Goal: Contribute content: Contribute content

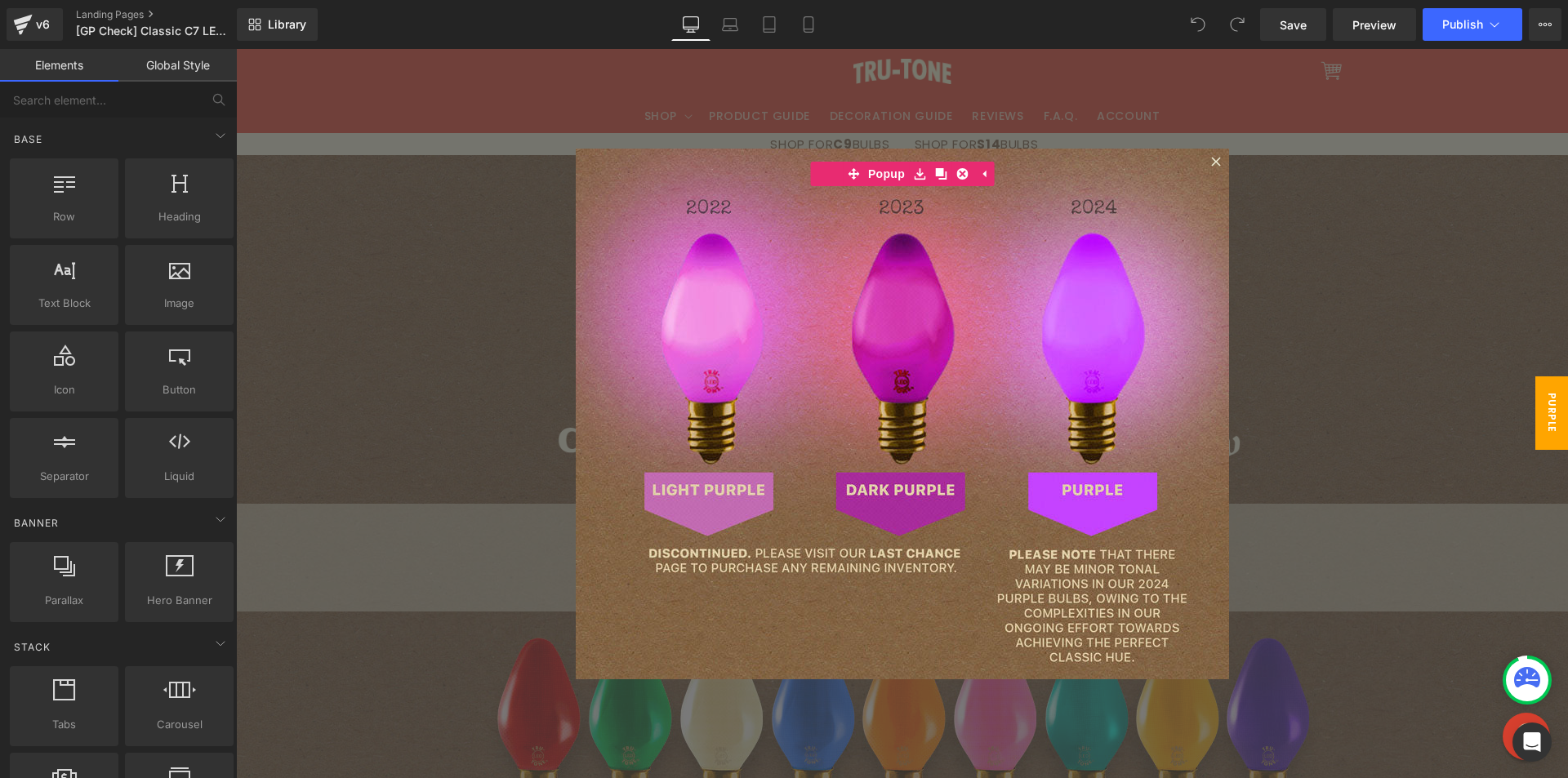
click at [1229, 208] on div at bounding box center [901, 413] width 1331 height 729
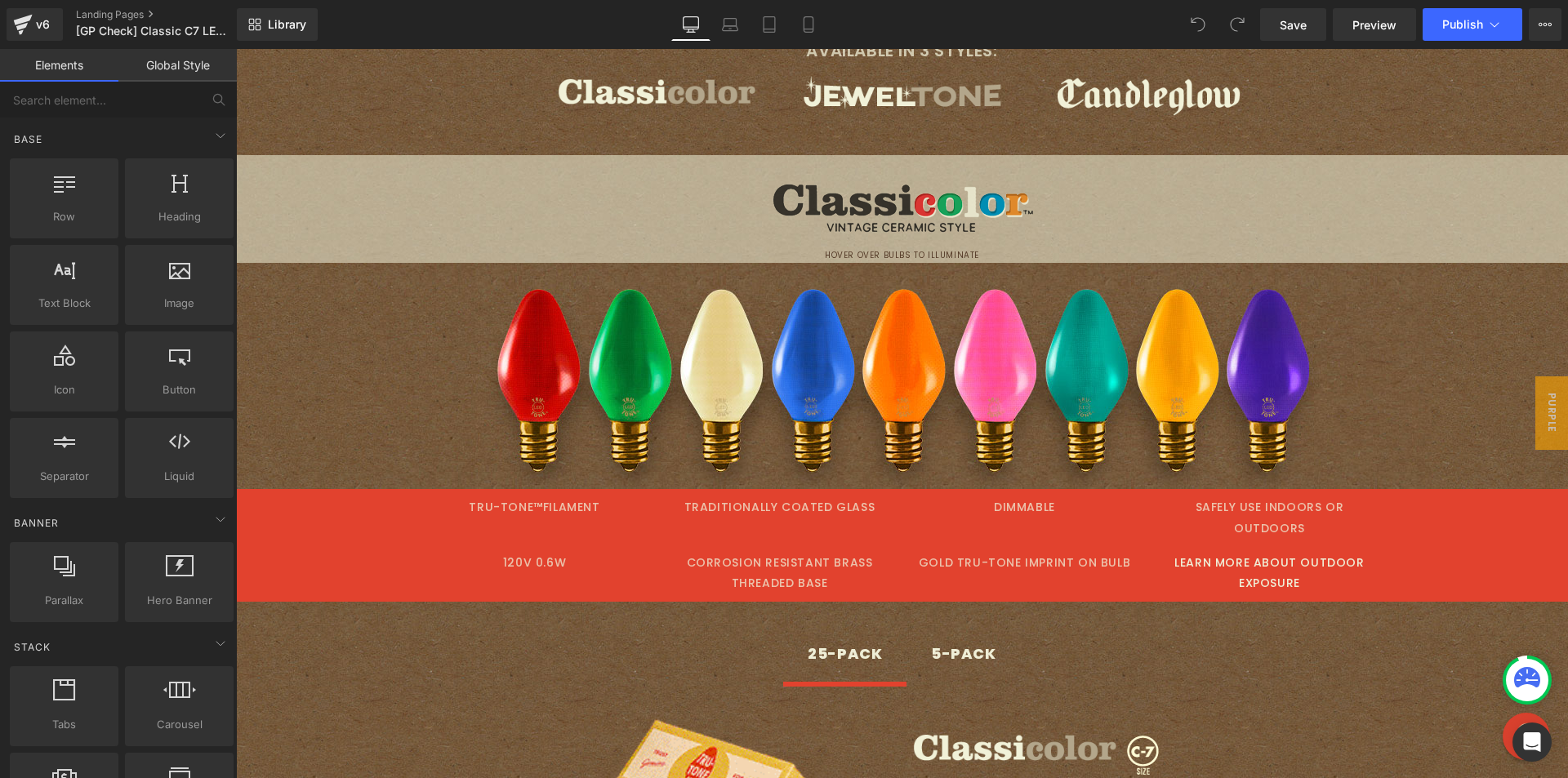
scroll to position [572, 0]
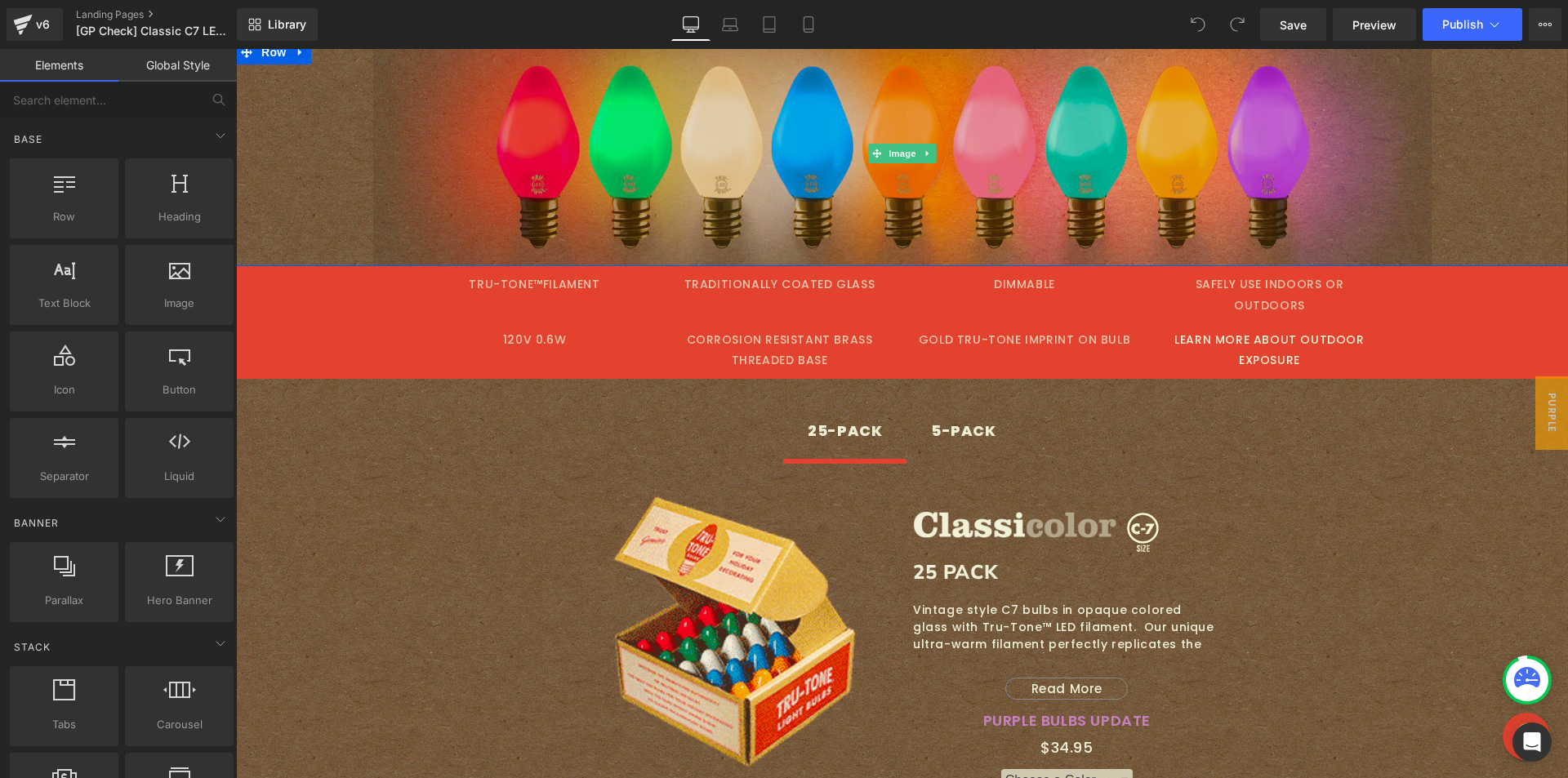
click at [687, 191] on img at bounding box center [902, 153] width 1058 height 226
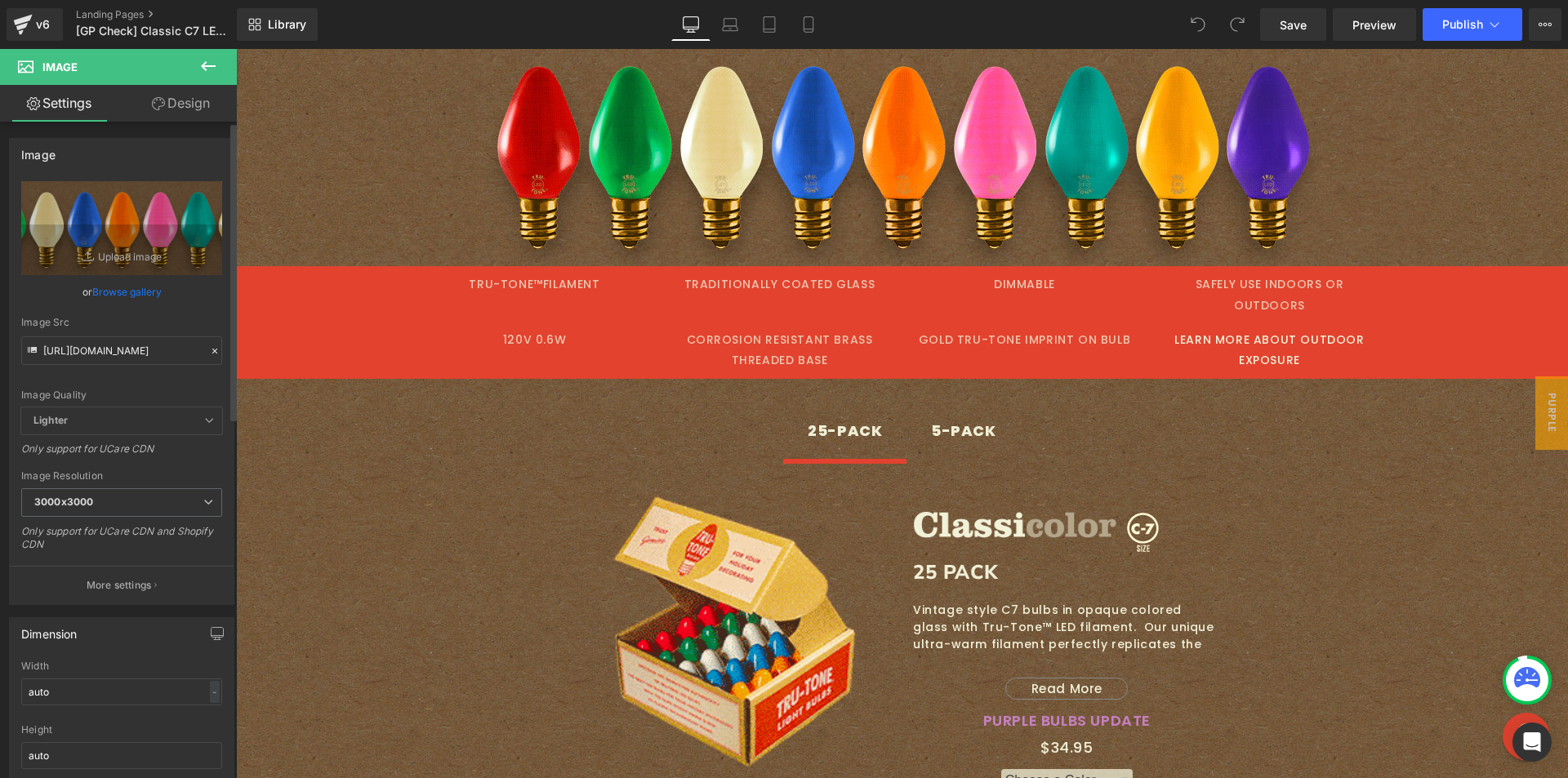
click at [119, 294] on link "Browse gallery" at bounding box center [127, 292] width 69 height 29
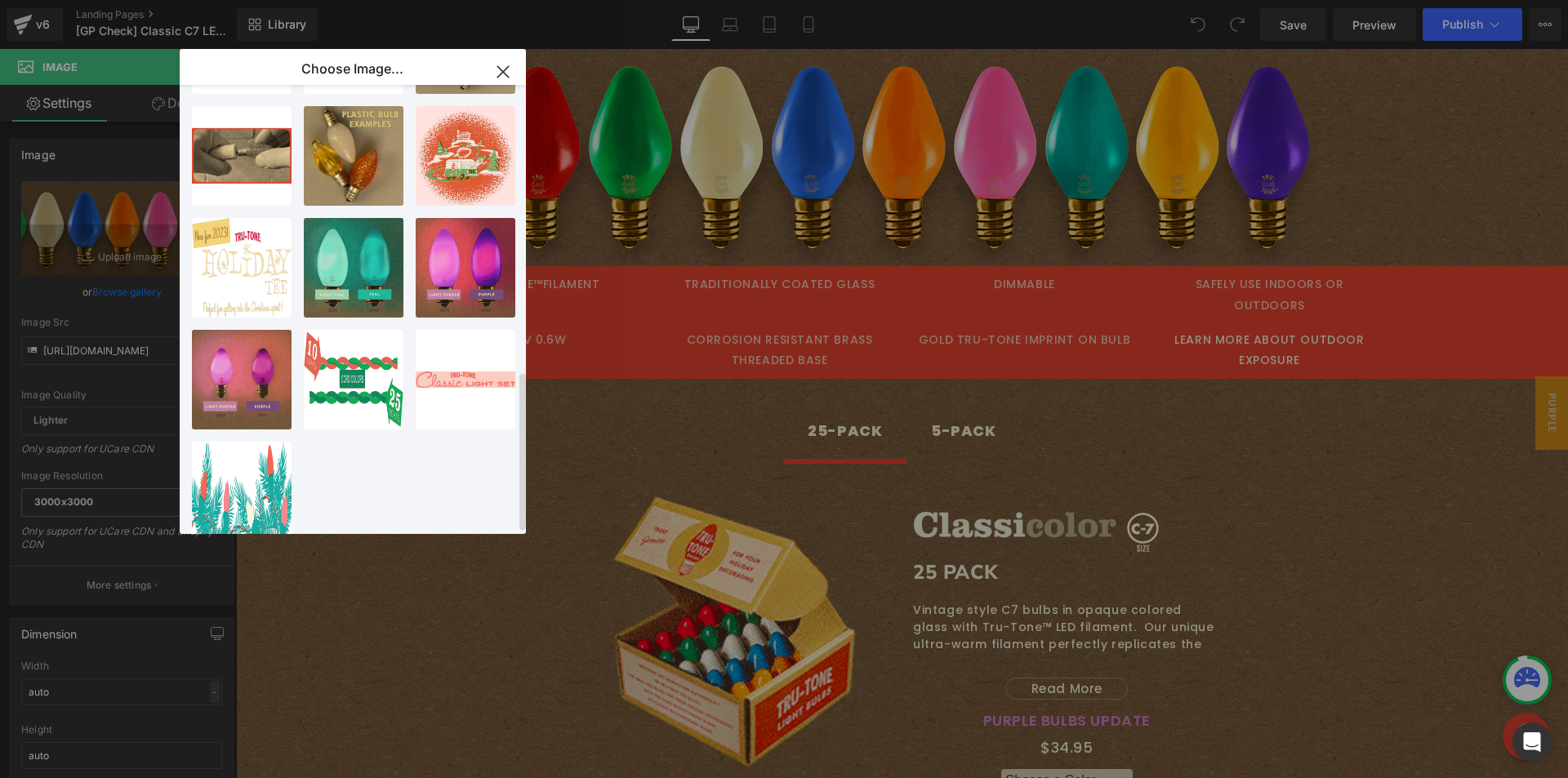
scroll to position [806, 0]
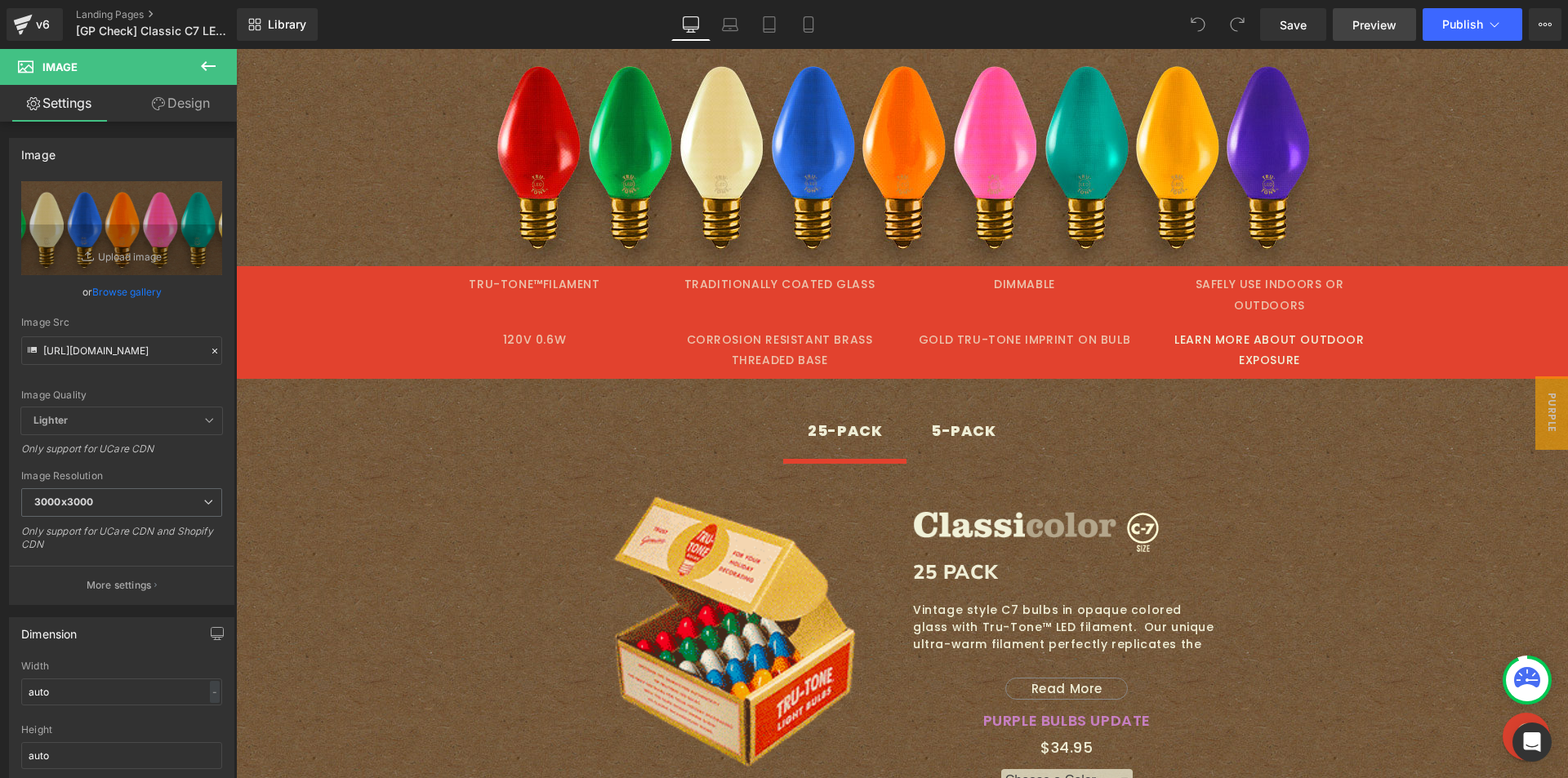
click at [1393, 17] on span "Preview" at bounding box center [1374, 25] width 45 height 17
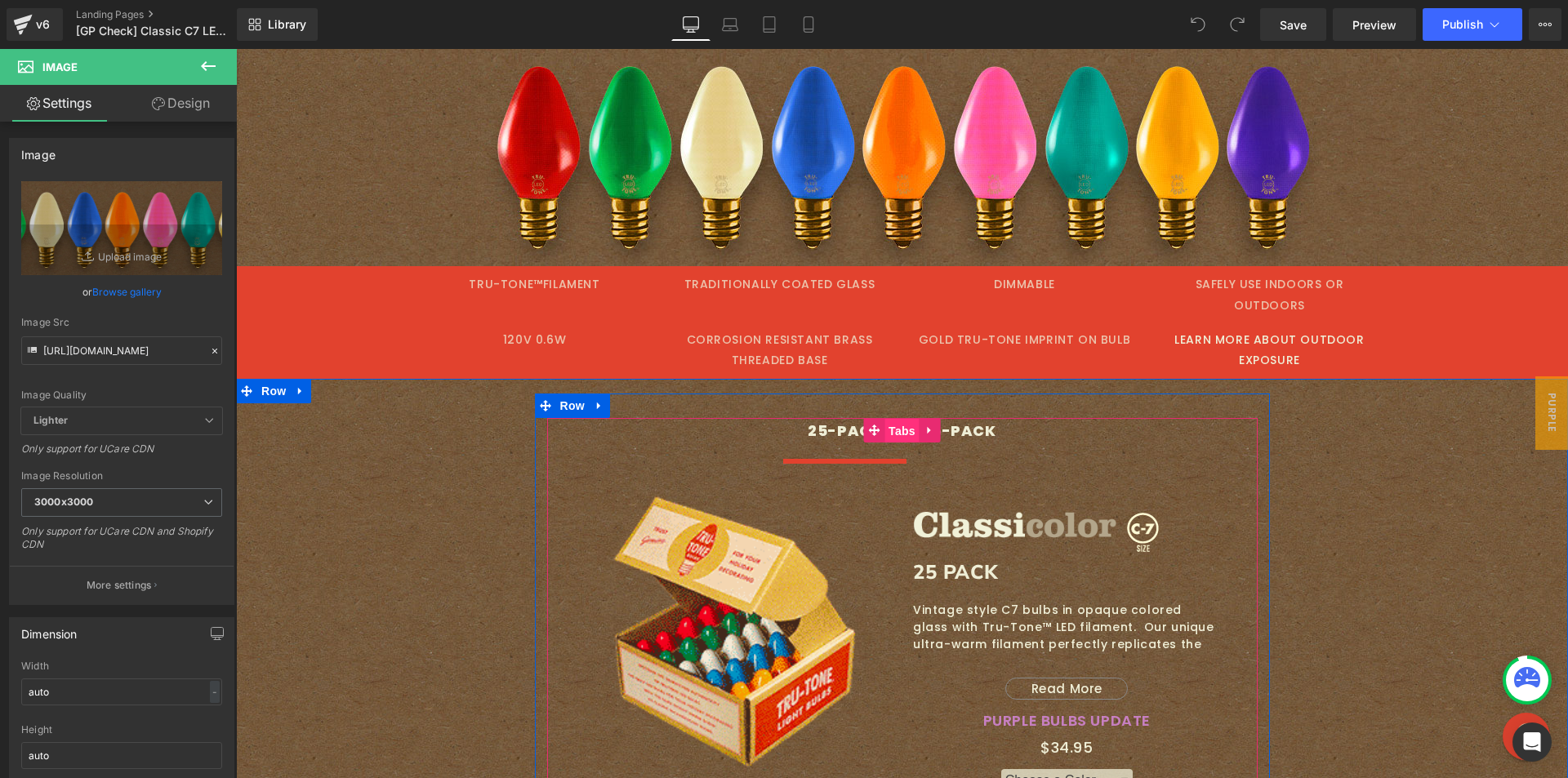
click at [889, 419] on span "Tabs" at bounding box center [902, 431] width 35 height 24
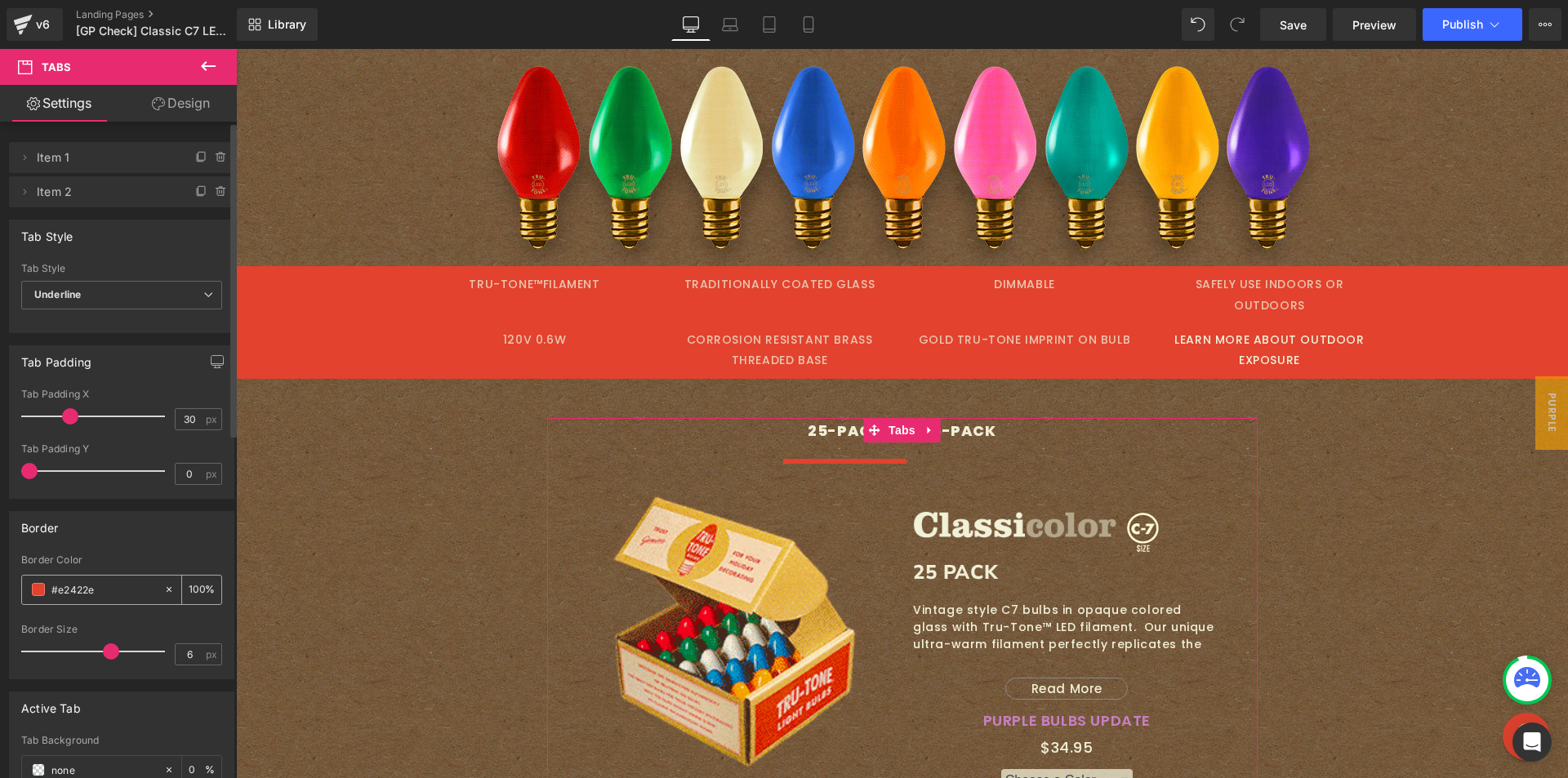
click at [63, 585] on input "#e2422e" at bounding box center [104, 589] width 105 height 18
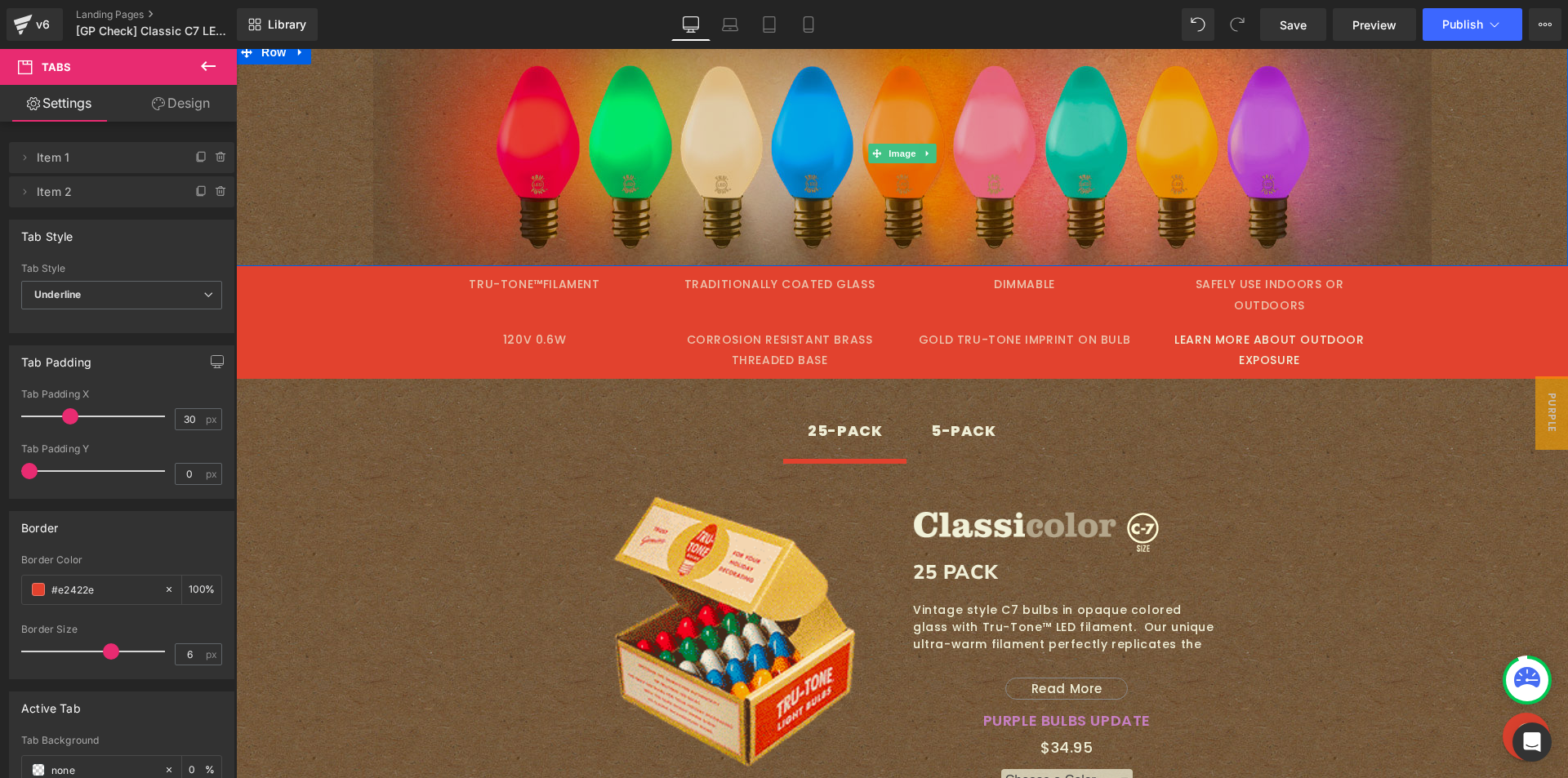
click at [578, 164] on img at bounding box center [902, 153] width 1058 height 226
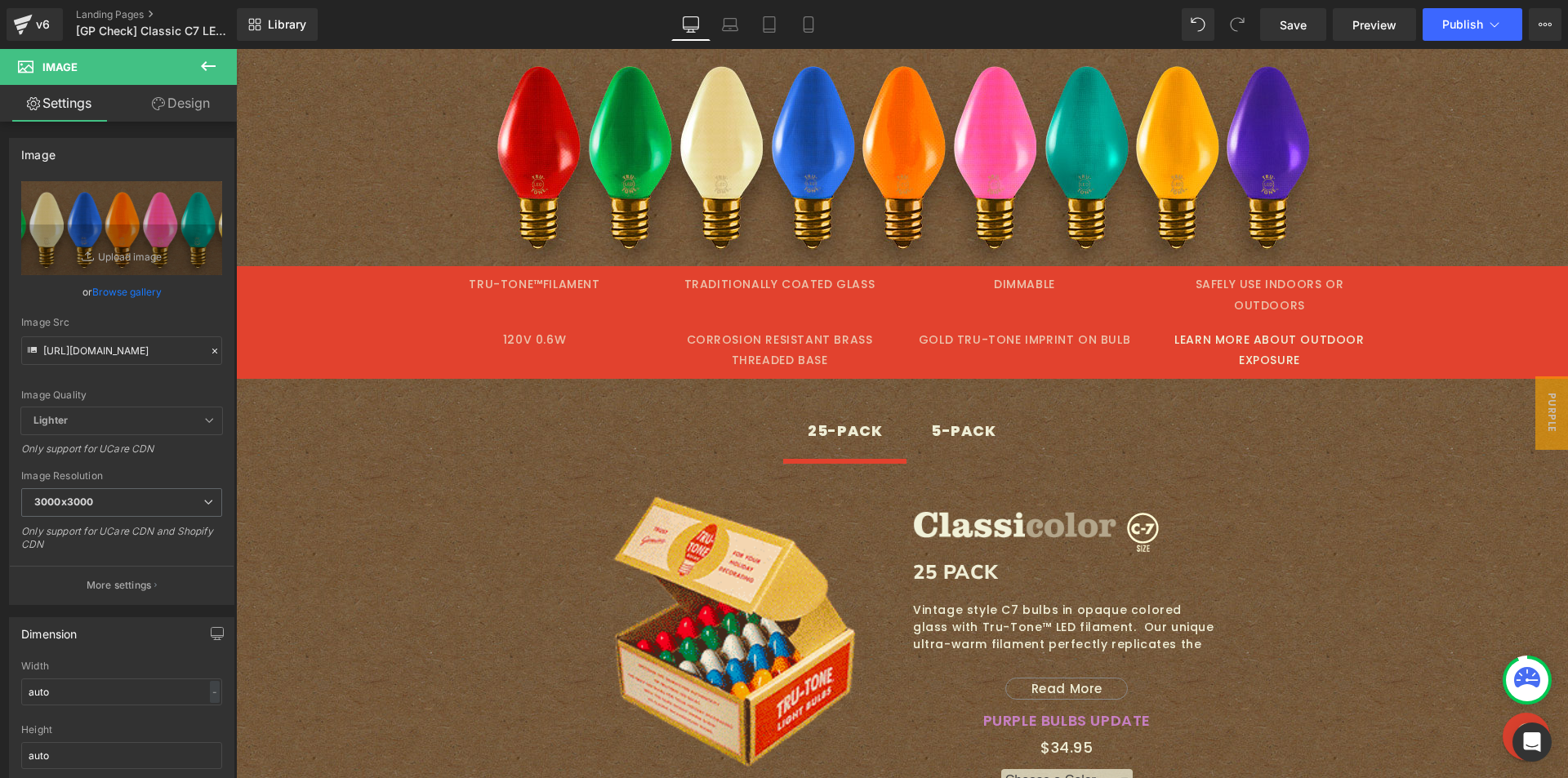
click at [221, 68] on button at bounding box center [208, 66] width 57 height 36
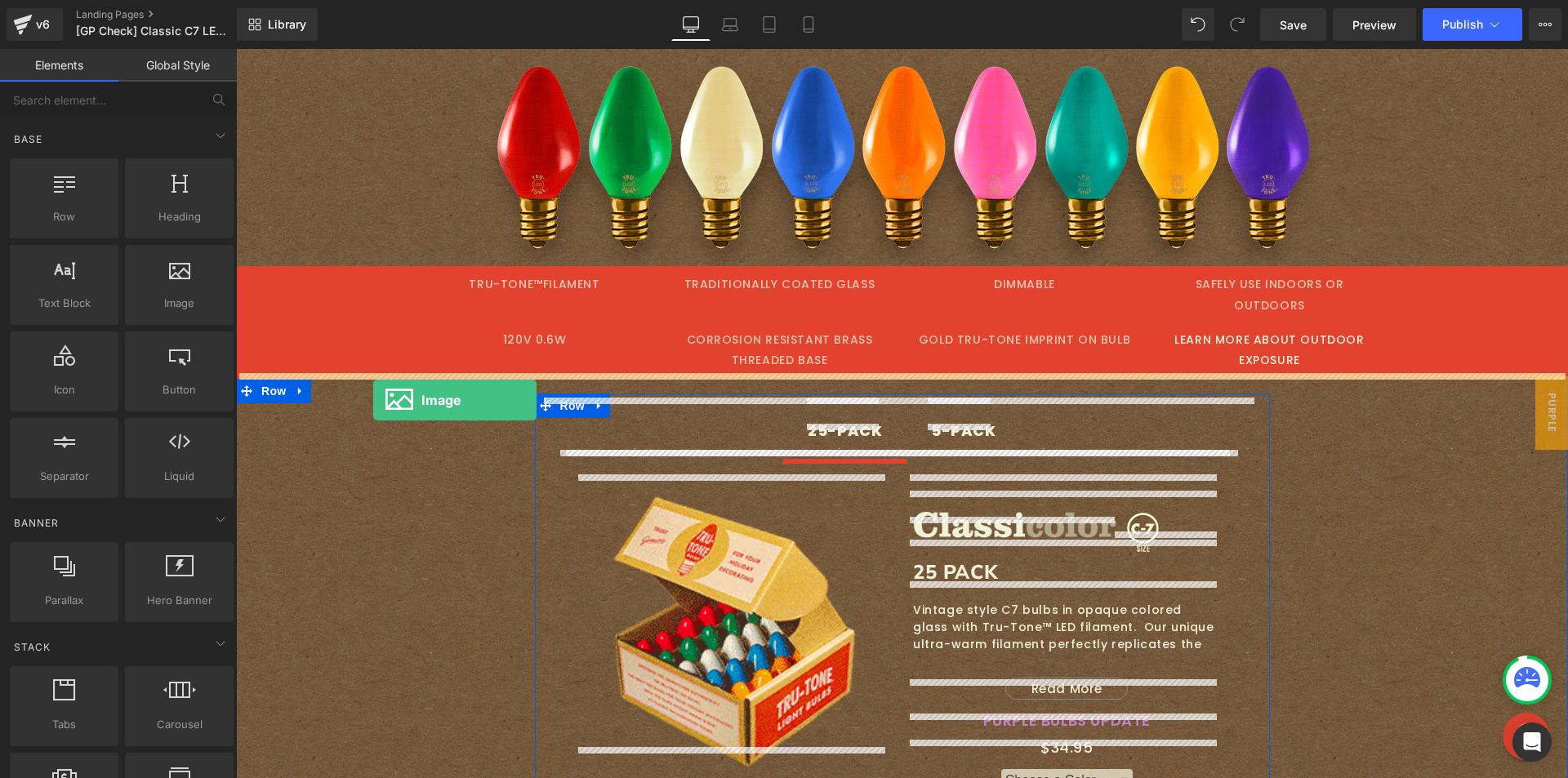
drag, startPoint x: 409, startPoint y: 352, endPoint x: 373, endPoint y: 400, distance: 60.0
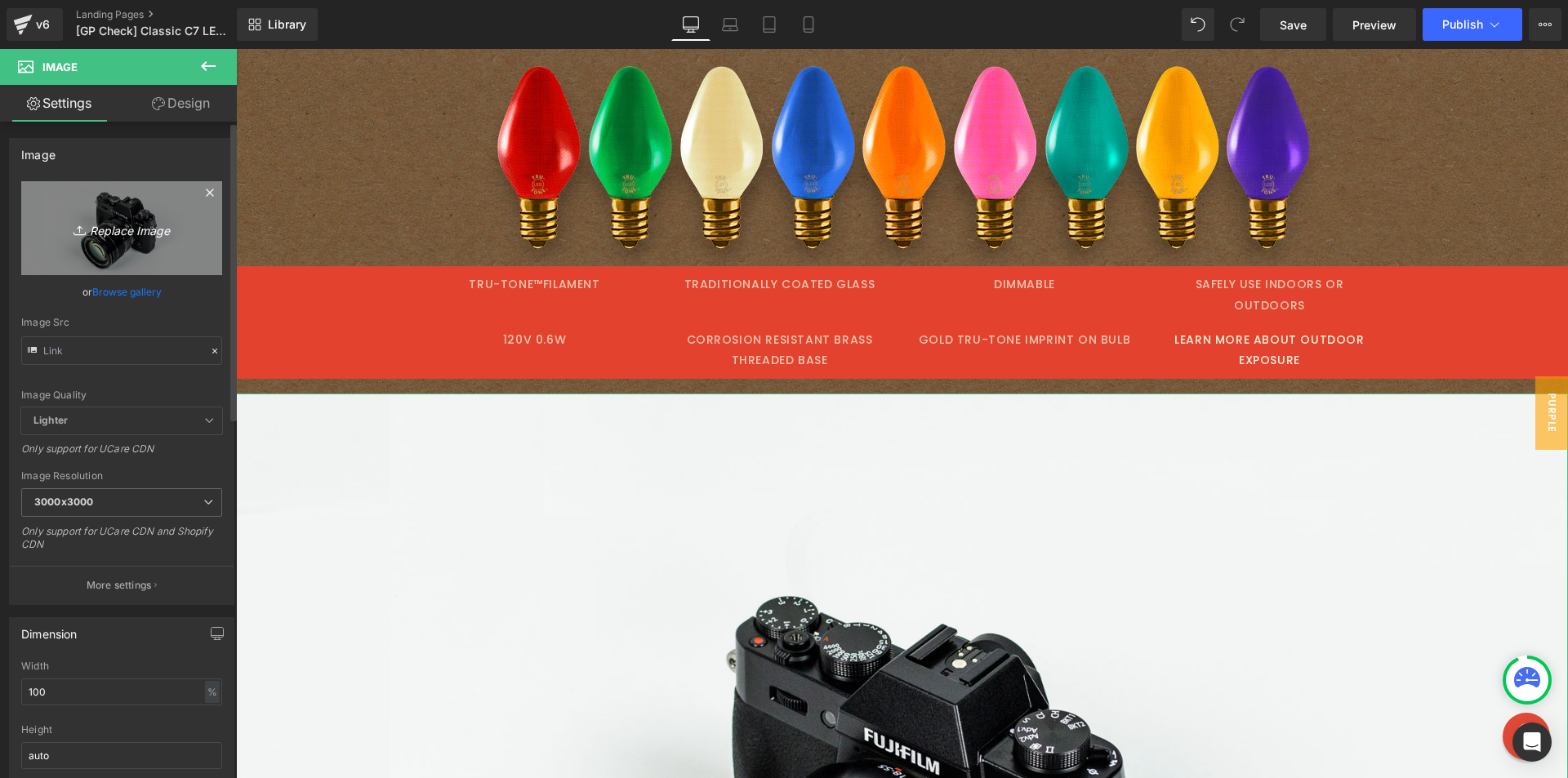
click at [127, 238] on icon "Replace Image" at bounding box center [122, 228] width 131 height 20
type input "C:\fakepath\up-arrow.png"
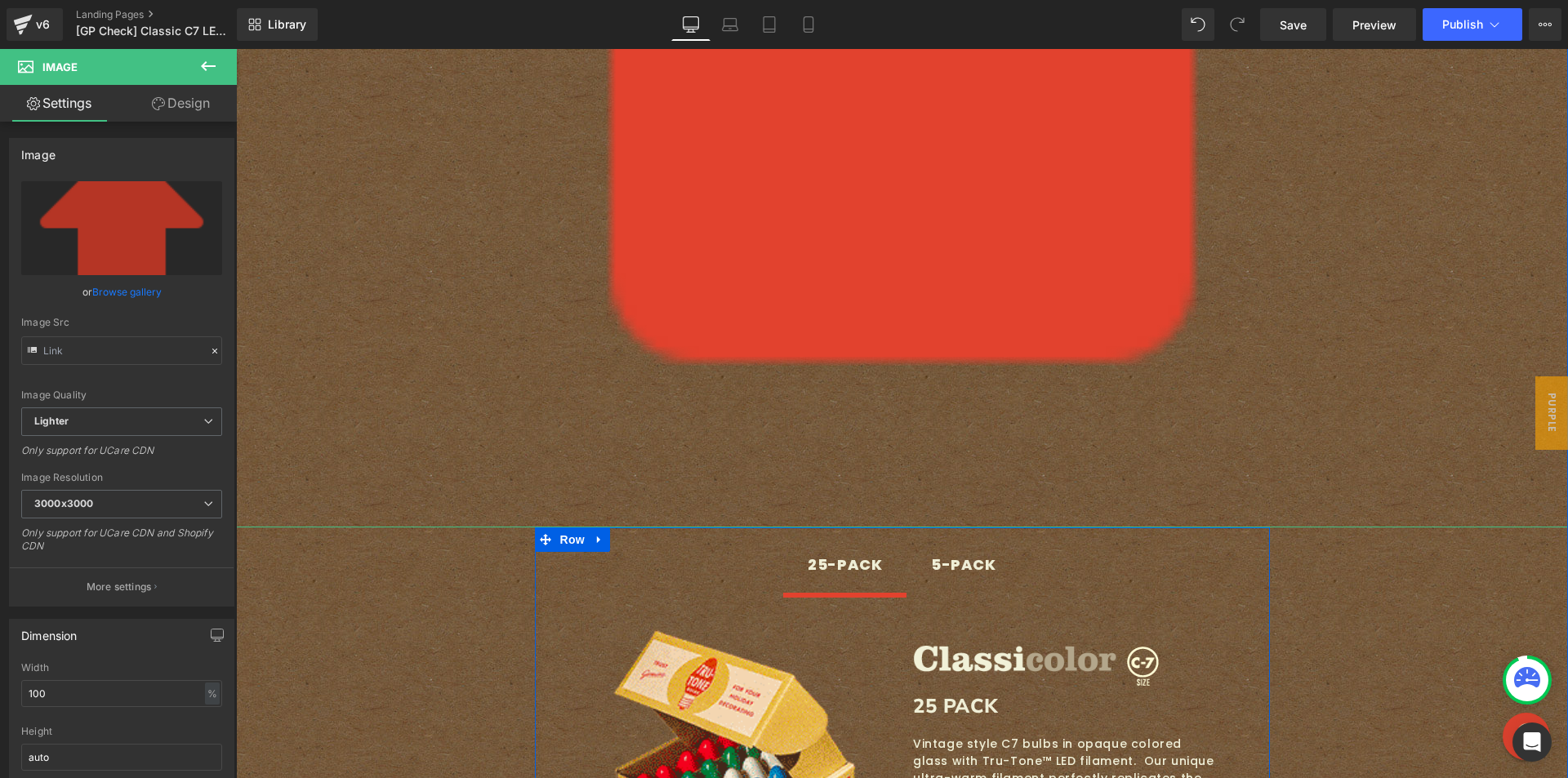
scroll to position [1960, 0]
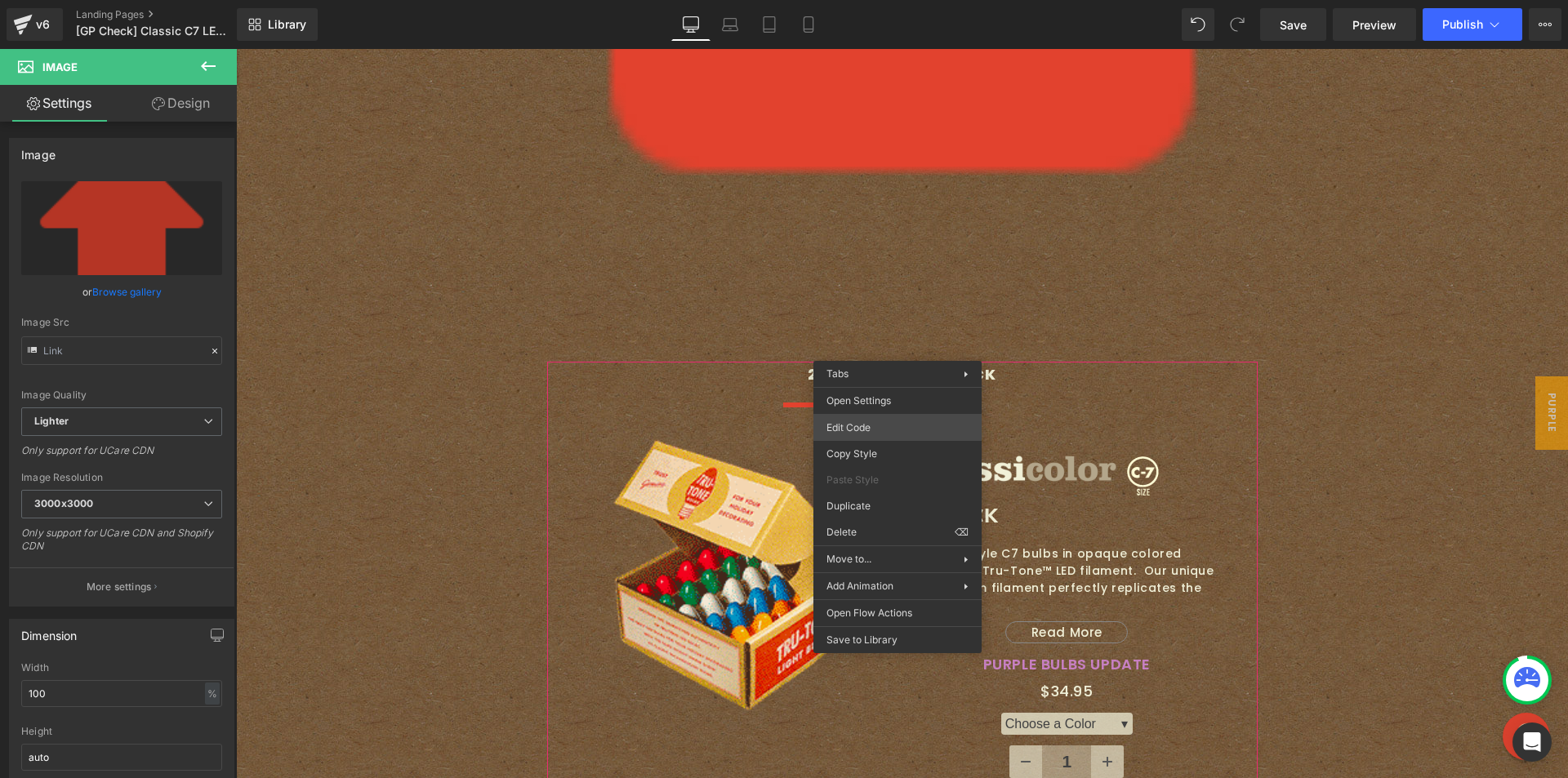
click at [883, 0] on div "Image You are previewing how the will restyle your page. You can not edit Eleme…" at bounding box center [784, 0] width 1568 height 0
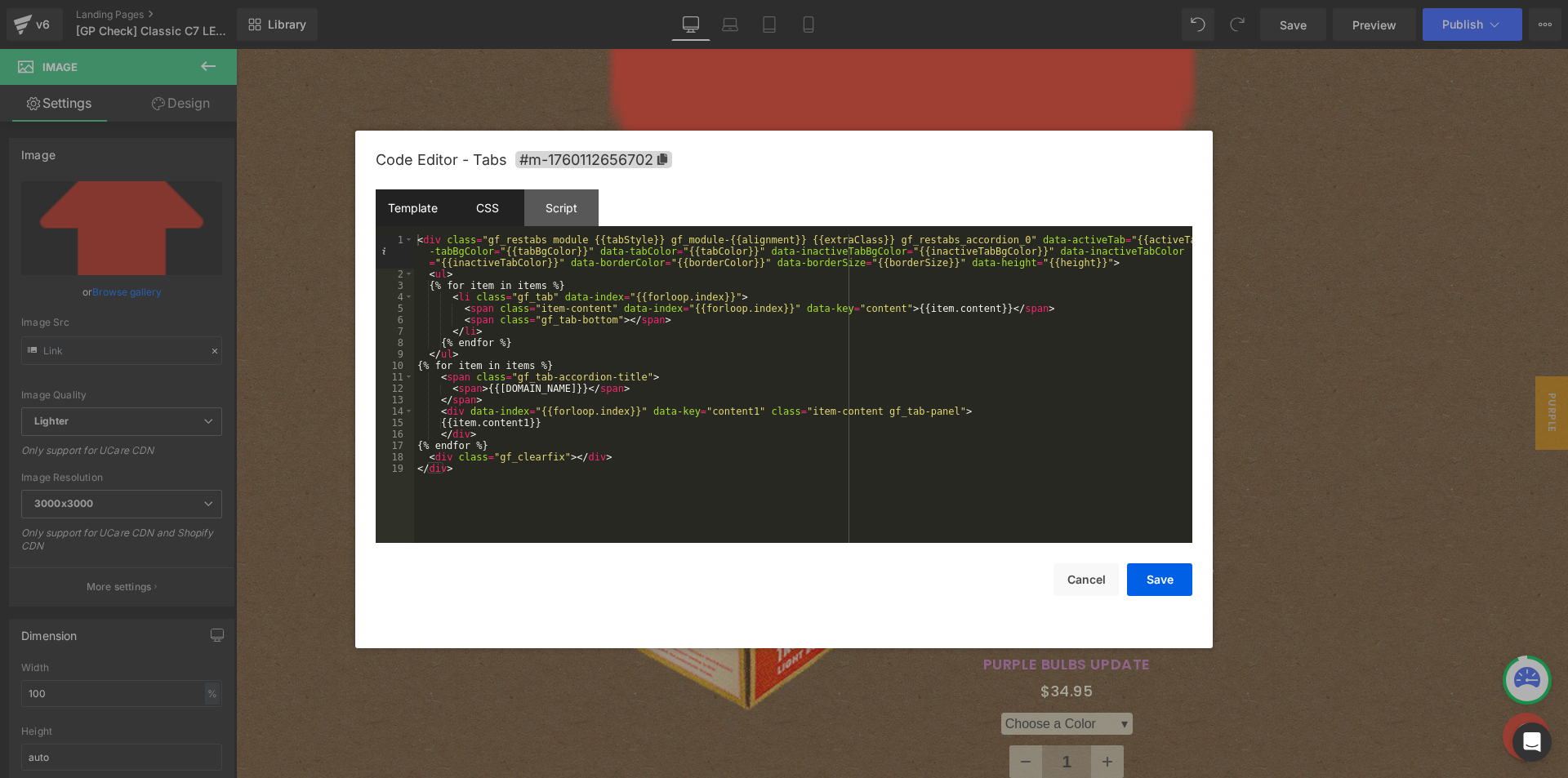
click at [495, 217] on div "CSS" at bounding box center [486, 208] width 74 height 37
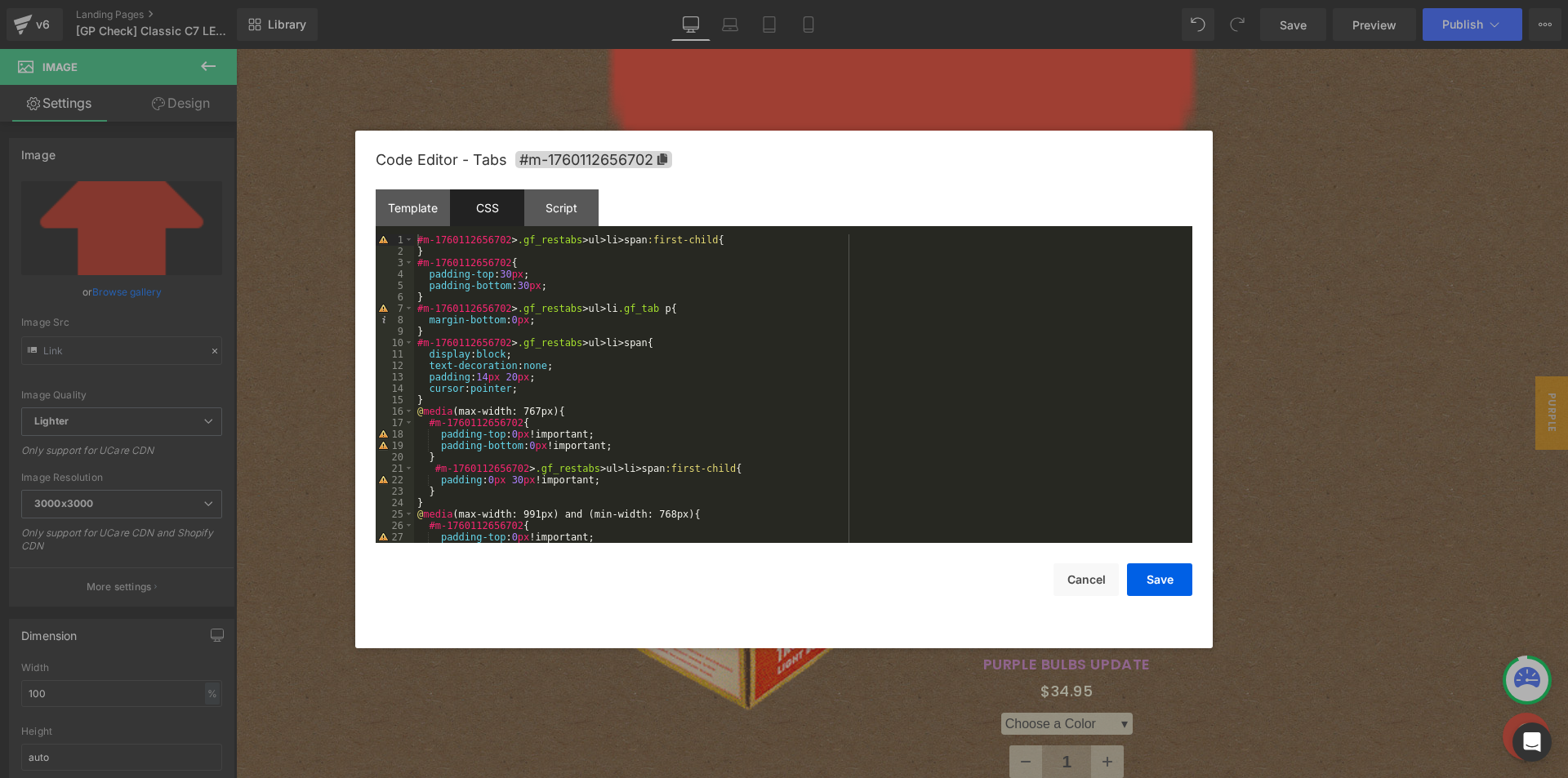
scroll to position [0, 0]
click at [416, 238] on div "#m-1760112656702 > .gf_restabs > ul > li > span :first-child { } #m-17601126567…" at bounding box center [800, 400] width 772 height 332
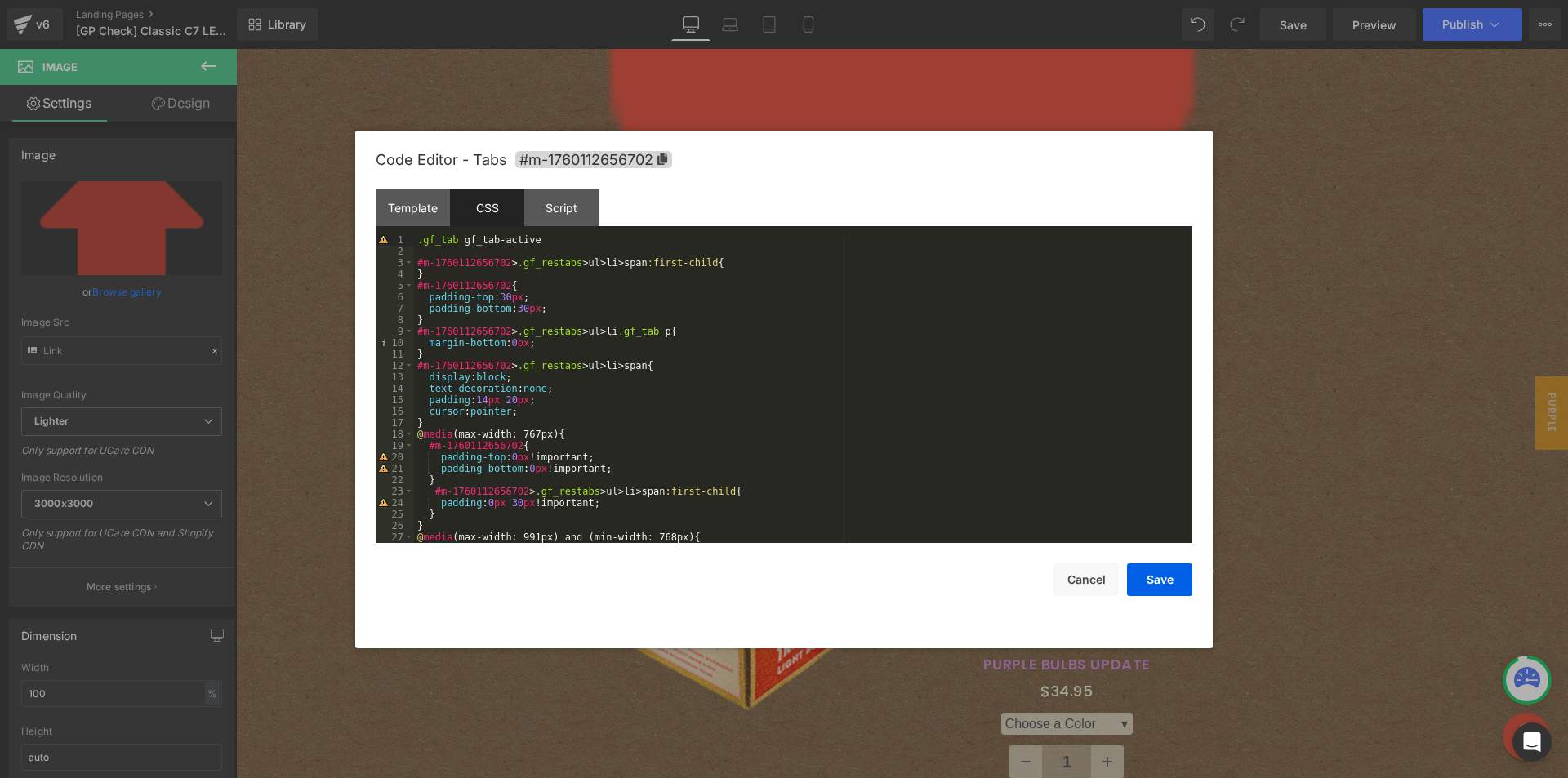
click at [583, 169] on div "Code Editor - Tabs #m-1760112656702" at bounding box center [783, 160] width 816 height 59
click at [587, 158] on span "#m-1760112656702" at bounding box center [594, 160] width 157 height 17
click at [415, 240] on div ".gf_tab gf_tab-active #m-1760112656702 > .gf_restabs > ul > li > span :first-ch…" at bounding box center [800, 400] width 772 height 332
paste textarea
drag, startPoint x: 548, startPoint y: 242, endPoint x: 645, endPoint y: 242, distance: 97.0
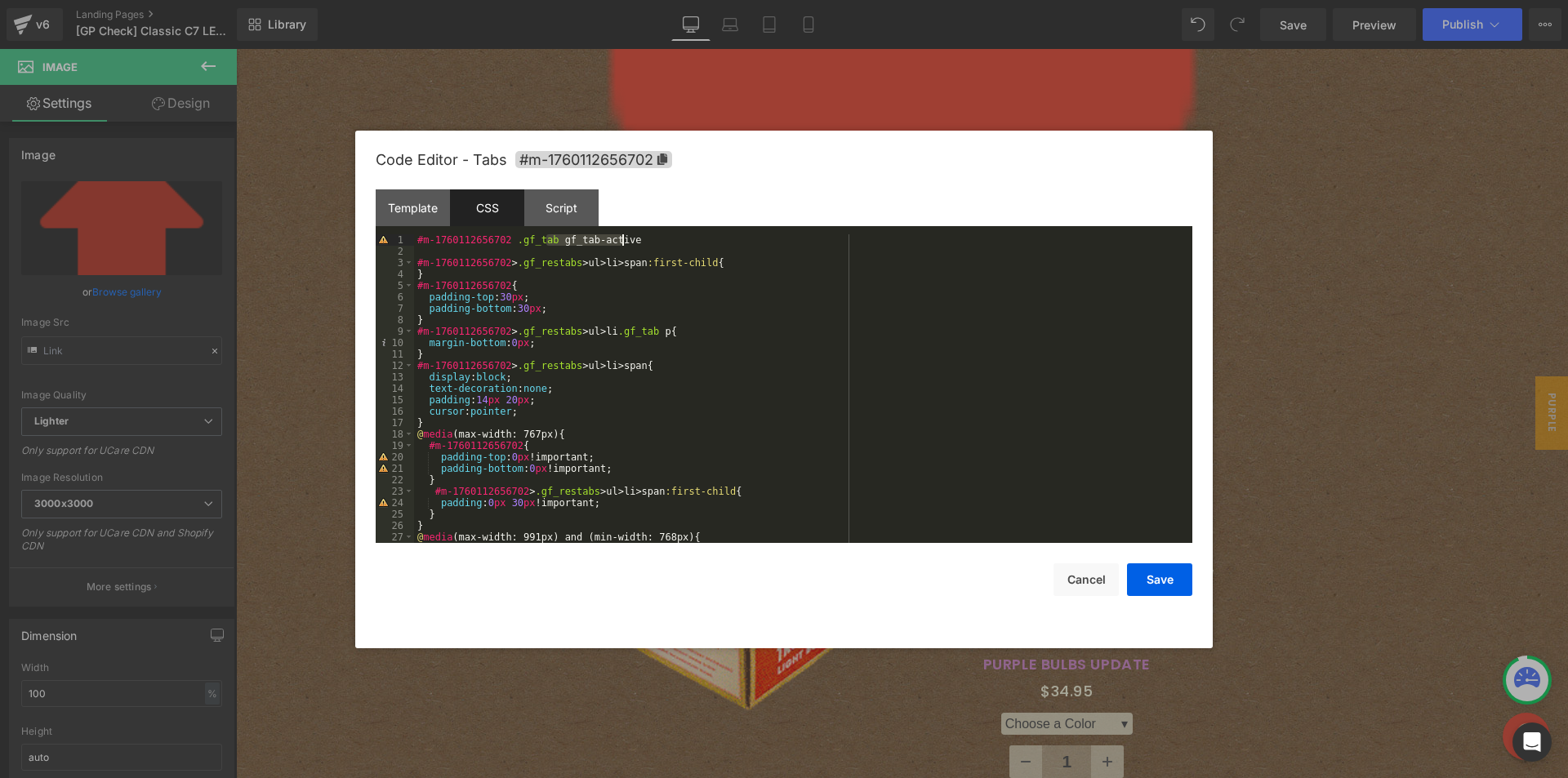
click at [645, 242] on div "#m-1760112656702 .gf_tab gf_tab-active #m-1760112656702 > .gf_restabs > ul > li…" at bounding box center [800, 400] width 772 height 332
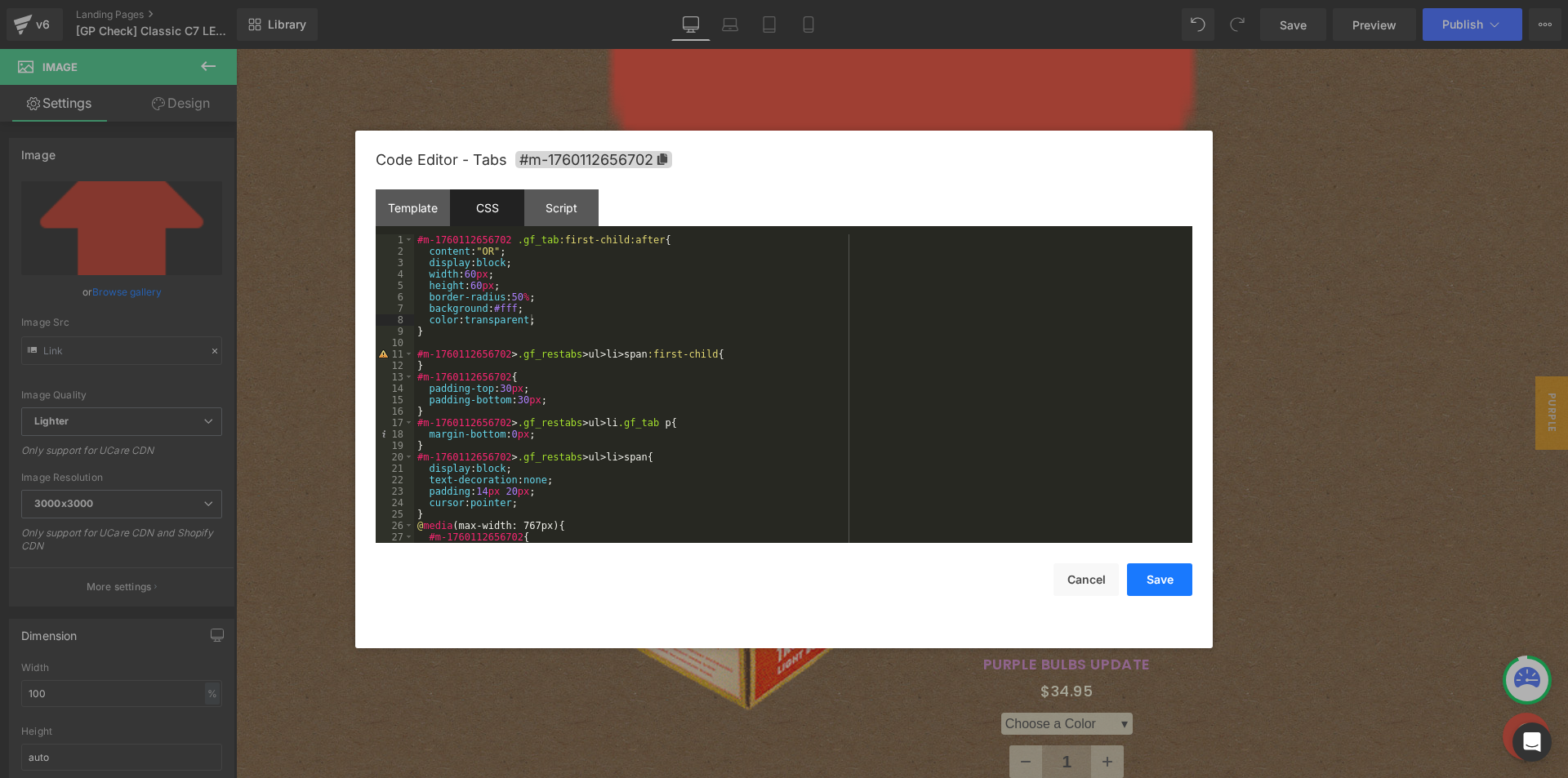
click at [1176, 580] on button "Save" at bounding box center [1159, 579] width 65 height 32
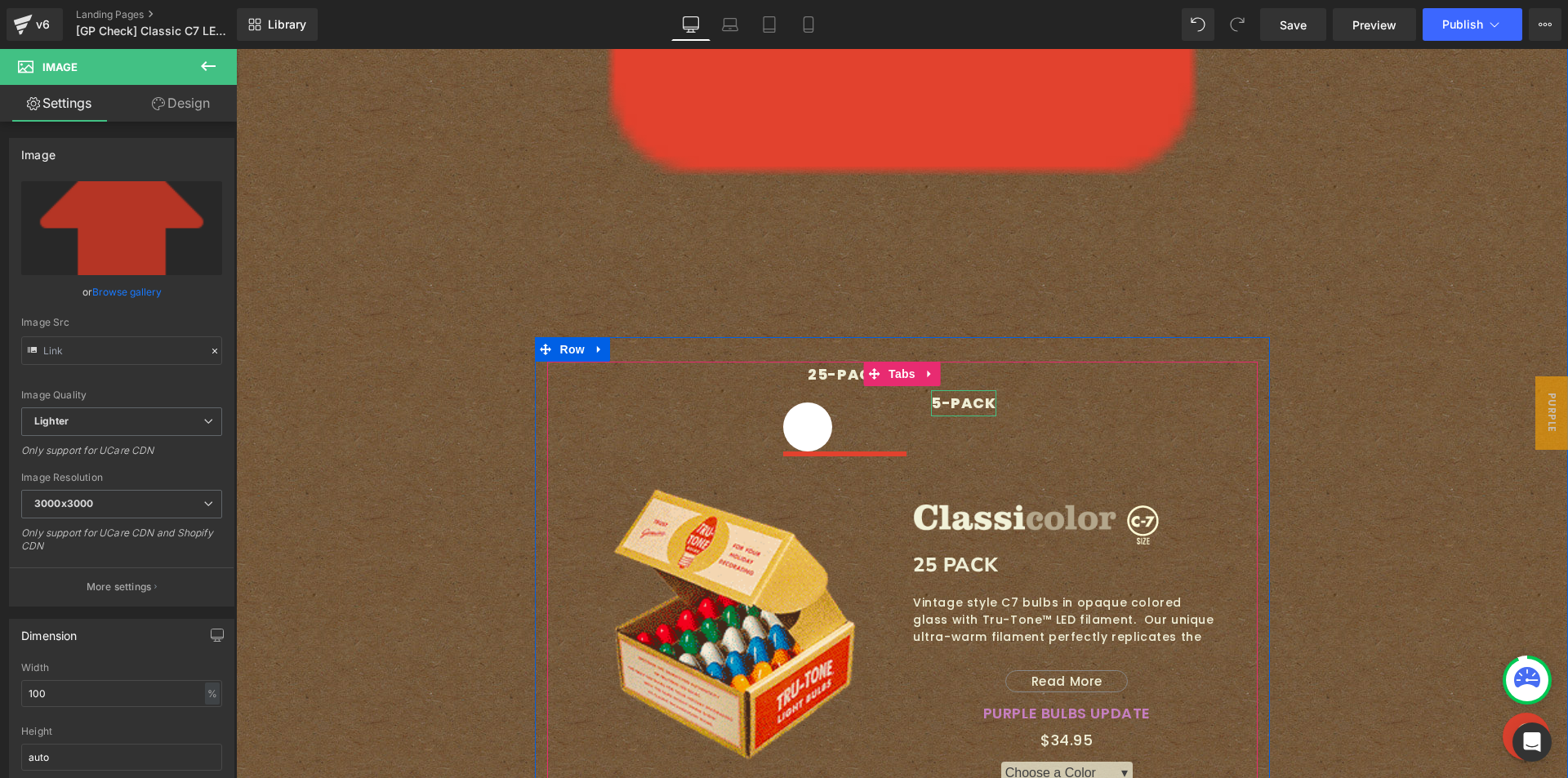
click at [962, 390] on div "5-PACK" at bounding box center [963, 403] width 65 height 26
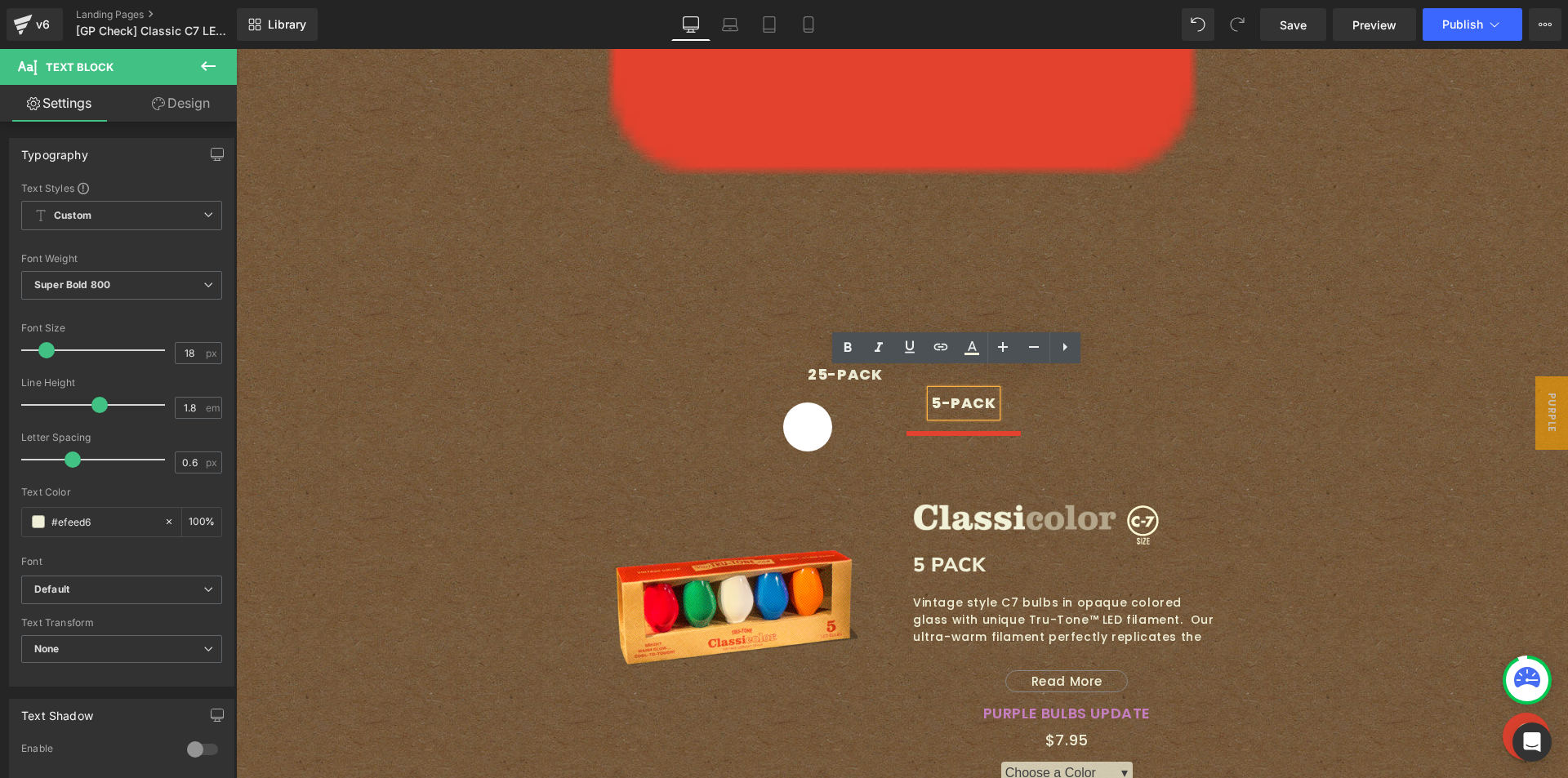
click at [1076, 403] on ul "25-PACK Text Block 5-PACK Text Block" at bounding box center [903, 406] width 711 height 90
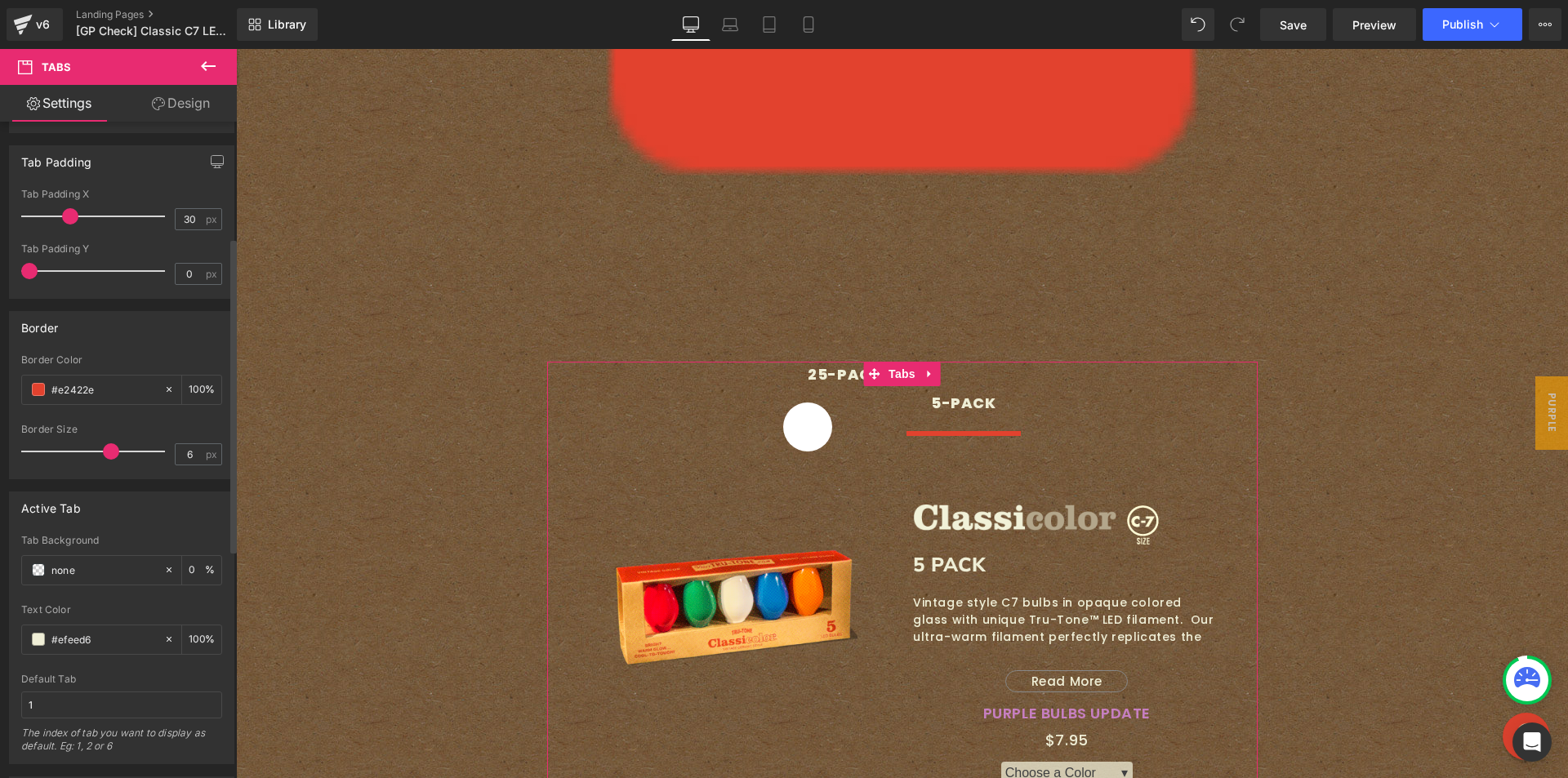
scroll to position [245, 0]
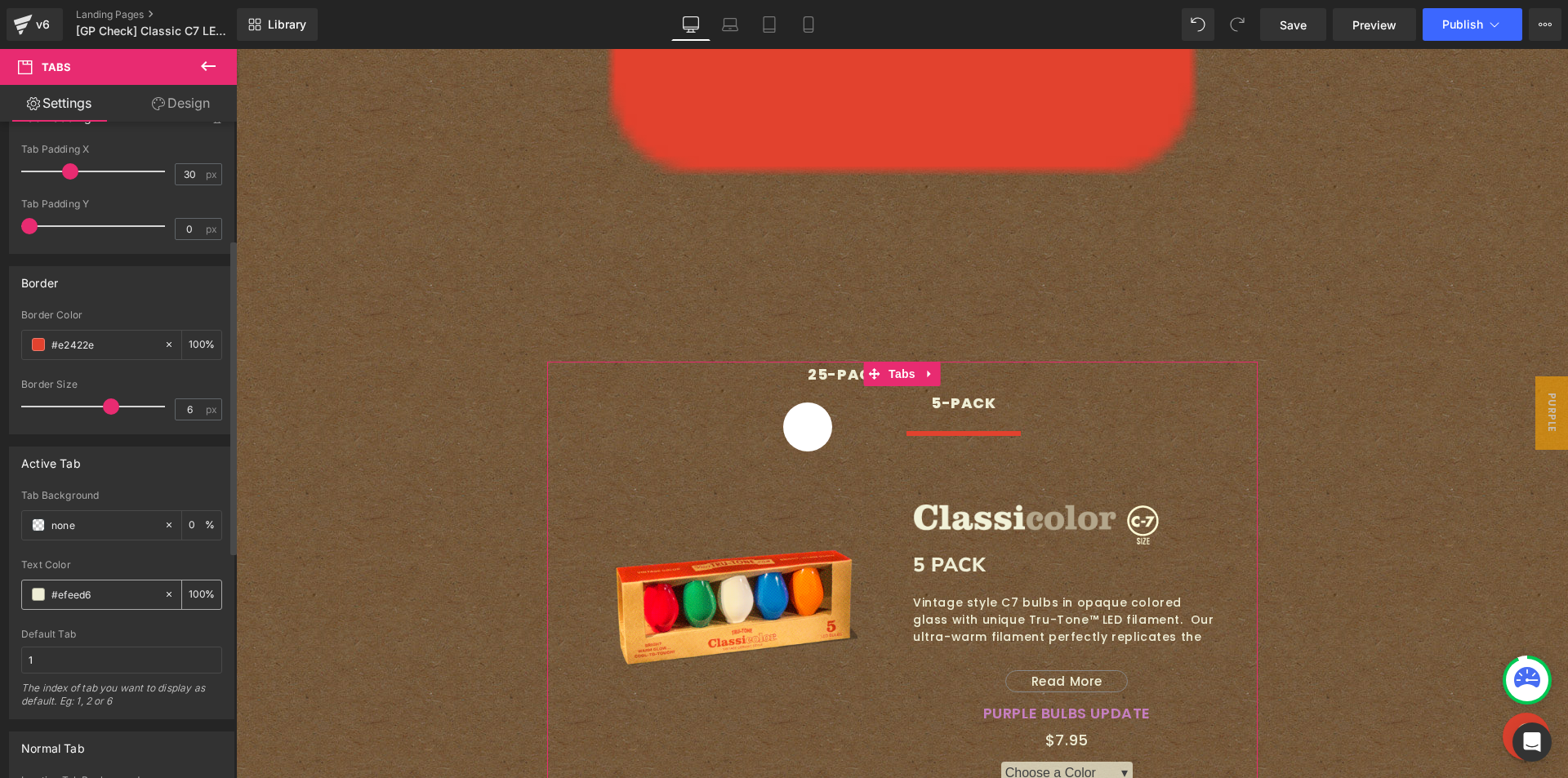
click at [78, 594] on input "#efeed6" at bounding box center [104, 595] width 105 height 18
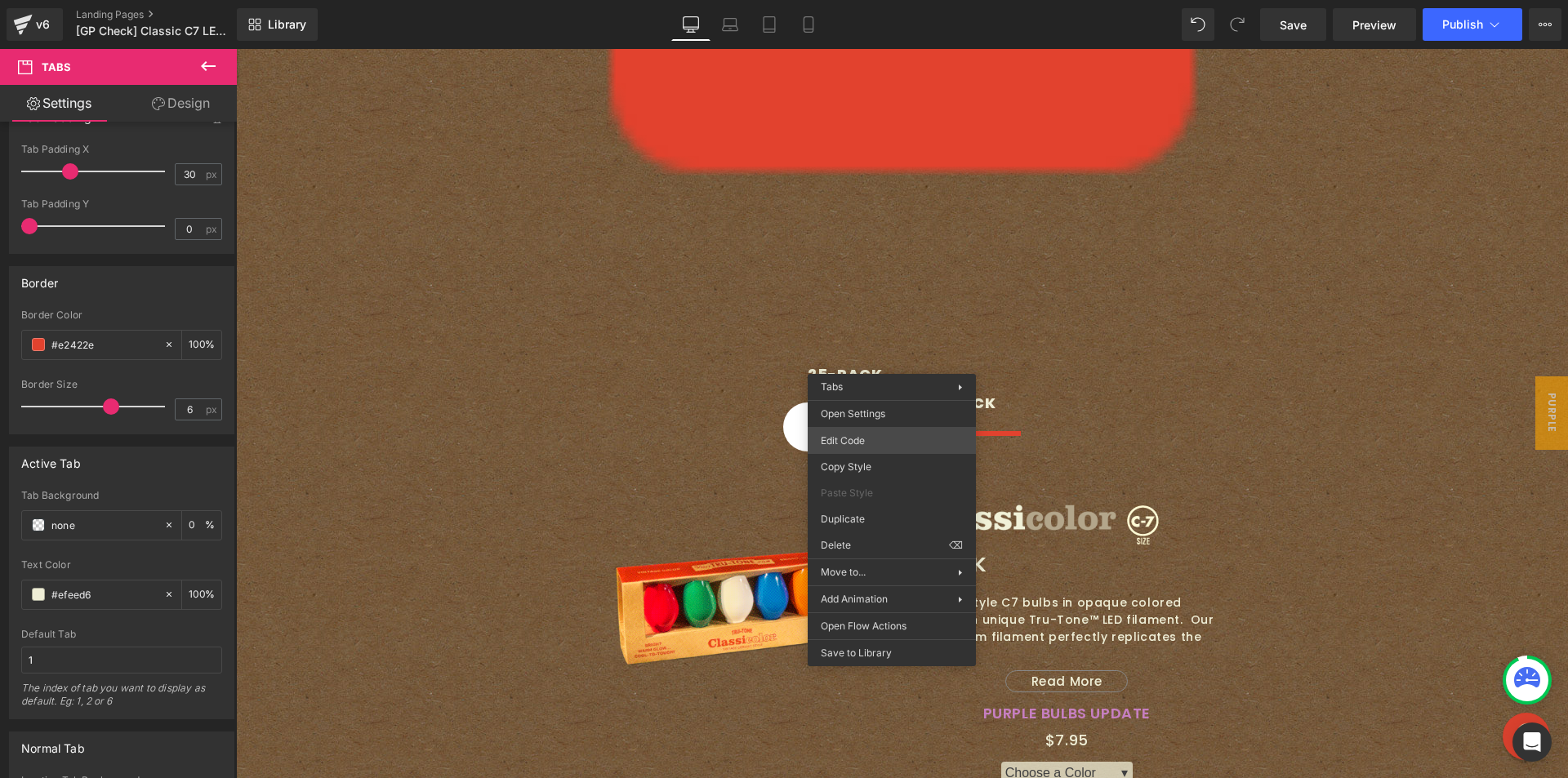
click at [863, 0] on div "Image You are previewing how the will restyle your page. You can not edit Eleme…" at bounding box center [784, 0] width 1568 height 0
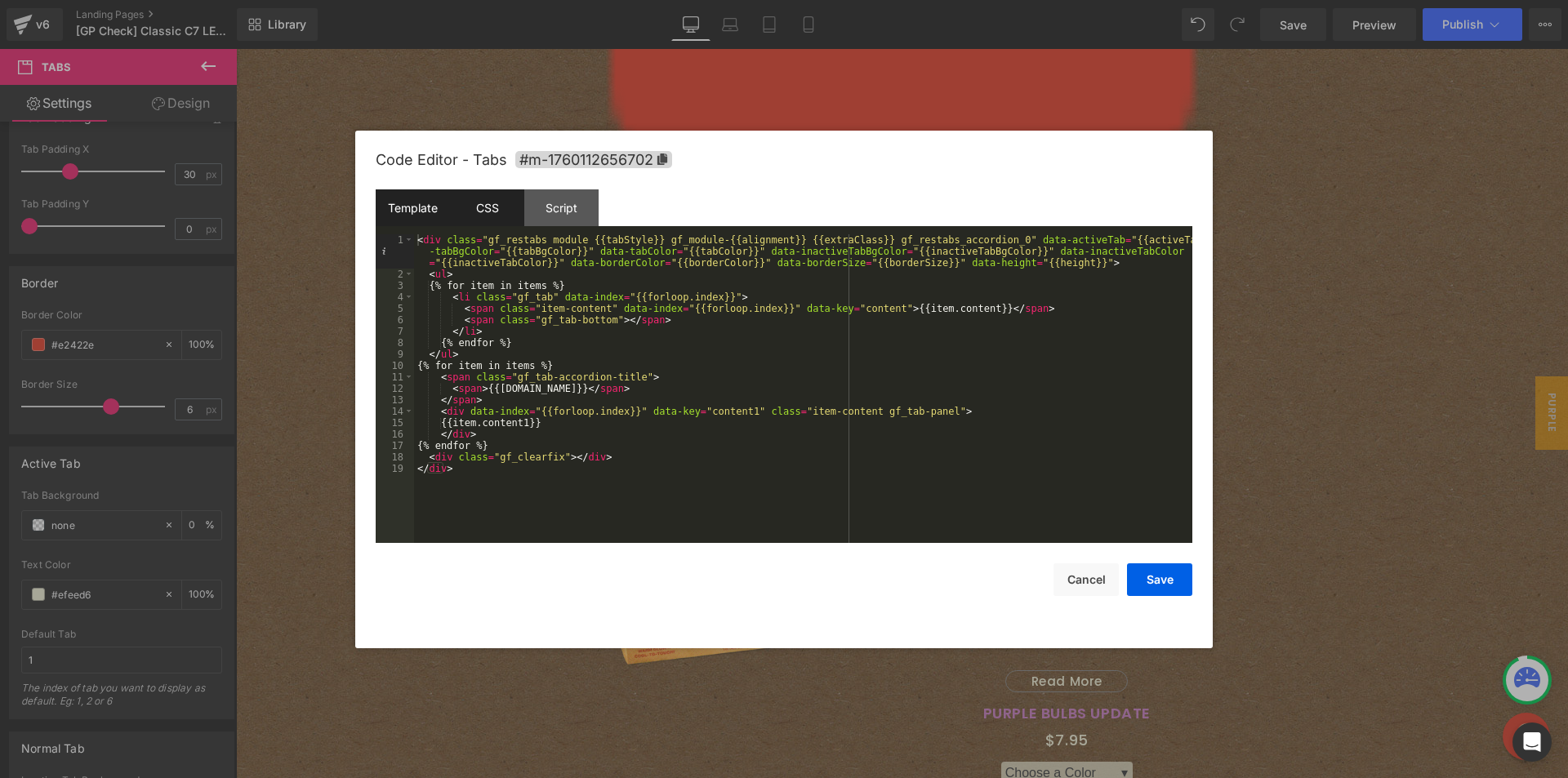
click at [504, 204] on div "CSS" at bounding box center [486, 208] width 74 height 37
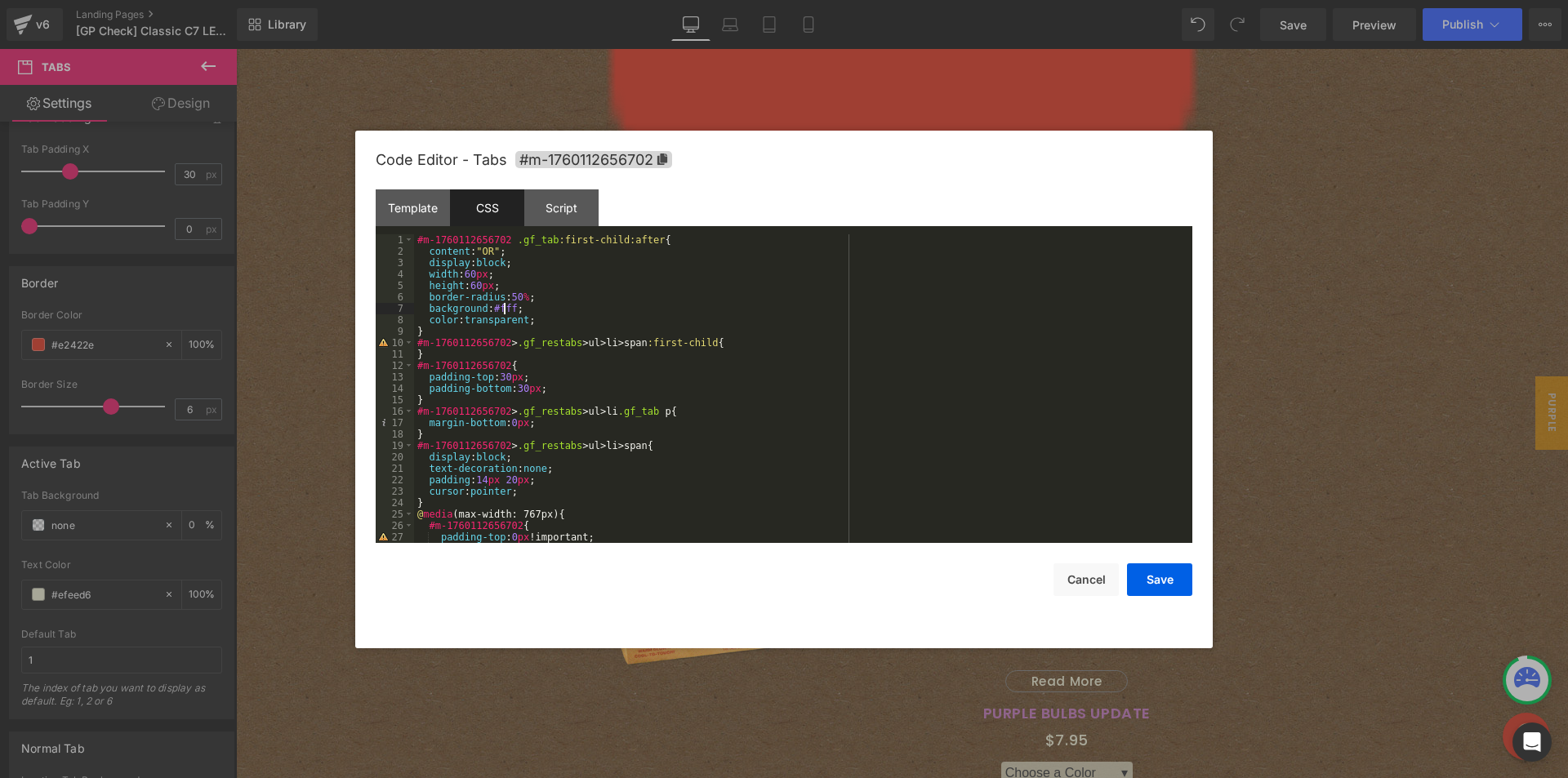
click at [505, 311] on div "#m-1760112656702 .gf_tab :first-child:after { content : " OR " ; display : bloc…" at bounding box center [800, 400] width 772 height 332
click at [1148, 586] on button "Save" at bounding box center [1159, 579] width 65 height 32
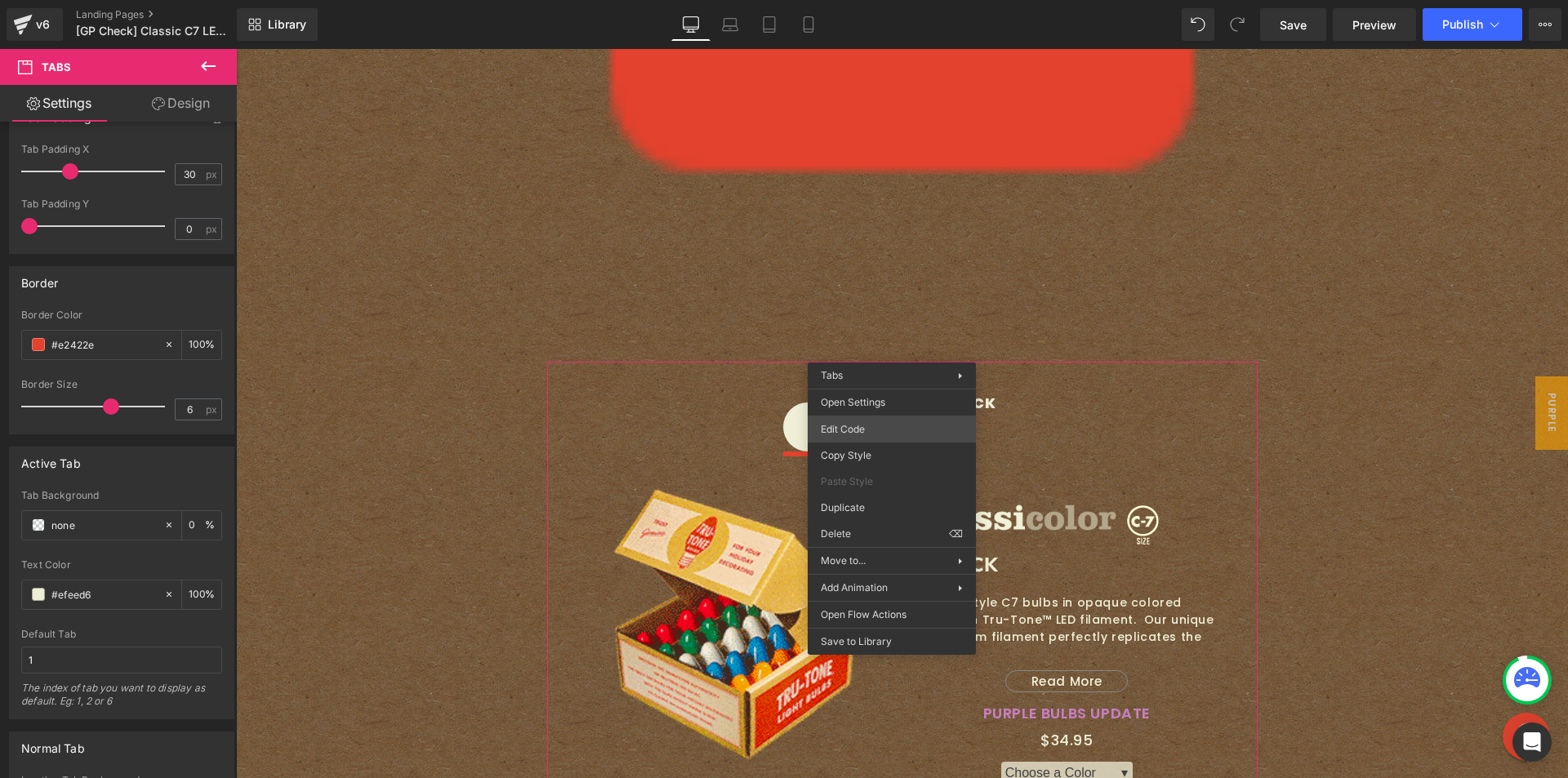
click at [865, 0] on div "Image You are previewing how the will restyle your page. You can not edit Eleme…" at bounding box center [784, 0] width 1568 height 0
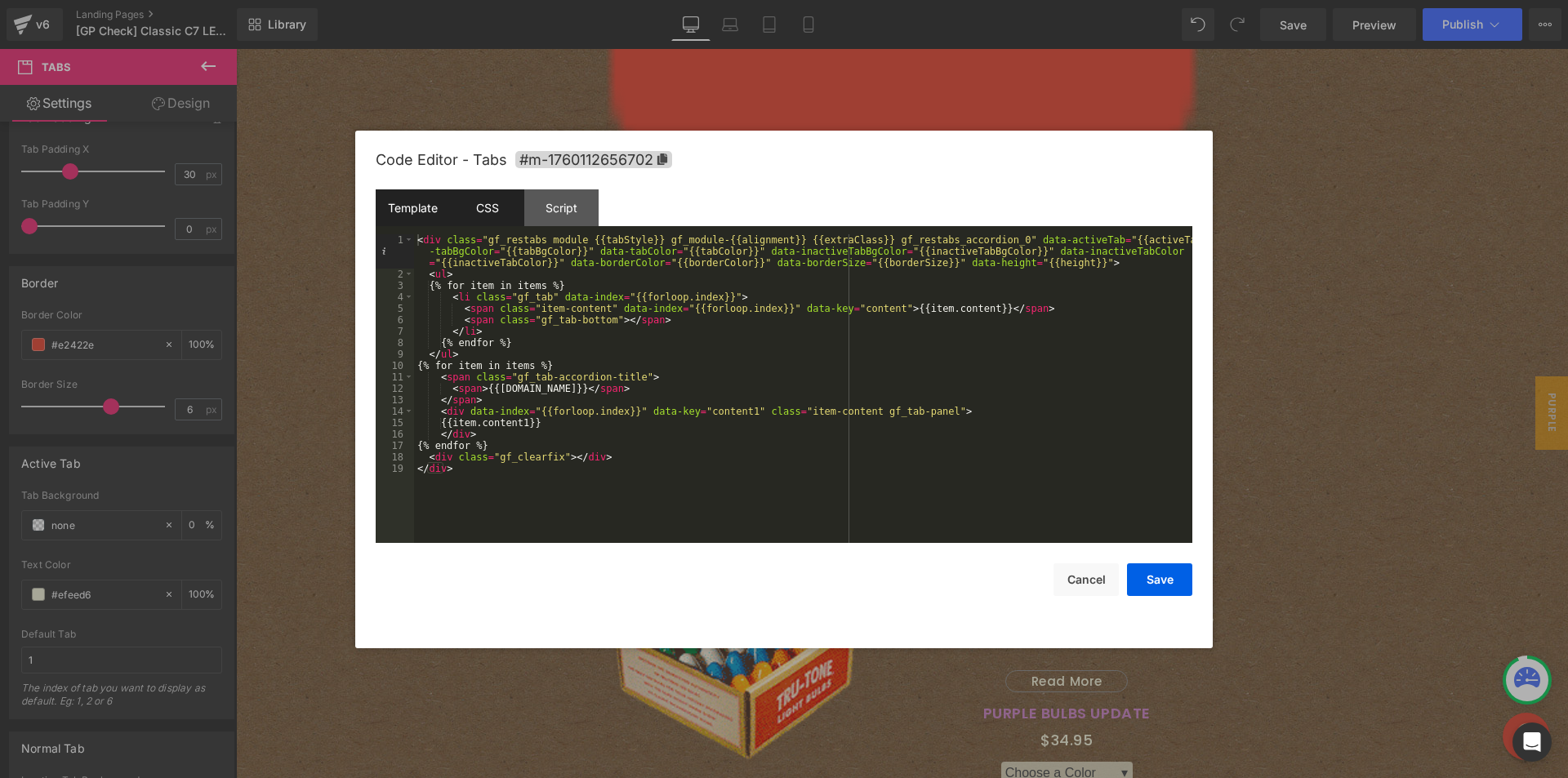
click at [495, 209] on div "CSS" at bounding box center [486, 208] width 74 height 37
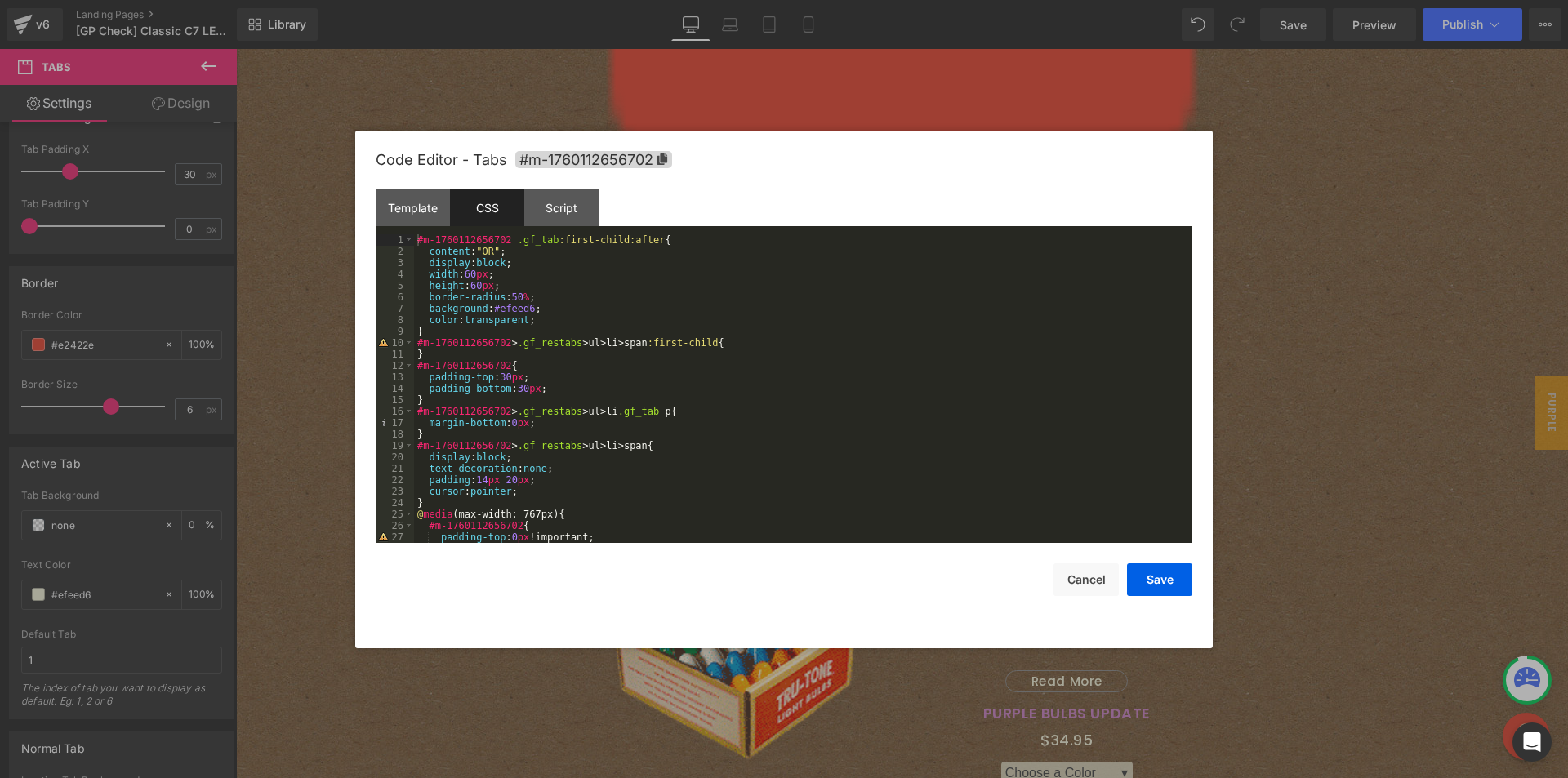
click at [417, 238] on div "#m-1760112656702 .gf_tab :first-child:after { content : " OR " ; display : bloc…" at bounding box center [800, 400] width 772 height 332
click at [1172, 574] on button "Save" at bounding box center [1159, 579] width 65 height 32
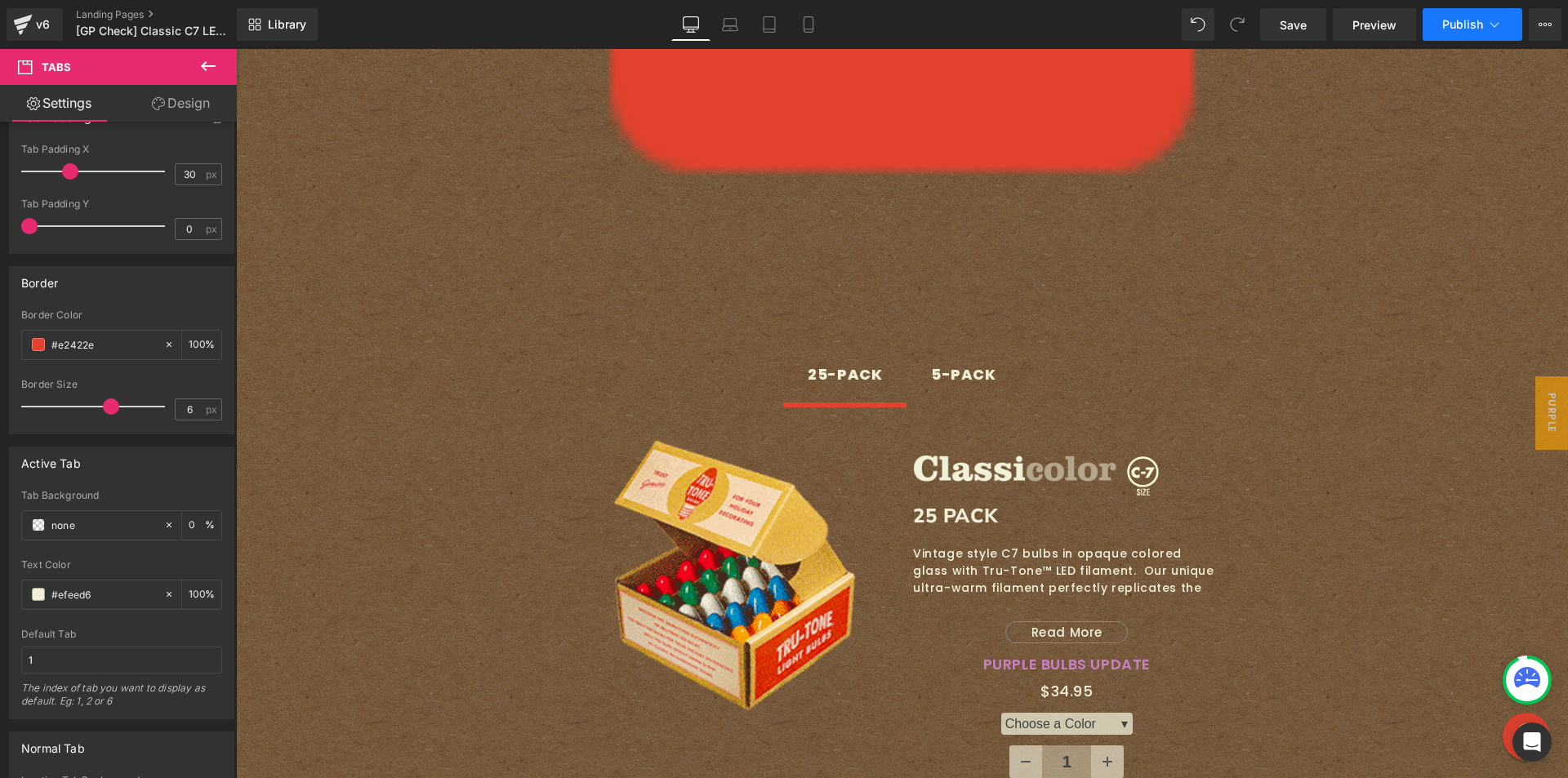
click at [1479, 19] on span "Publish" at bounding box center [1462, 24] width 41 height 13
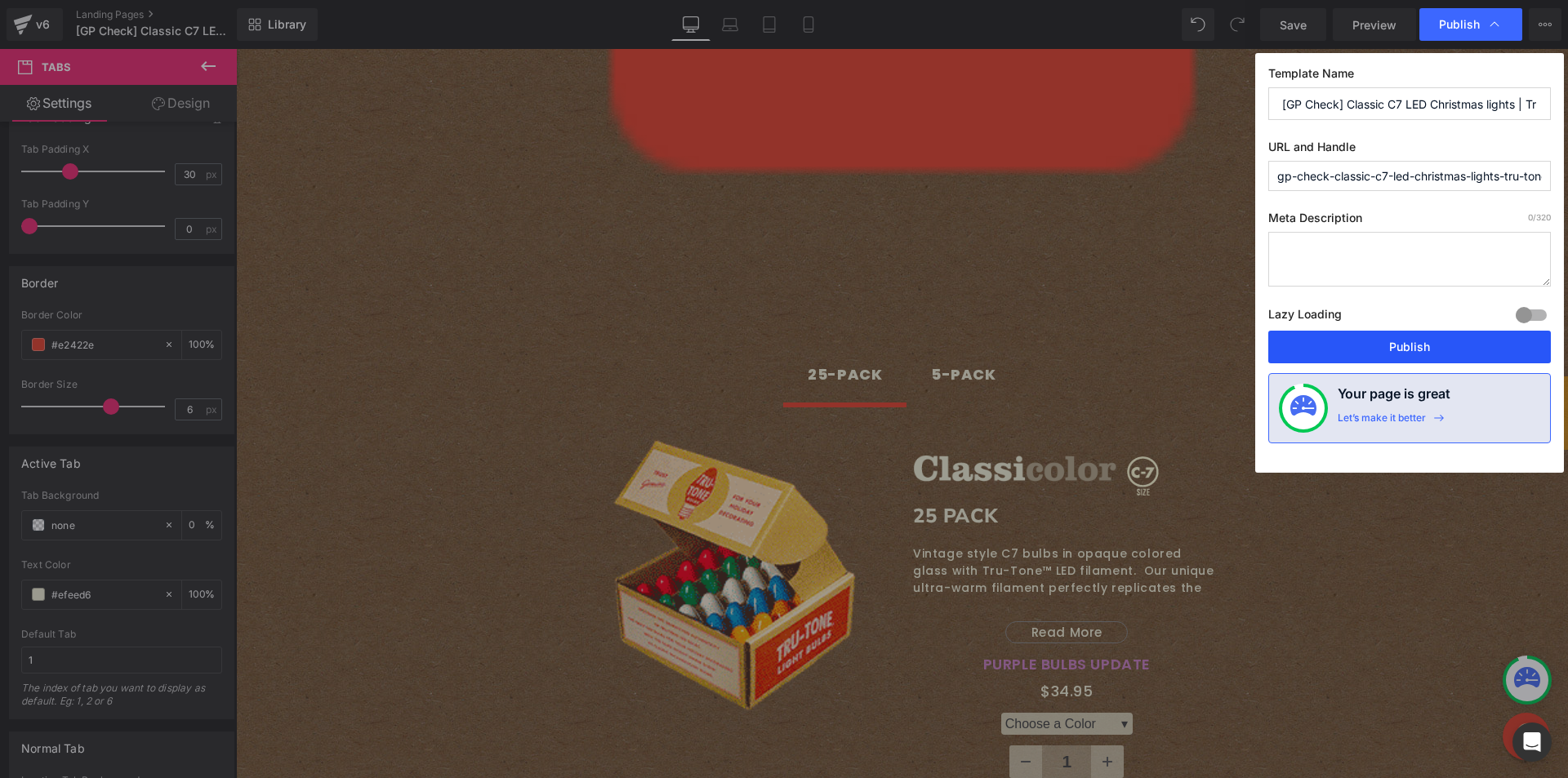
click at [1361, 356] on button "Publish" at bounding box center [1409, 347] width 283 height 32
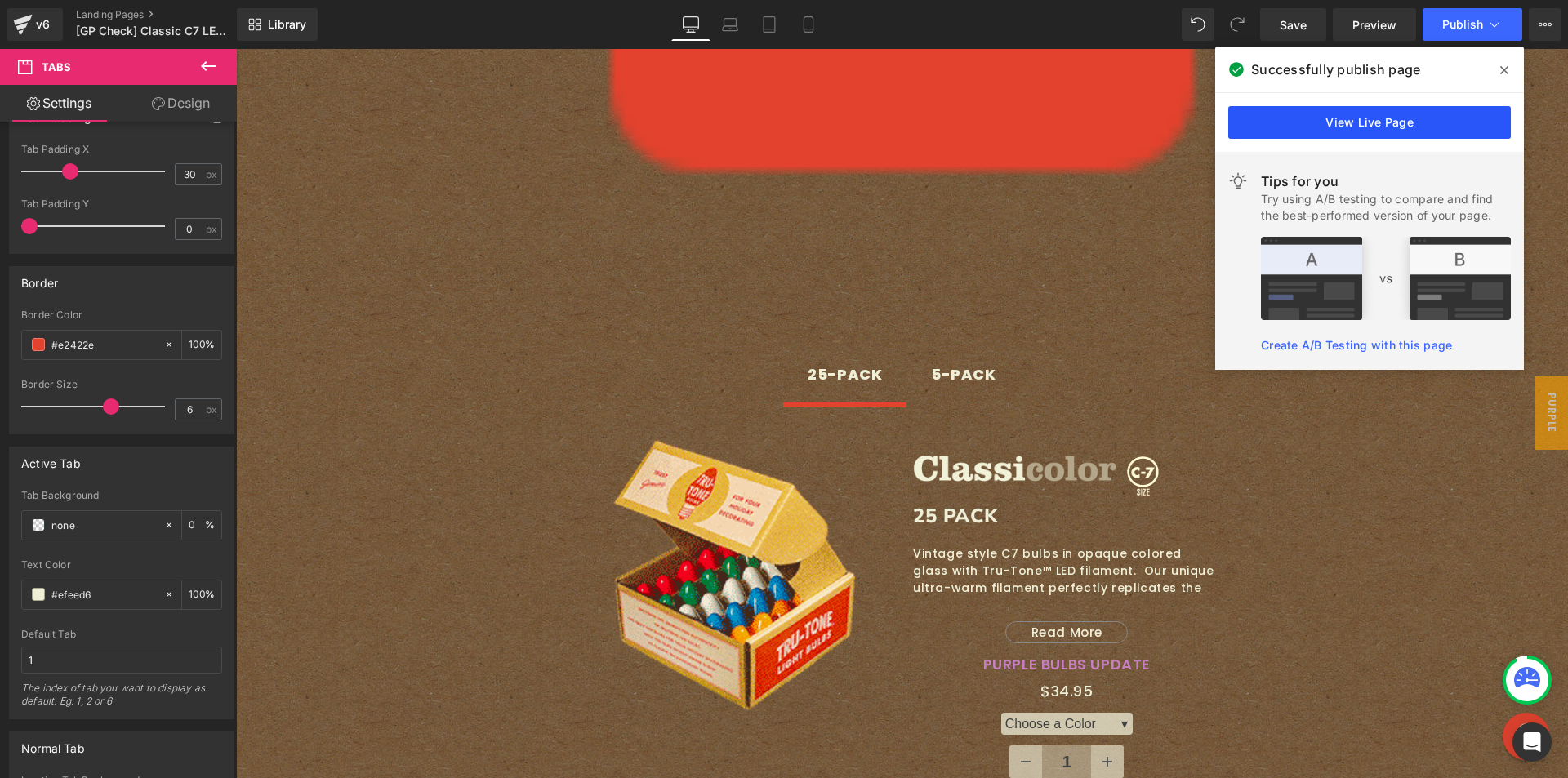
click at [1365, 125] on link "View Live Page" at bounding box center [1370, 122] width 283 height 32
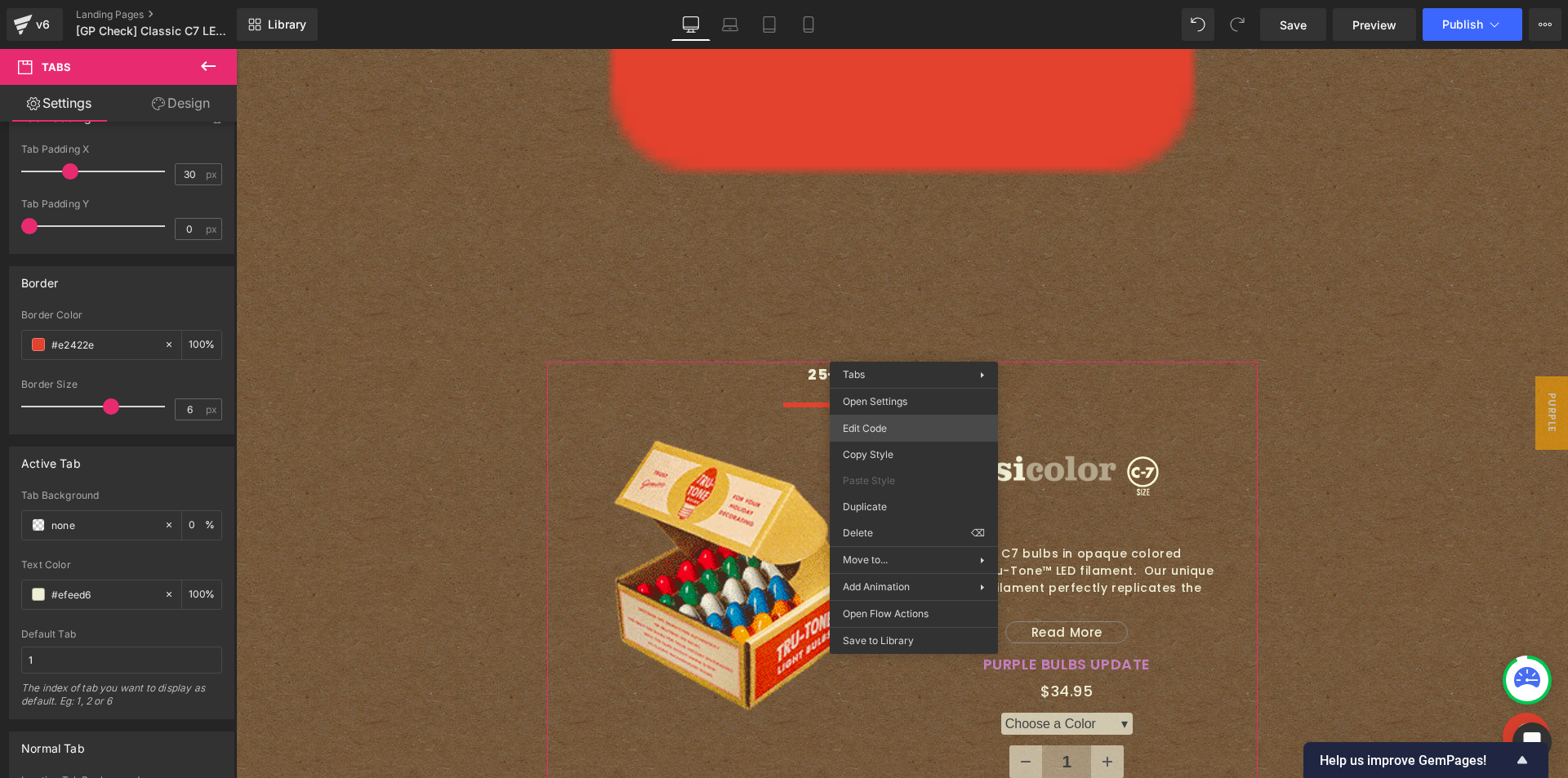
click at [908, 0] on div "Image You are previewing how the will restyle your page. You can not edit Eleme…" at bounding box center [784, 0] width 1568 height 0
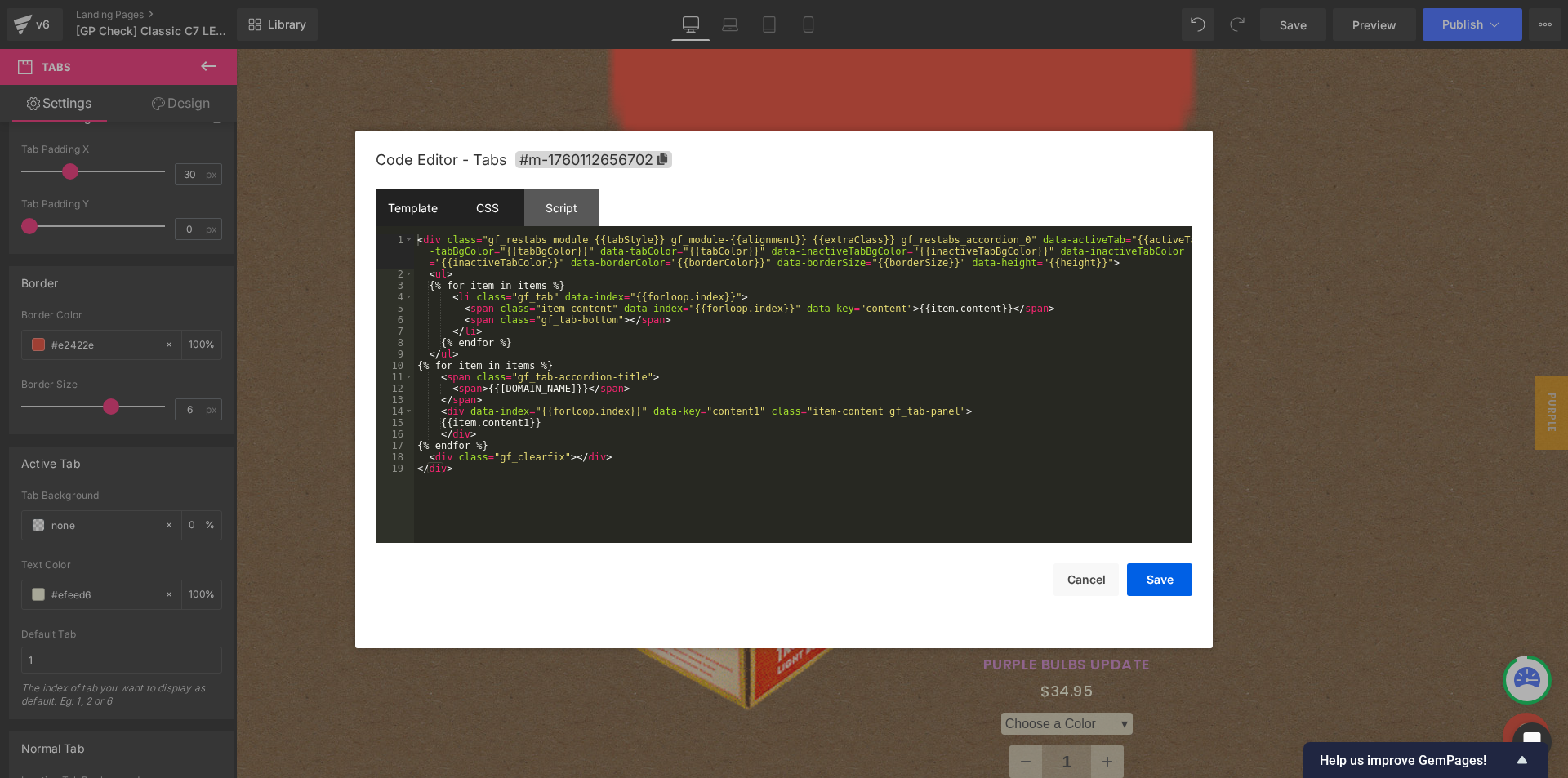
click at [498, 199] on div "CSS" at bounding box center [486, 208] width 74 height 37
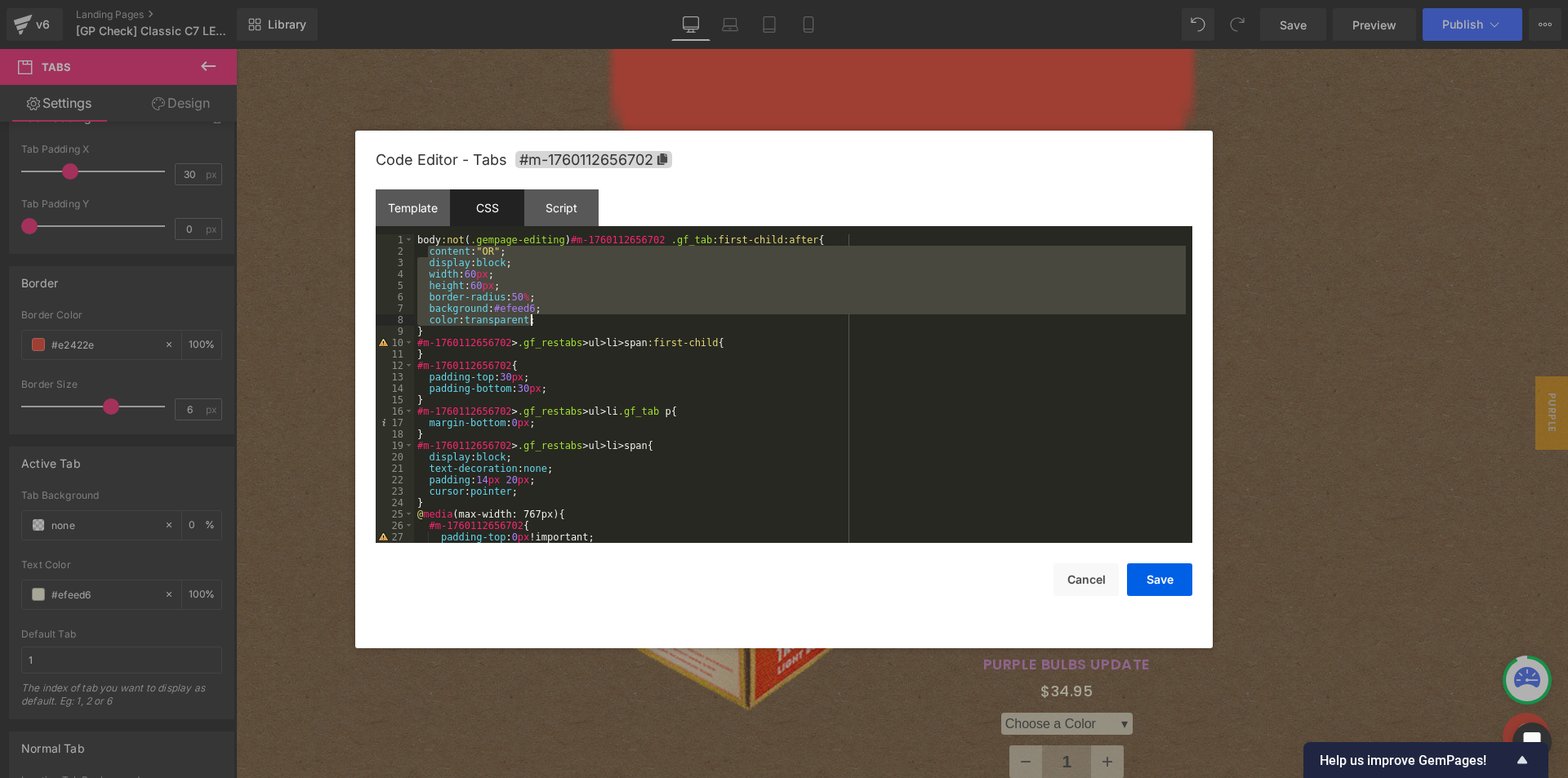
drag, startPoint x: 429, startPoint y: 255, endPoint x: 536, endPoint y: 321, distance: 125.7
click at [536, 321] on div "body :not ( .gempage-editing ) #m-1760112656702 .gf_tab :first-child:after { co…" at bounding box center [800, 400] width 772 height 332
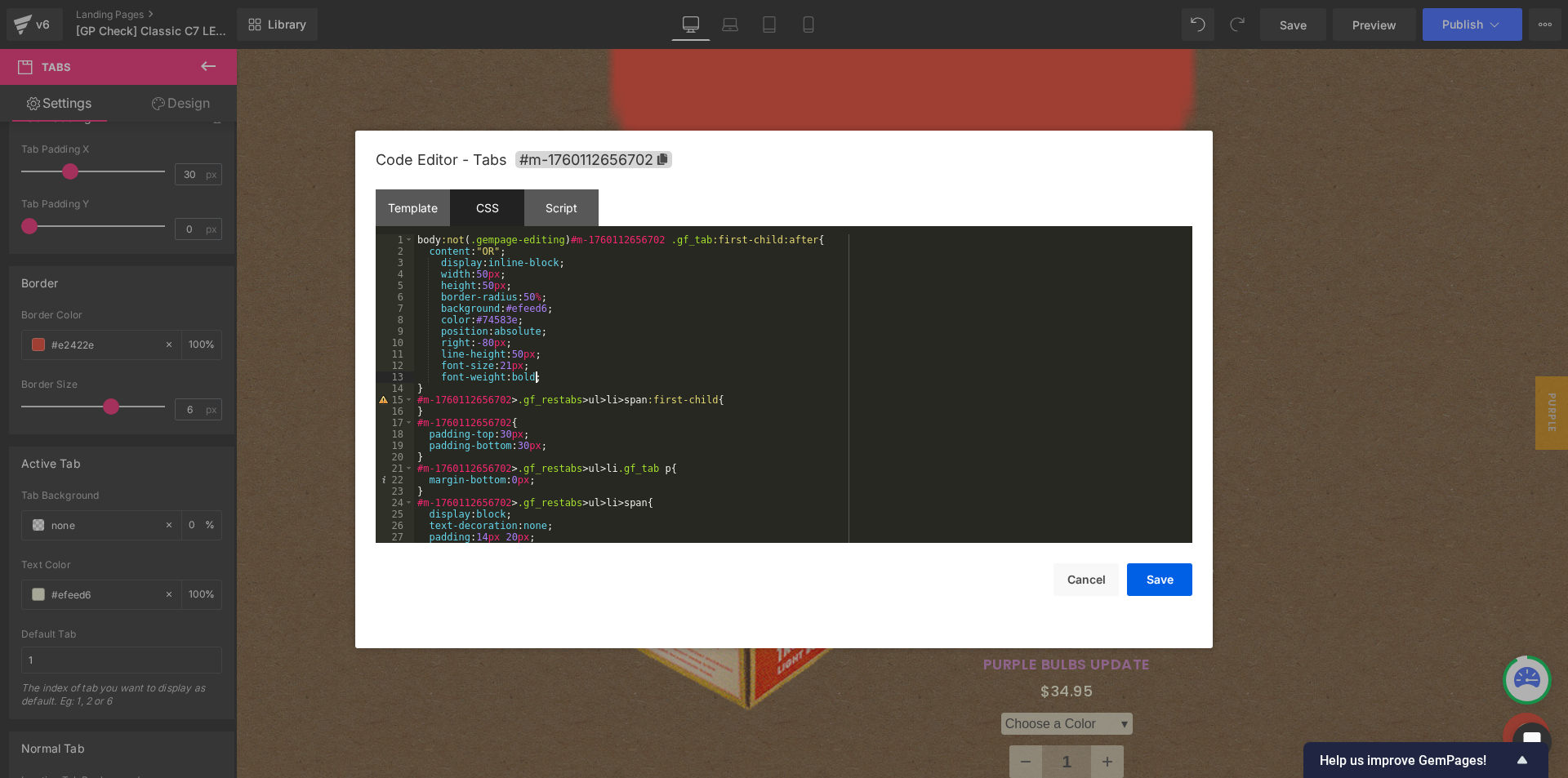
click at [439, 268] on div "body :not ( .gempage-editing ) #m-1760112656702 .gf_tab :first-child:after { co…" at bounding box center [800, 400] width 772 height 332
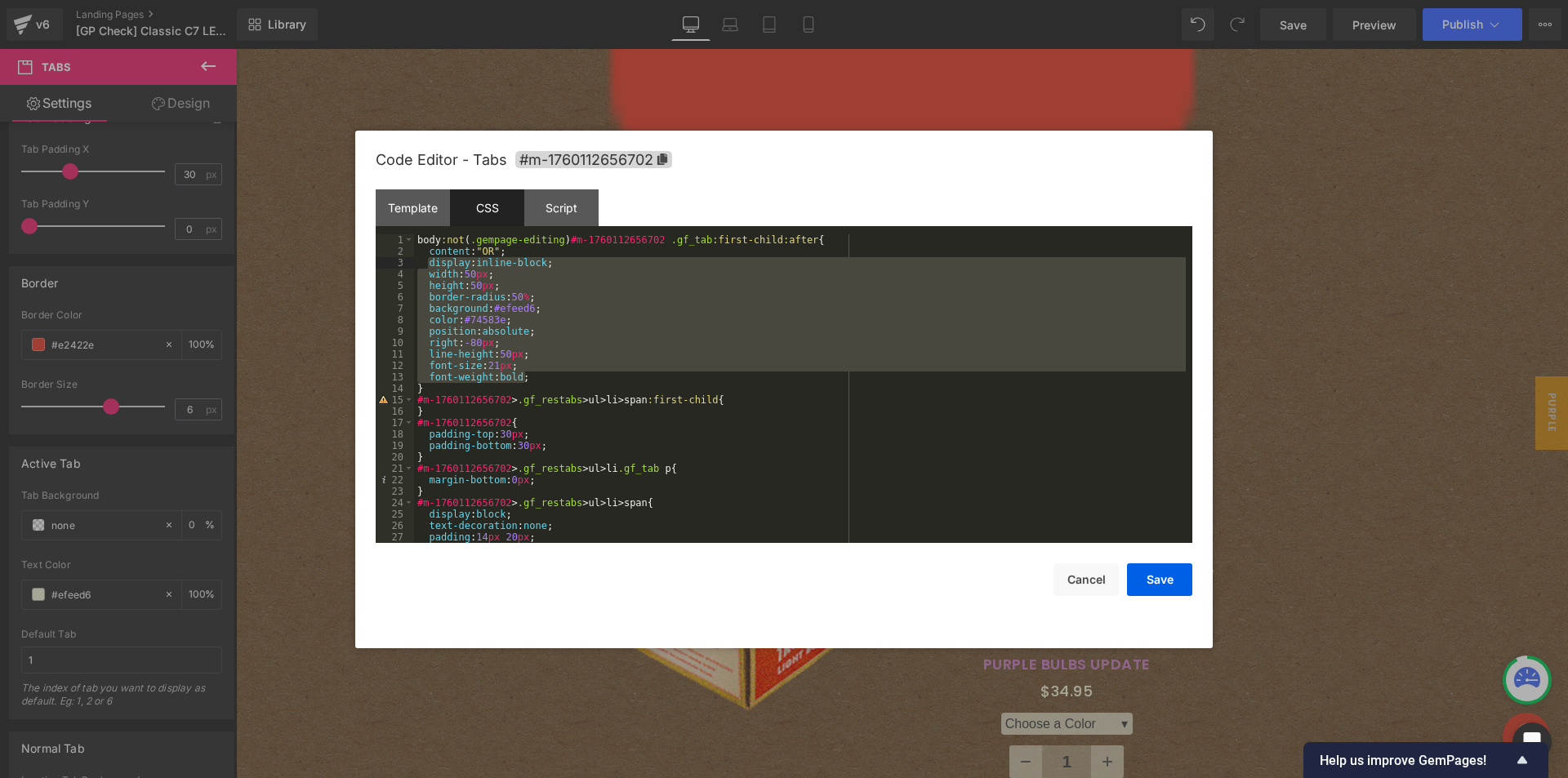
click at [609, 291] on div "body :not ( .gempage-editing ) #m-1760112656702 .gf_tab :first-child:after { co…" at bounding box center [800, 389] width 772 height 309
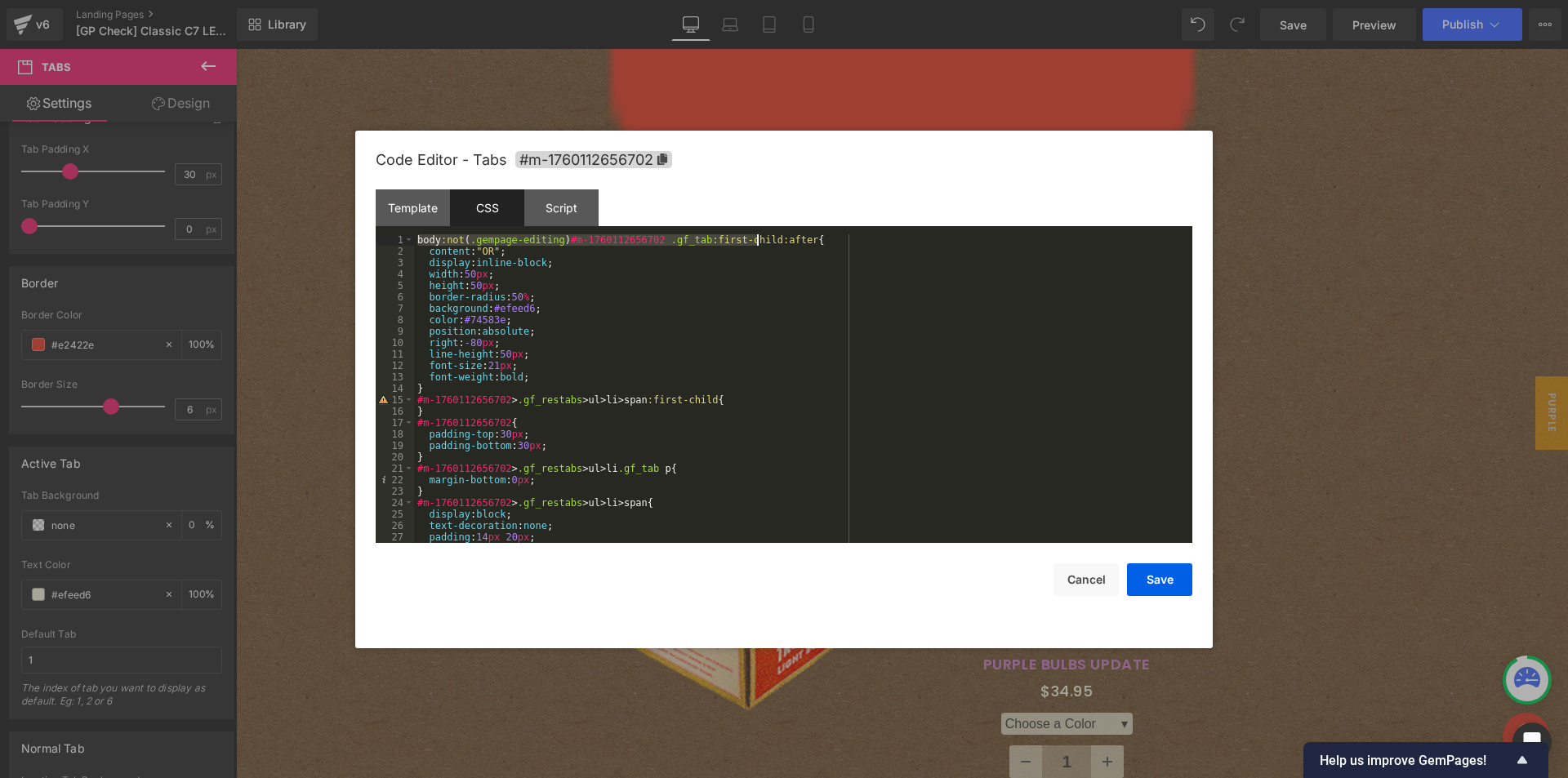
drag, startPoint x: 418, startPoint y: 243, endPoint x: 758, endPoint y: 239, distance: 340.0
click at [758, 239] on div "body :not ( .gempage-editing ) #m-1760112656702 .gf_tab :first-child:after { co…" at bounding box center [800, 400] width 772 height 332
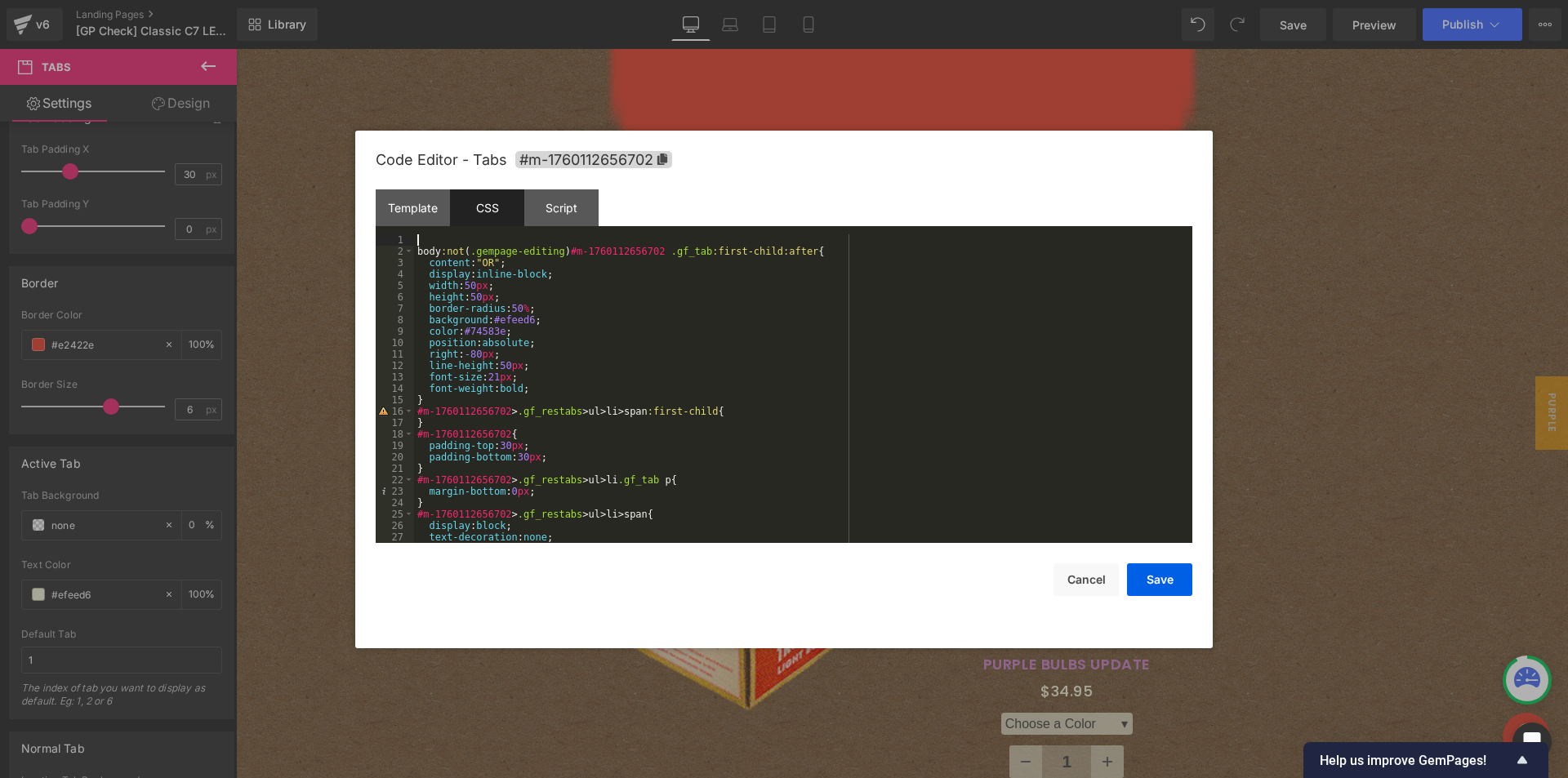
paste textarea
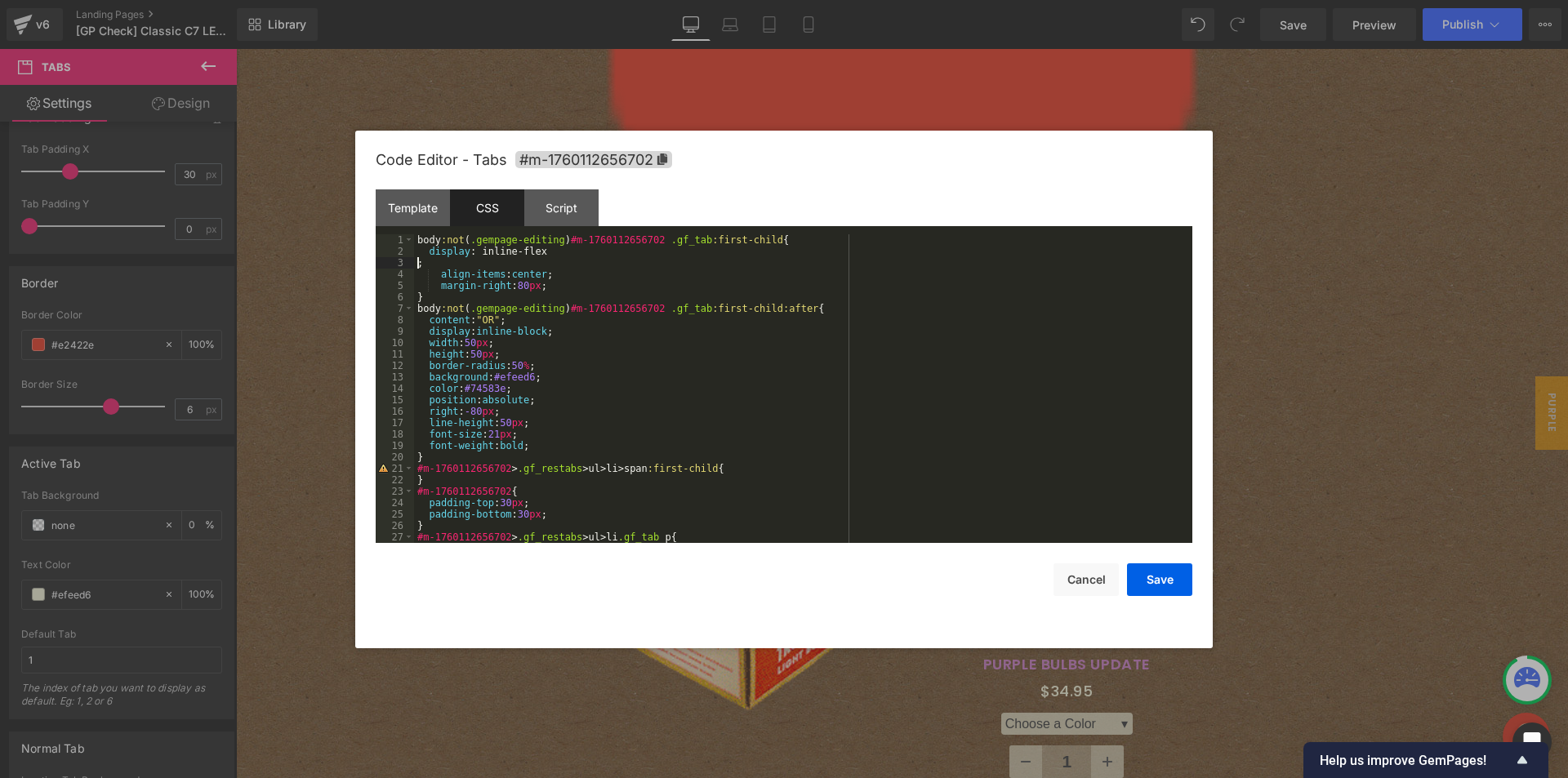
click at [416, 259] on div "body :not ( .gempage-editing ) #m-1760112656702 .gf_tab :first-child { display …" at bounding box center [800, 400] width 772 height 332
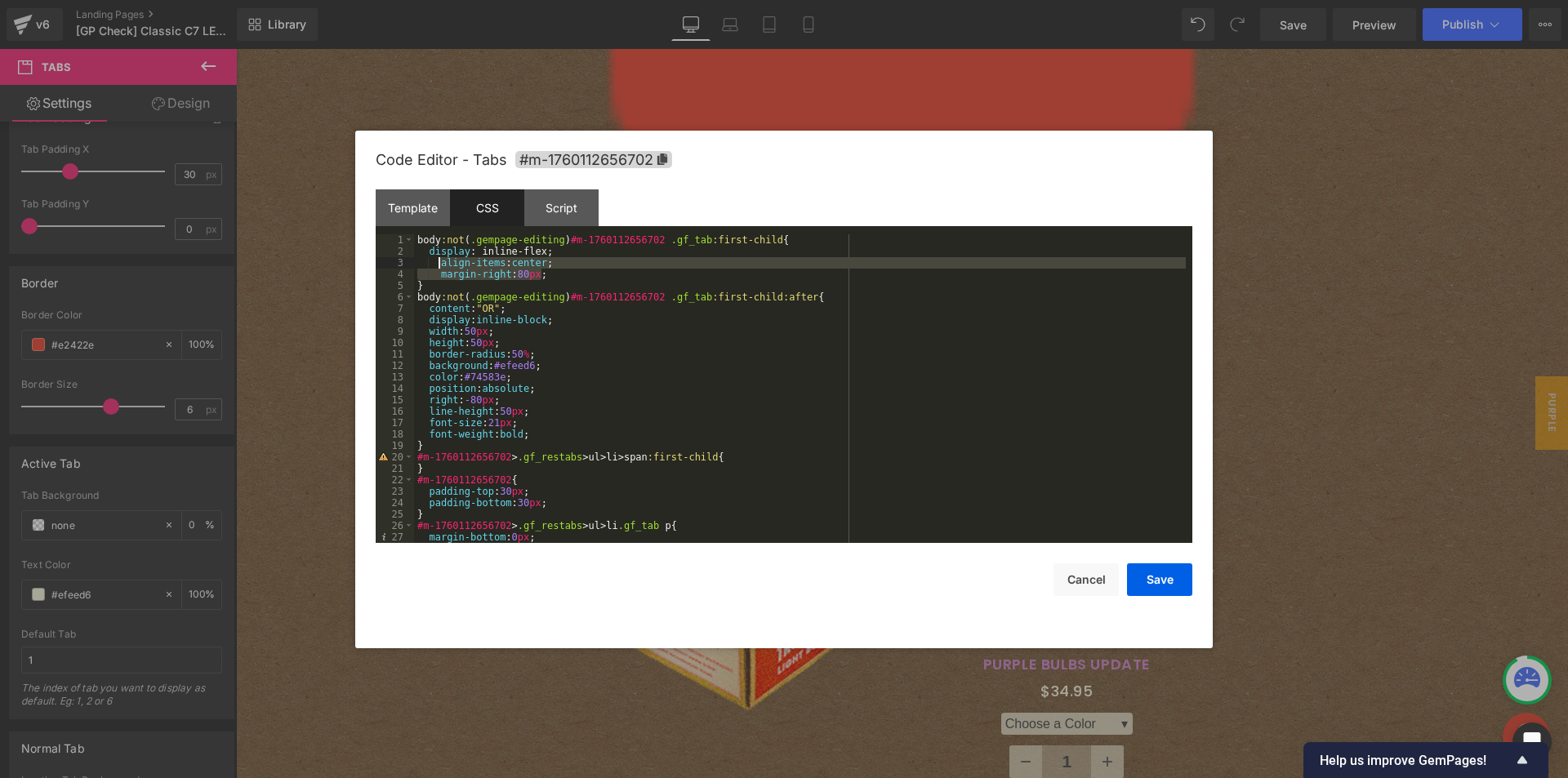
drag, startPoint x: 554, startPoint y: 274, endPoint x: 441, endPoint y: 265, distance: 113.4
click at [441, 265] on div "body :not ( .gempage-editing ) #m-1760112656702 .gf_tab :first-child { display …" at bounding box center [800, 400] width 772 height 332
click at [1162, 577] on button "Save" at bounding box center [1159, 579] width 65 height 32
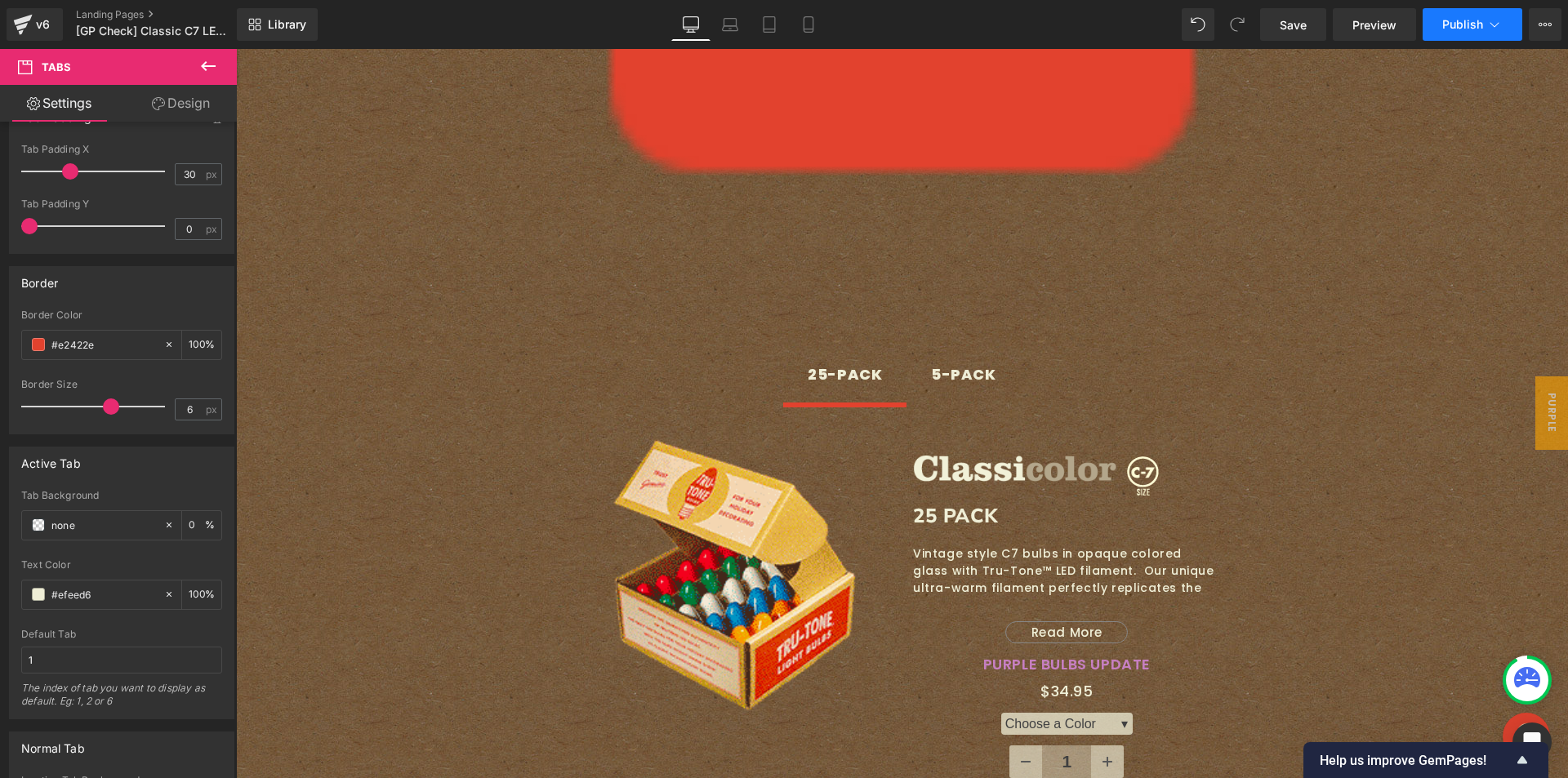
click at [1474, 30] on span "Publish" at bounding box center [1462, 24] width 41 height 13
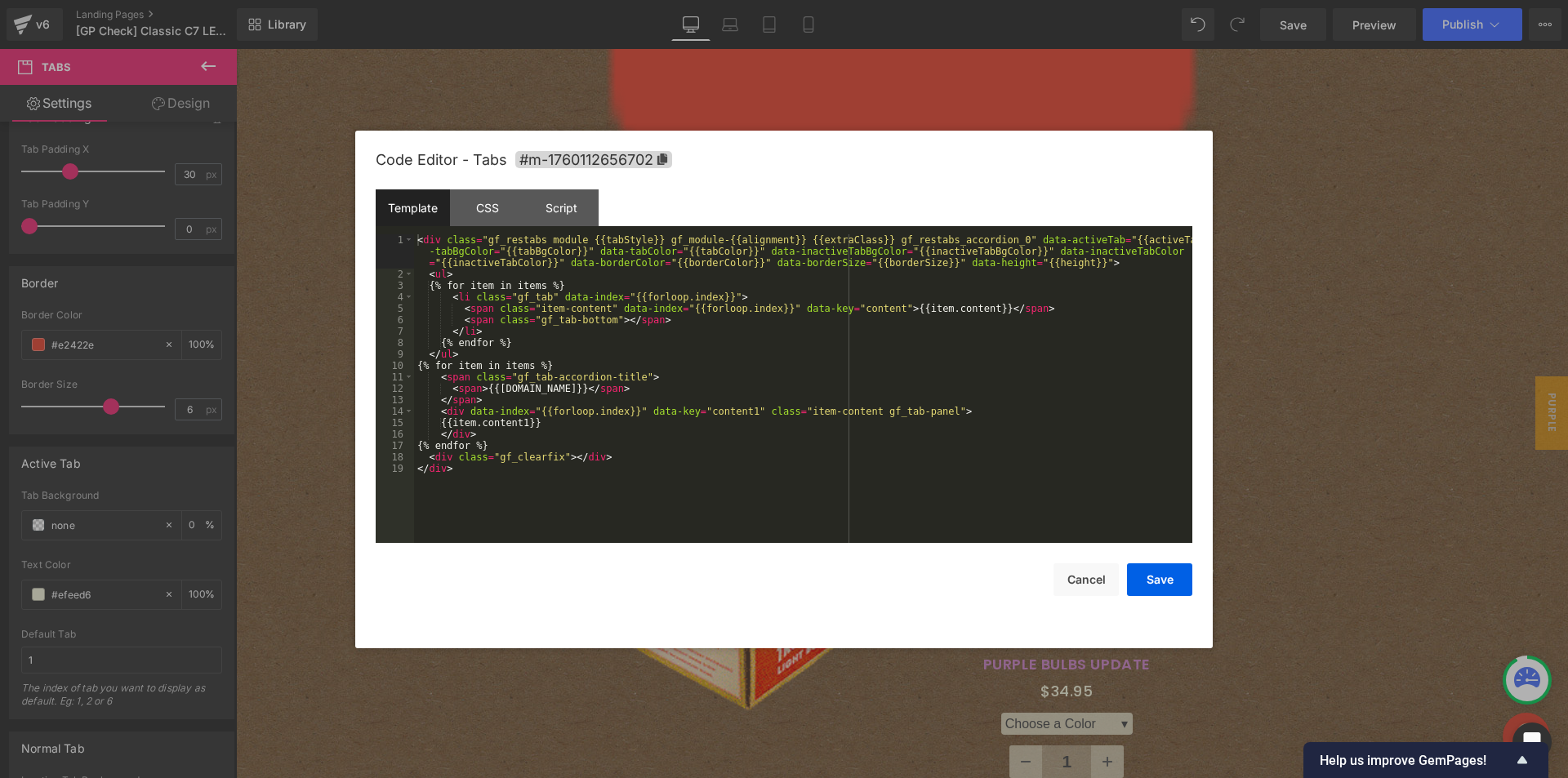
click at [881, 0] on div "Image You are previewing how the will restyle your page. You can not edit Eleme…" at bounding box center [784, 0] width 1568 height 0
click at [516, 206] on div "CSS" at bounding box center [486, 208] width 74 height 37
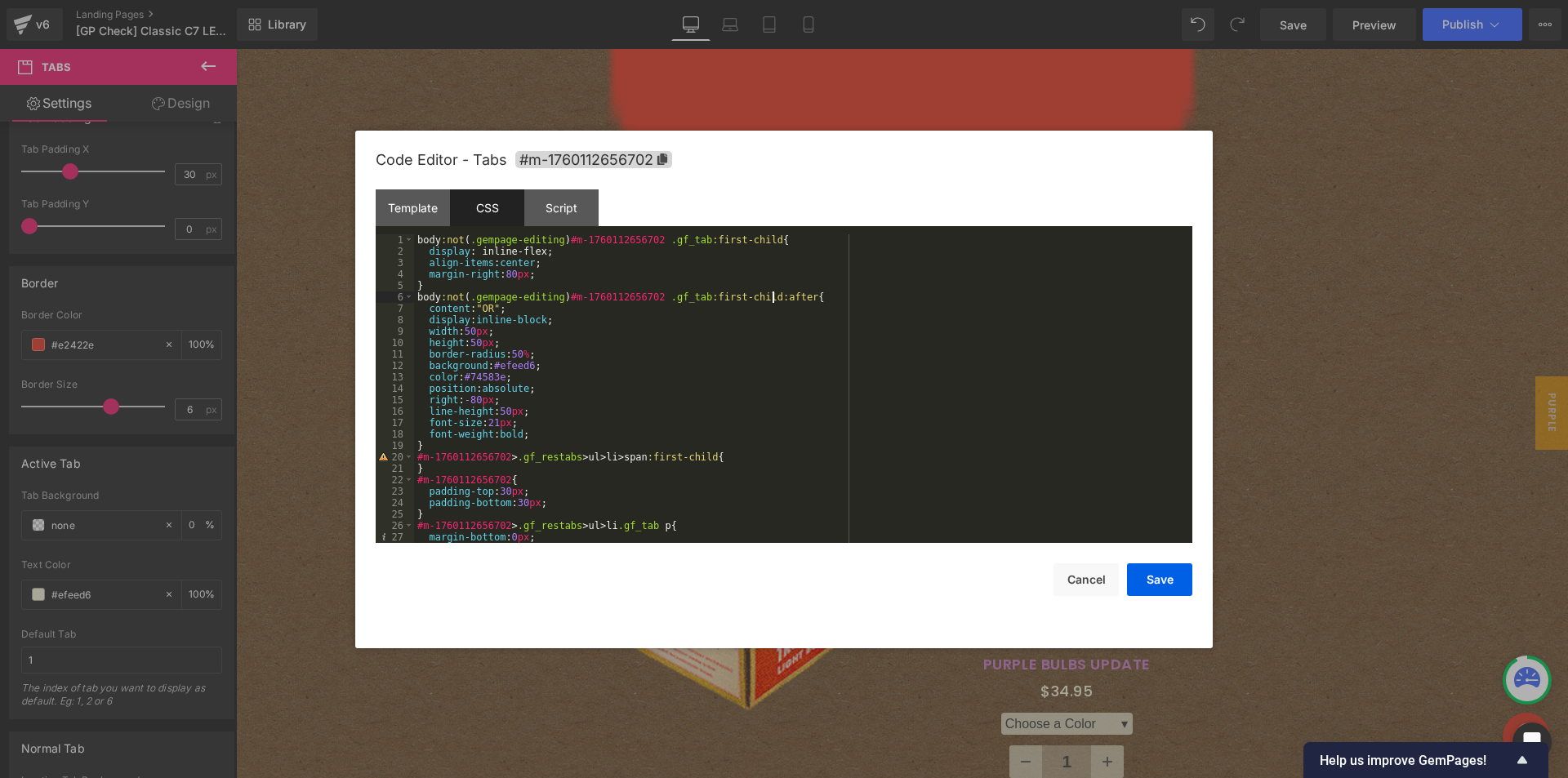
click at [775, 296] on div "body :not ( .gempage-editing ) #m-1760112656702 .gf_tab :first-child { display …" at bounding box center [800, 400] width 772 height 332
drag, startPoint x: 416, startPoint y: 300, endPoint x: 691, endPoint y: 301, distance: 275.0
click at [691, 301] on div "body :not ( .gempage-editing ) #m-1760112656702 .gf_tab :first-child { display …" at bounding box center [800, 400] width 772 height 332
click at [459, 448] on div "body :not ( .gempage-editing ) #m-1760112656702 .gf_tab :first-child { display …" at bounding box center [800, 400] width 772 height 332
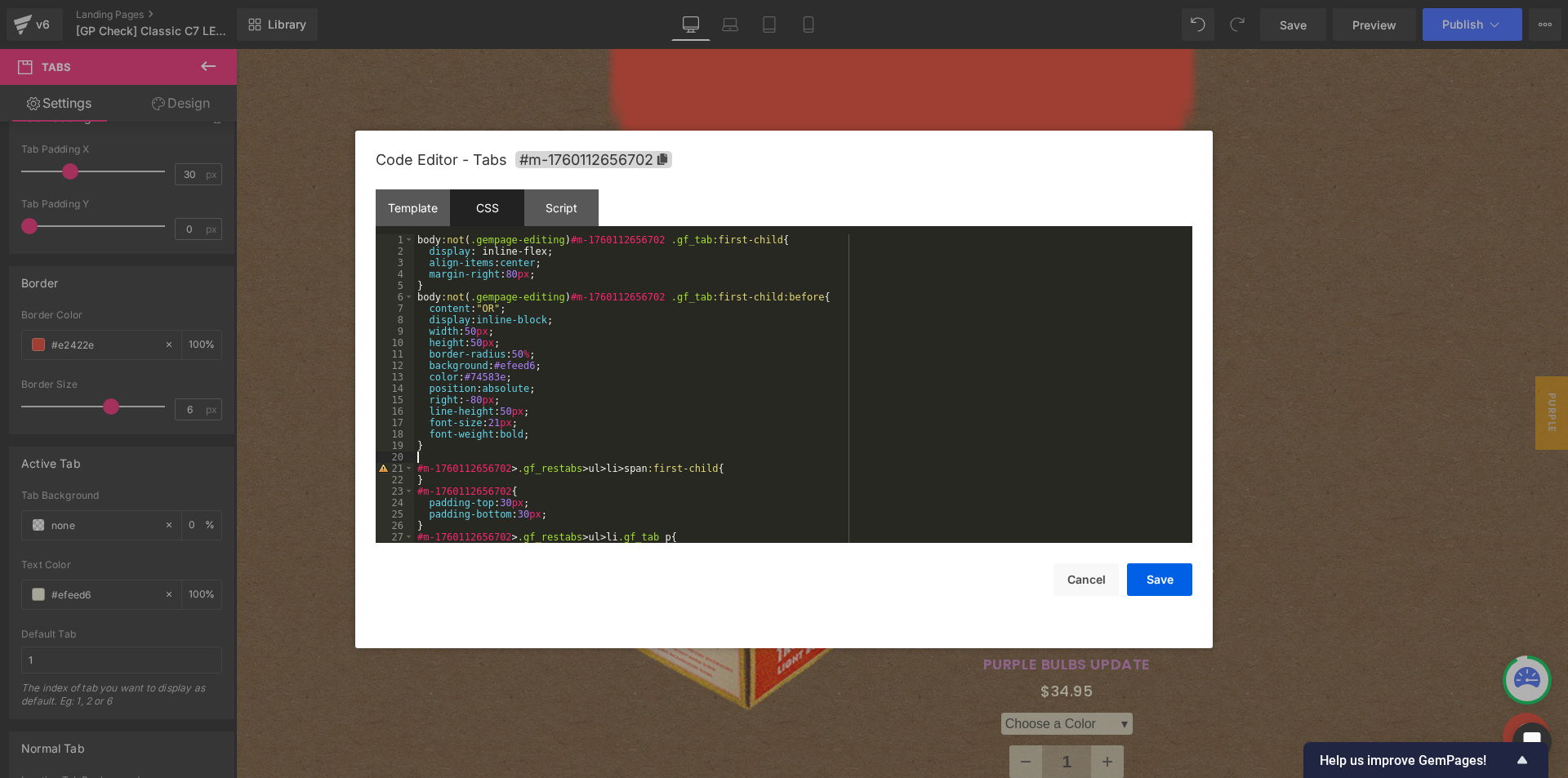
paste textarea
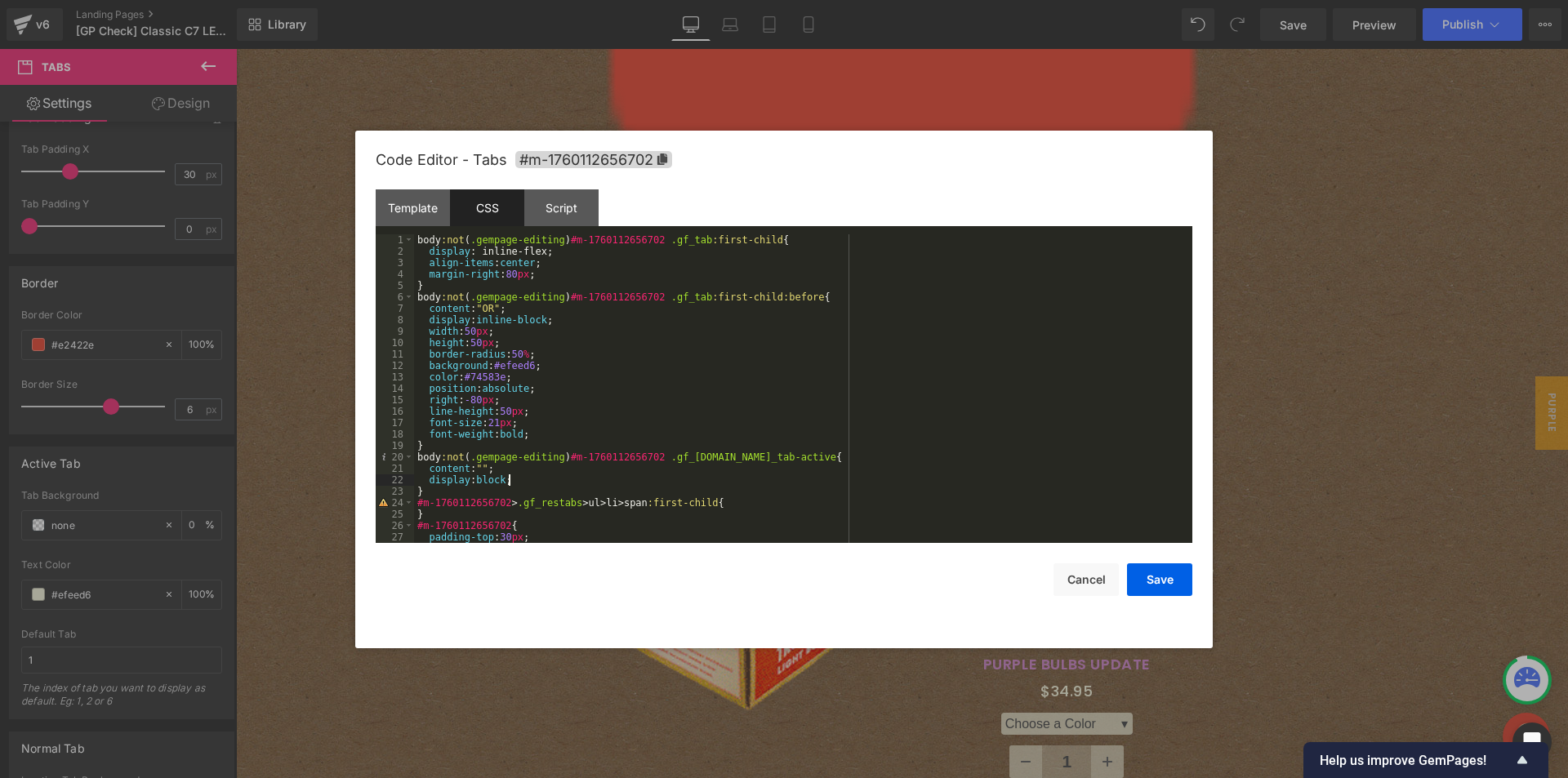
click at [538, 479] on div "body :not ( .gempage-editing ) #m-1760112656702 .gf_tab :first-child { display …" at bounding box center [800, 400] width 772 height 332
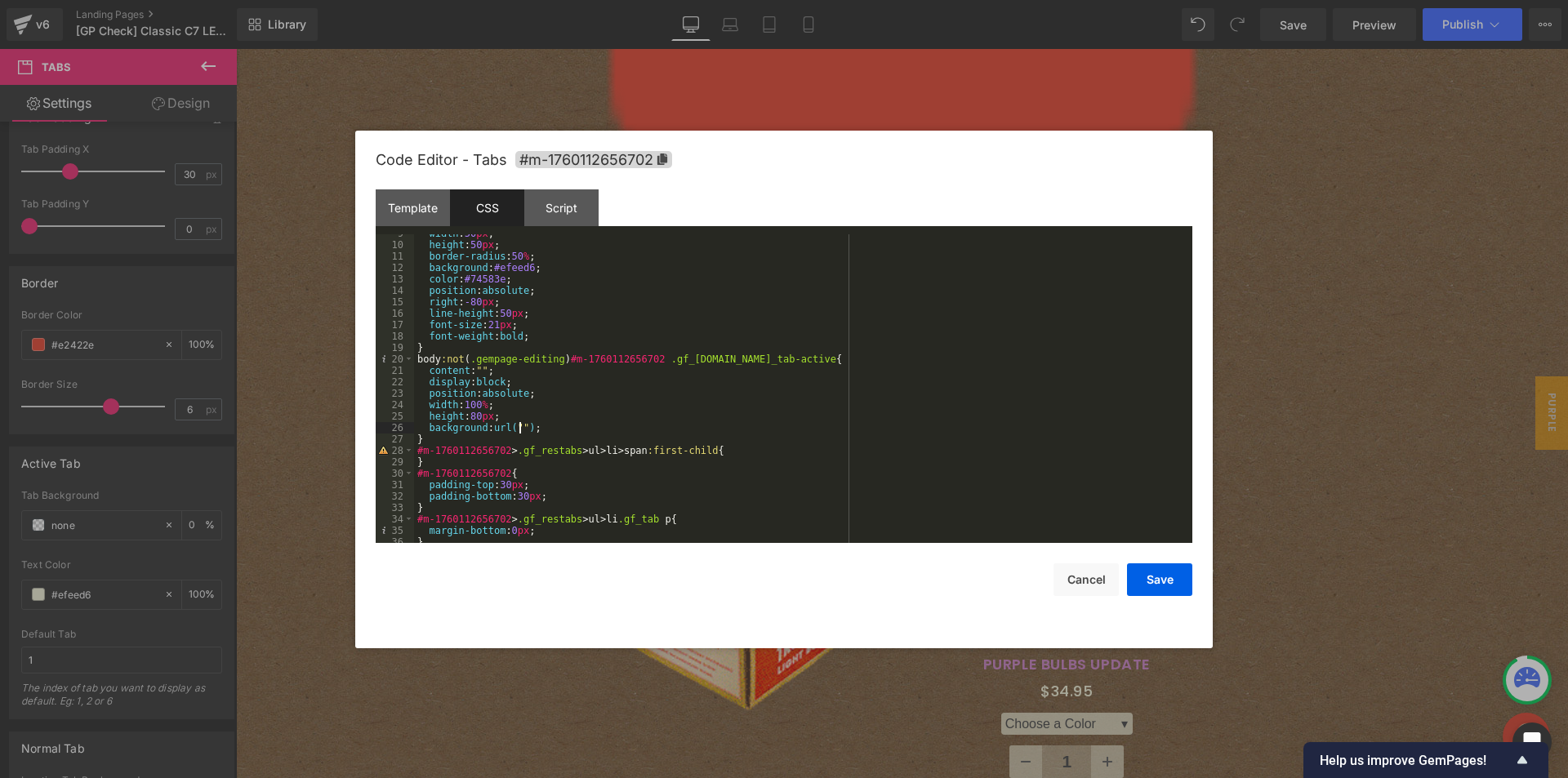
scroll to position [98, 0]
click at [527, 430] on div "width : 50 px ; height : 50 px ; border-radius : 50 % ; background : #efeed6 ; …" at bounding box center [800, 394] width 772 height 332
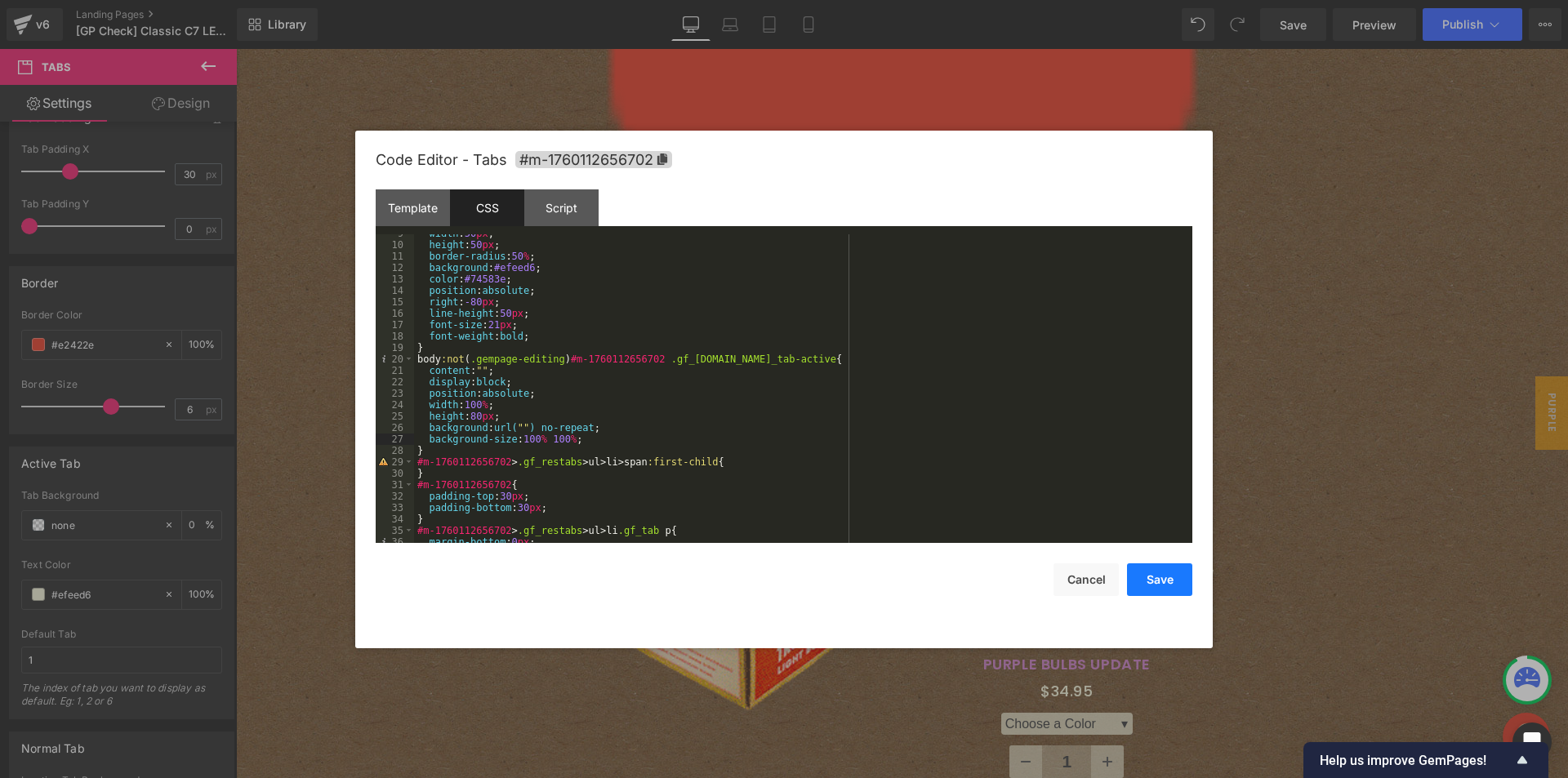
click at [1155, 582] on button "Save" at bounding box center [1159, 579] width 65 height 32
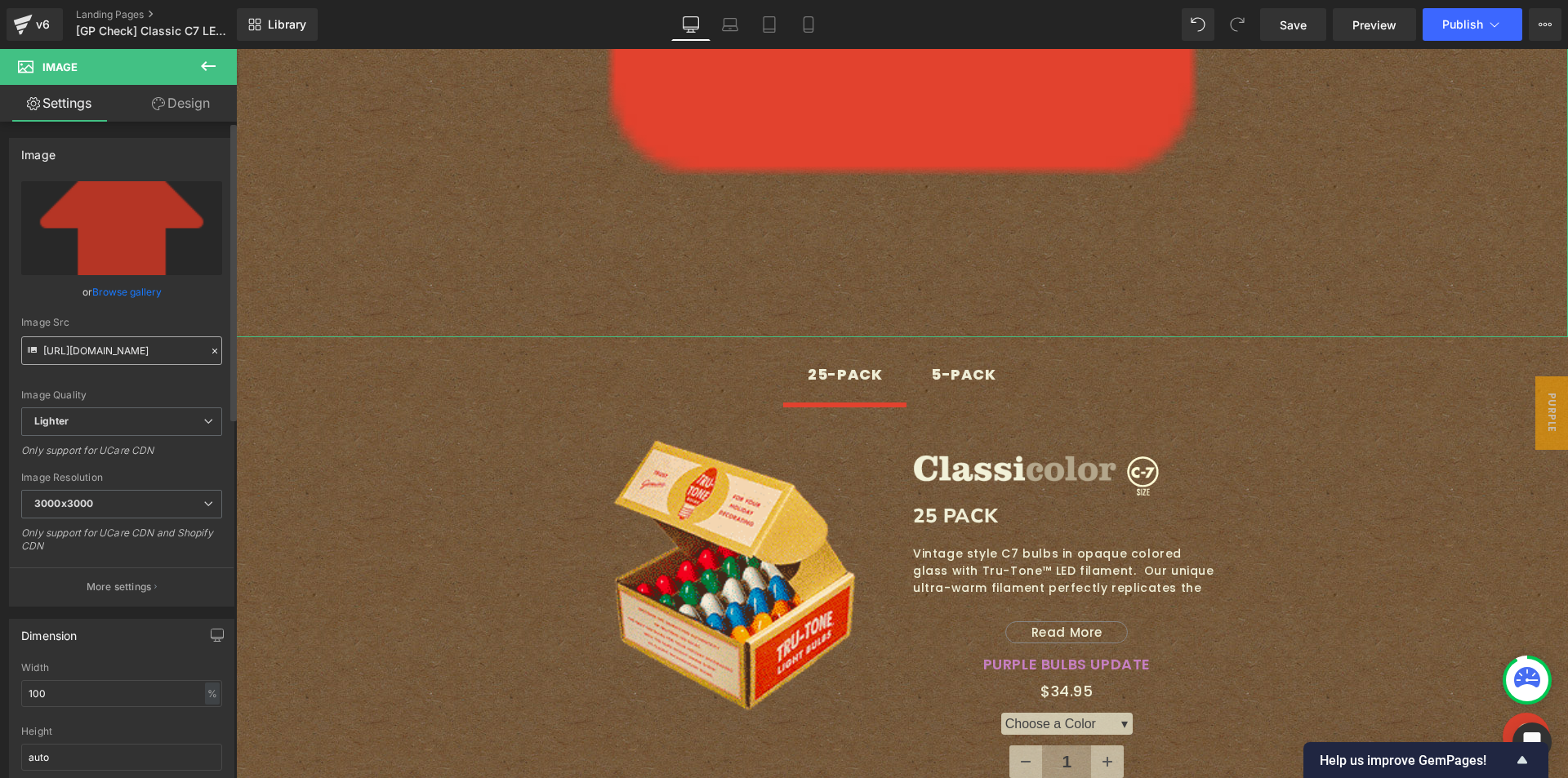
click at [120, 346] on input "[URL][DOMAIN_NAME]" at bounding box center [121, 350] width 201 height 29
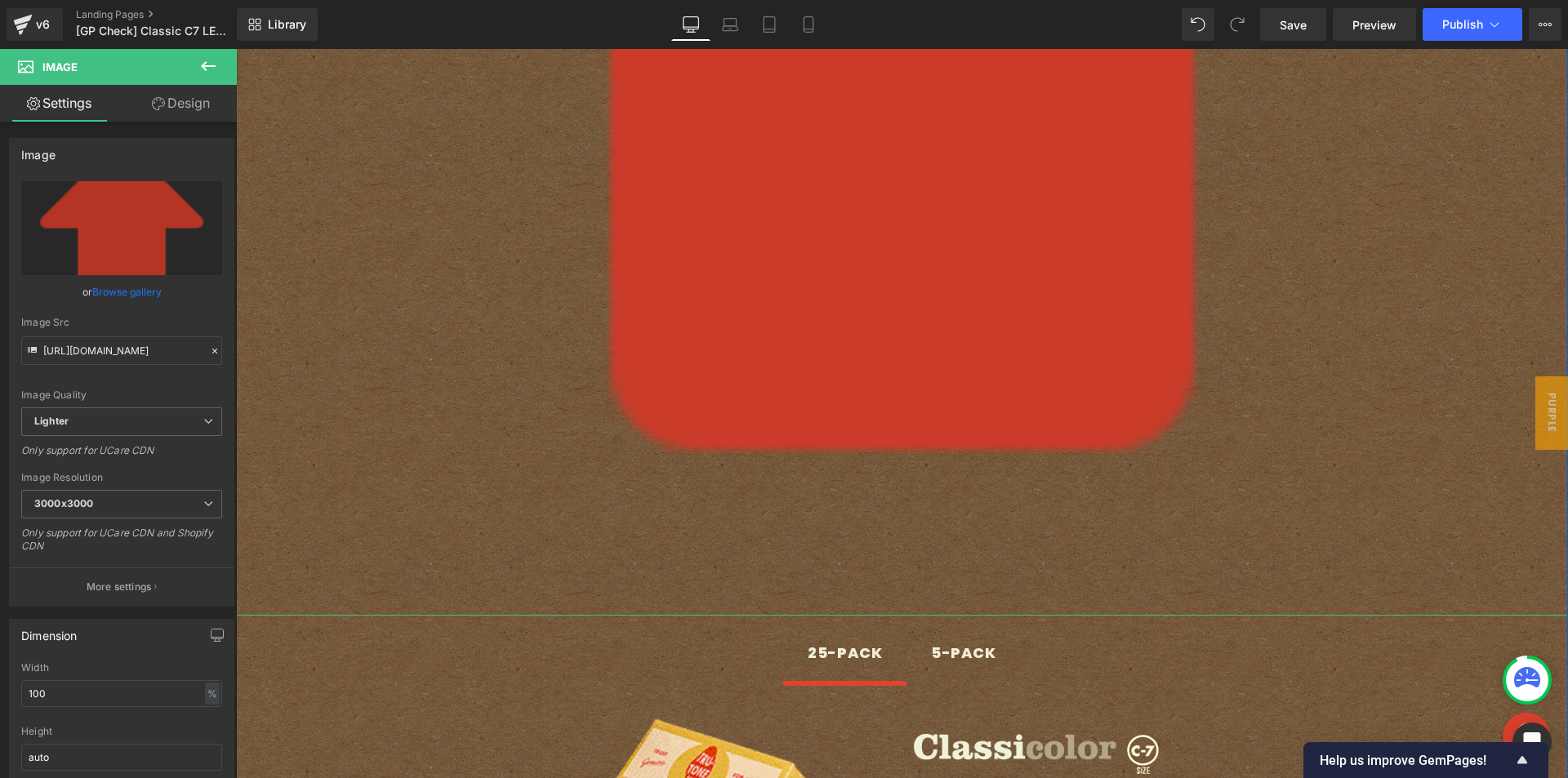
scroll to position [1633, 0]
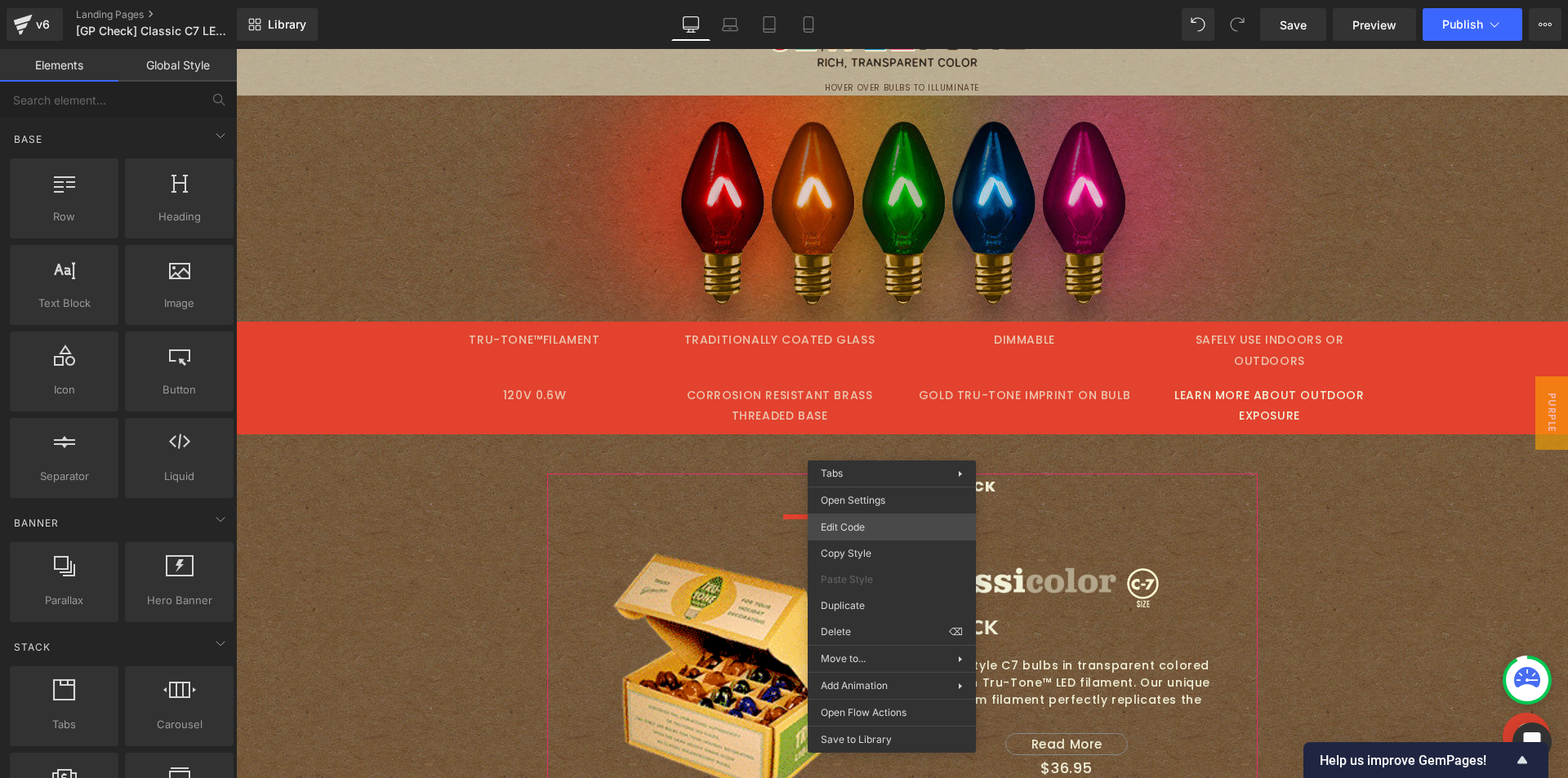
click at [881, 0] on div "Image You are previewing how the will restyle your page. You can not edit Eleme…" at bounding box center [784, 0] width 1568 height 0
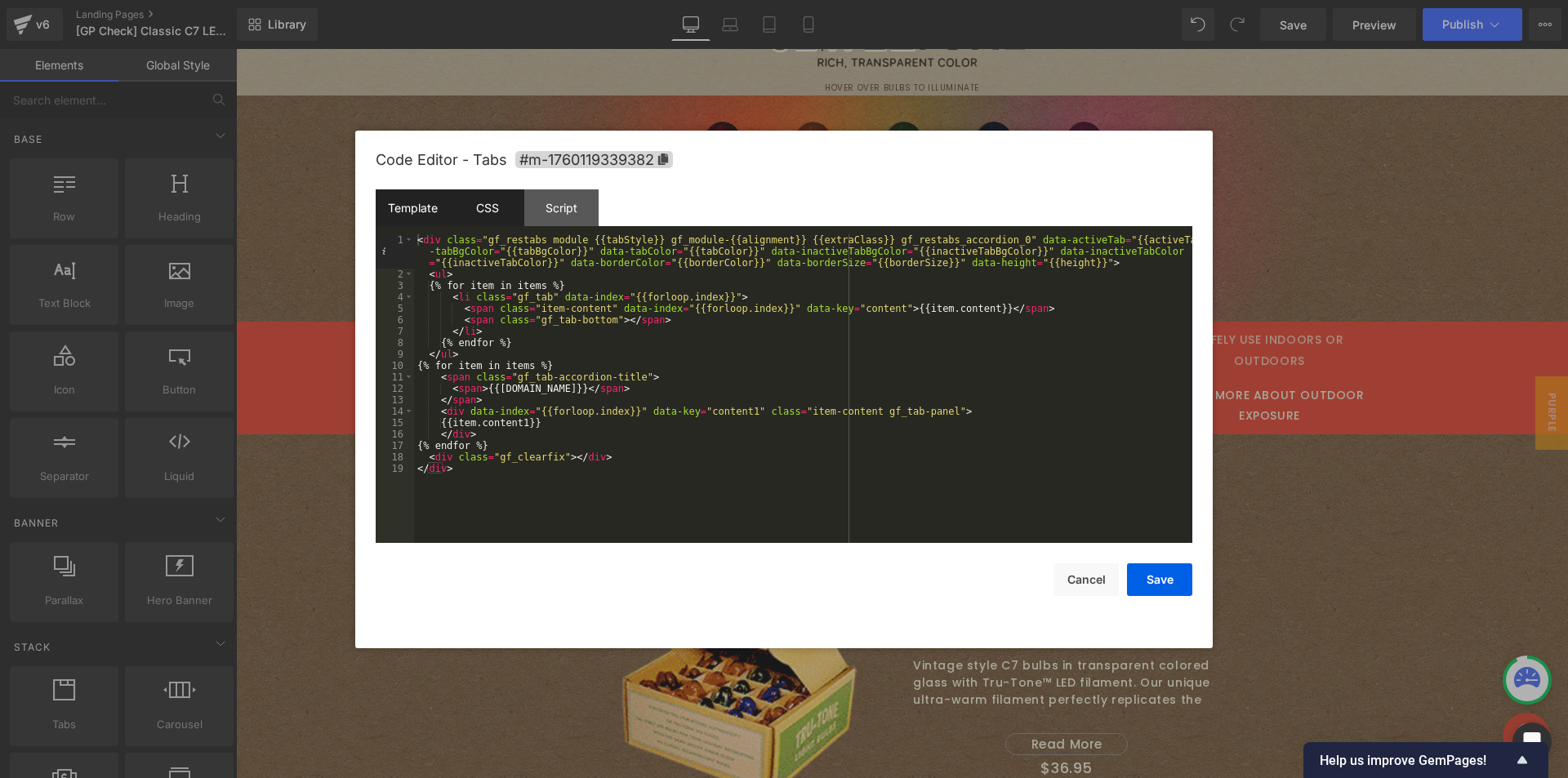
click at [509, 212] on div "CSS" at bounding box center [486, 208] width 74 height 37
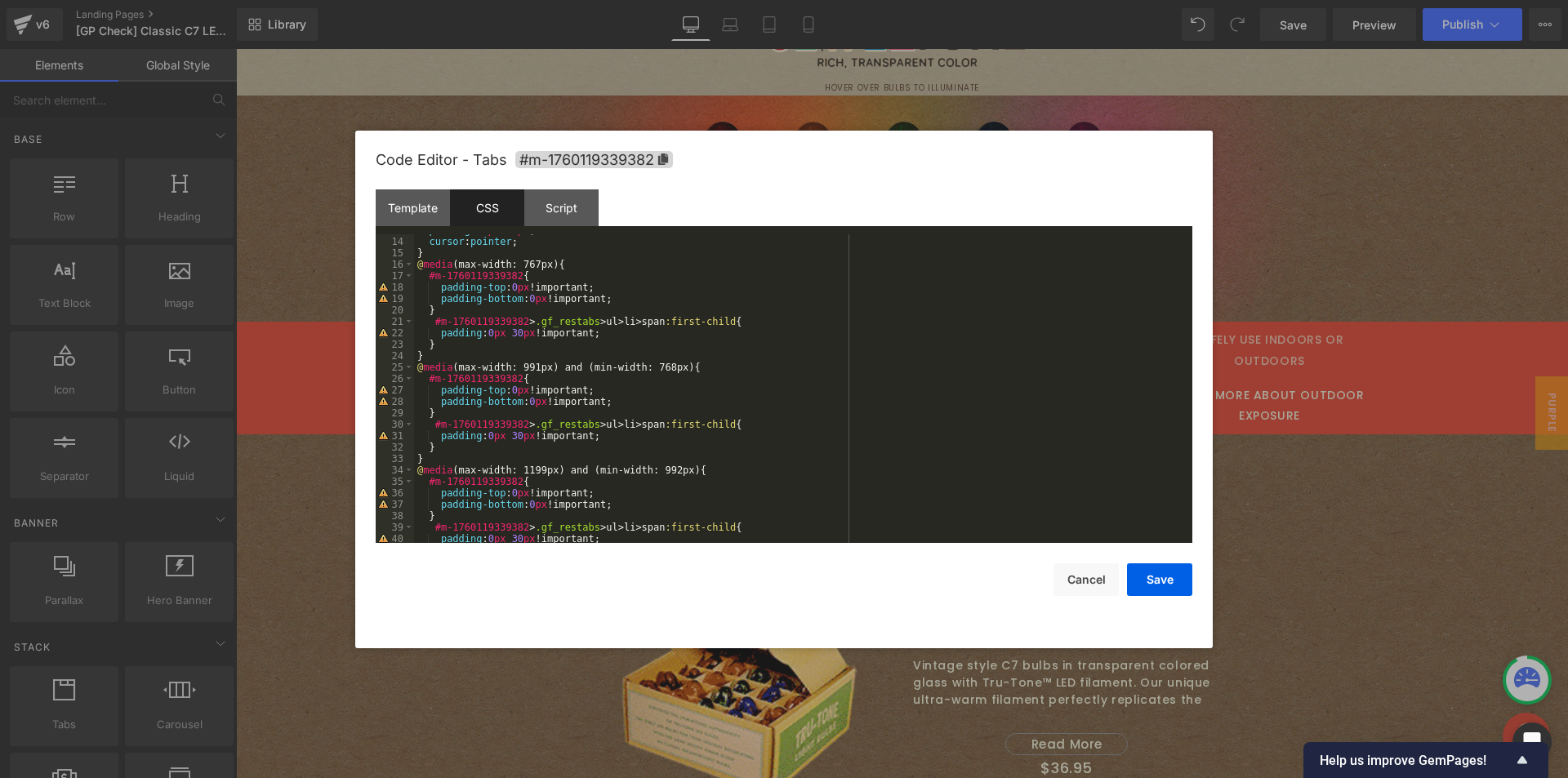
scroll to position [0, 0]
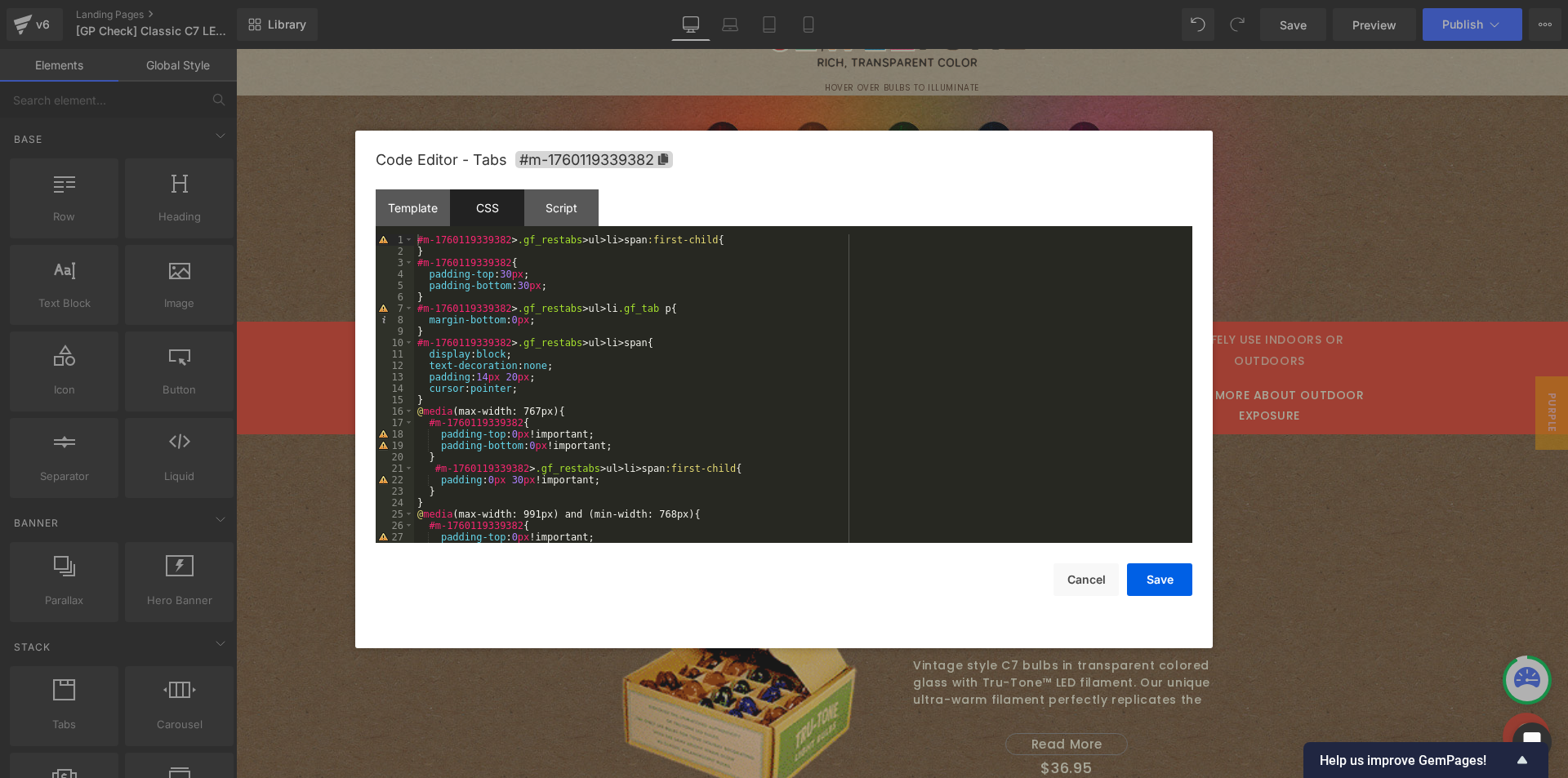
click at [1399, 547] on div at bounding box center [784, 389] width 1568 height 778
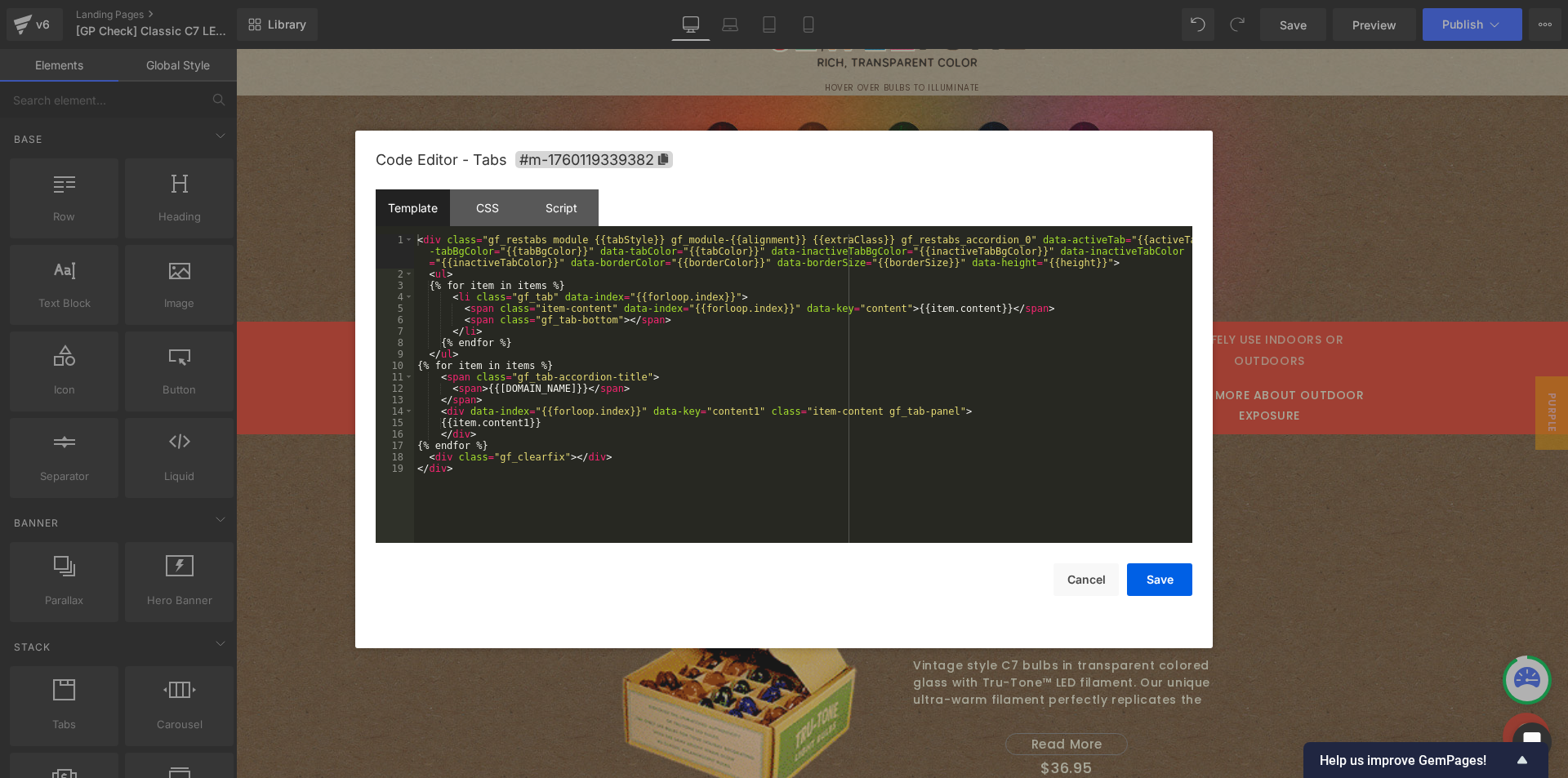
click at [877, 0] on div "Image You are previewing how the will restyle your page. You can not edit Eleme…" at bounding box center [784, 0] width 1568 height 0
click at [466, 209] on div "CSS" at bounding box center [486, 208] width 74 height 37
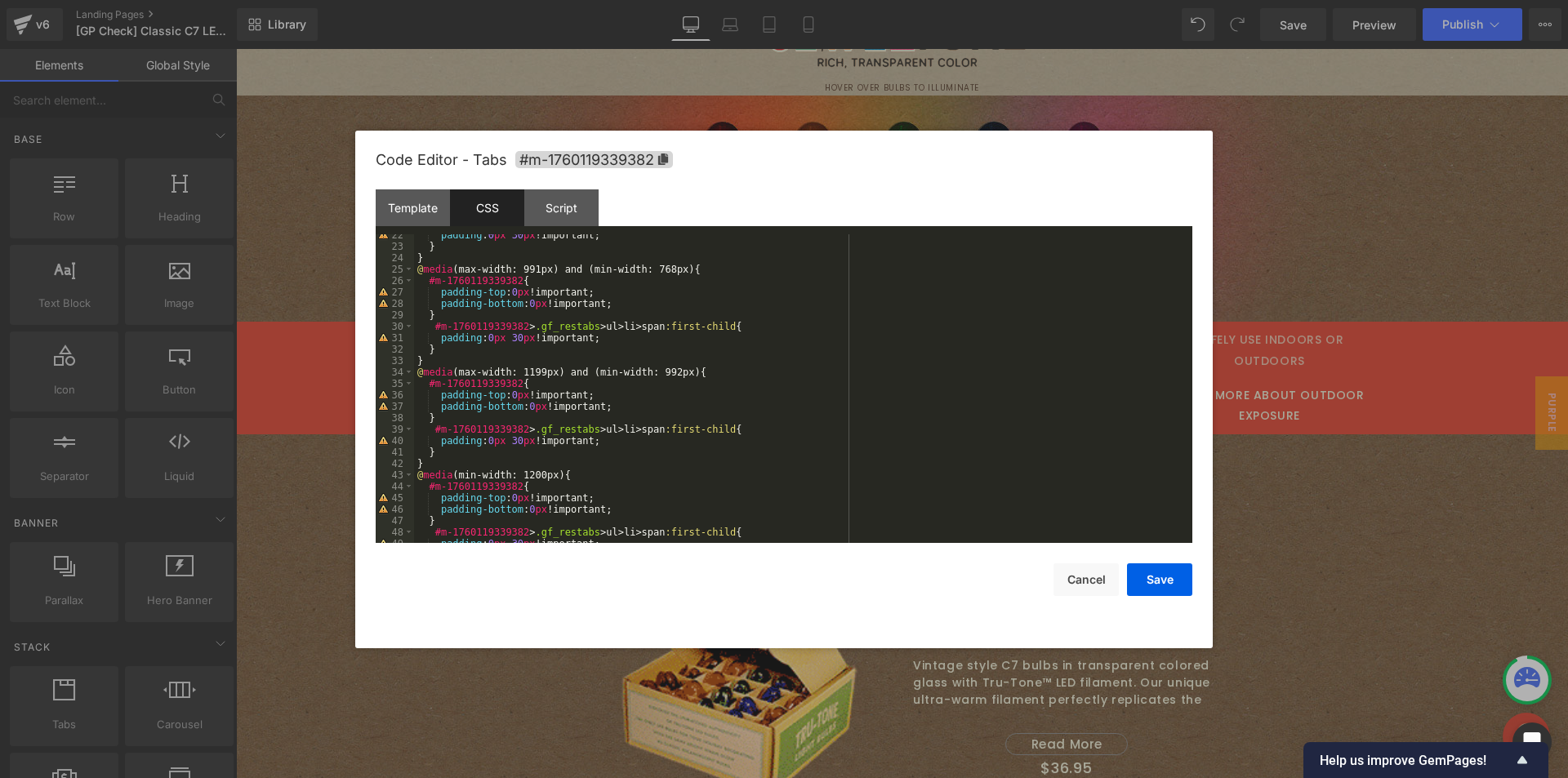
scroll to position [389, 0]
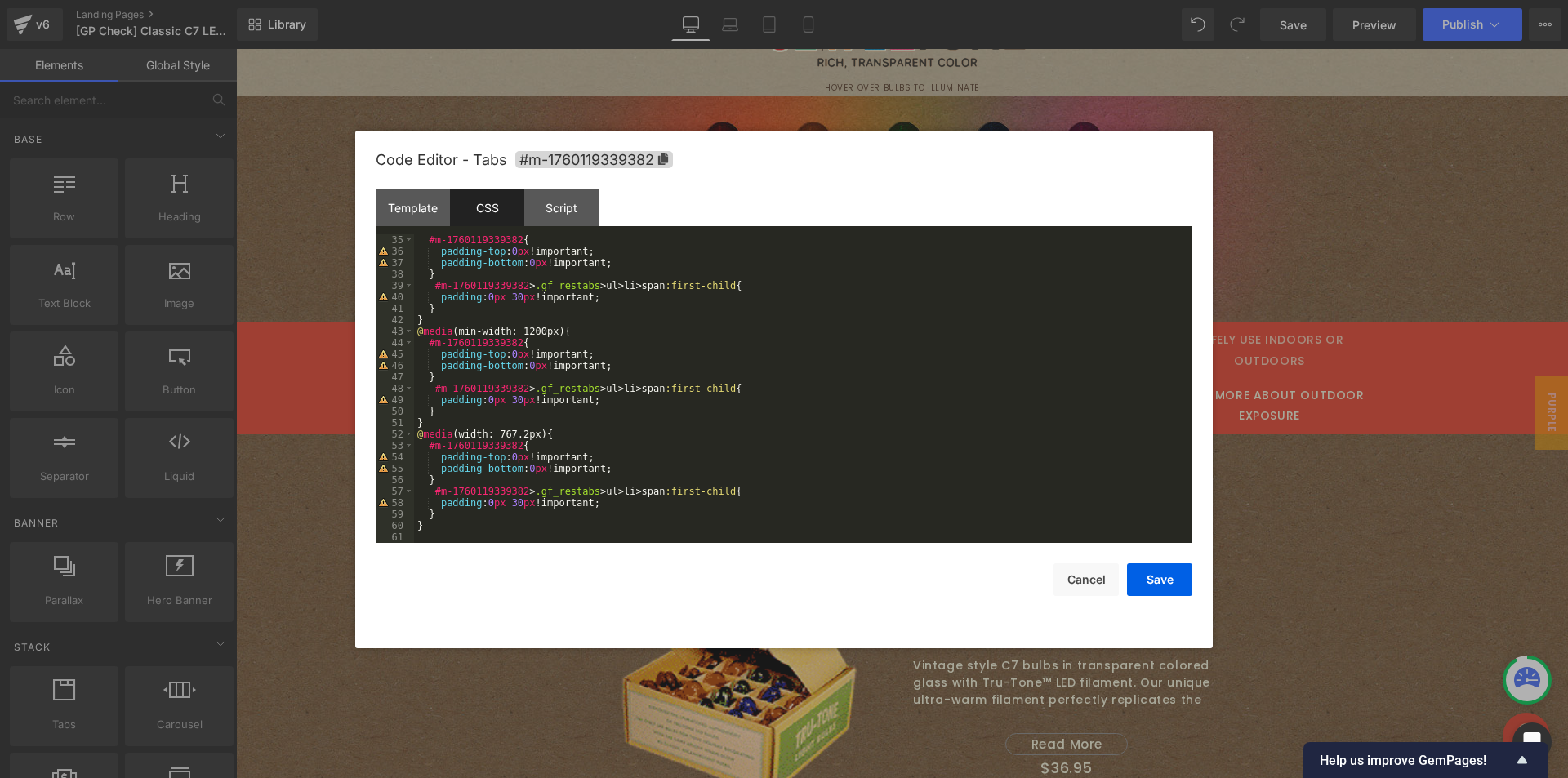
click at [1394, 477] on div at bounding box center [784, 389] width 1568 height 778
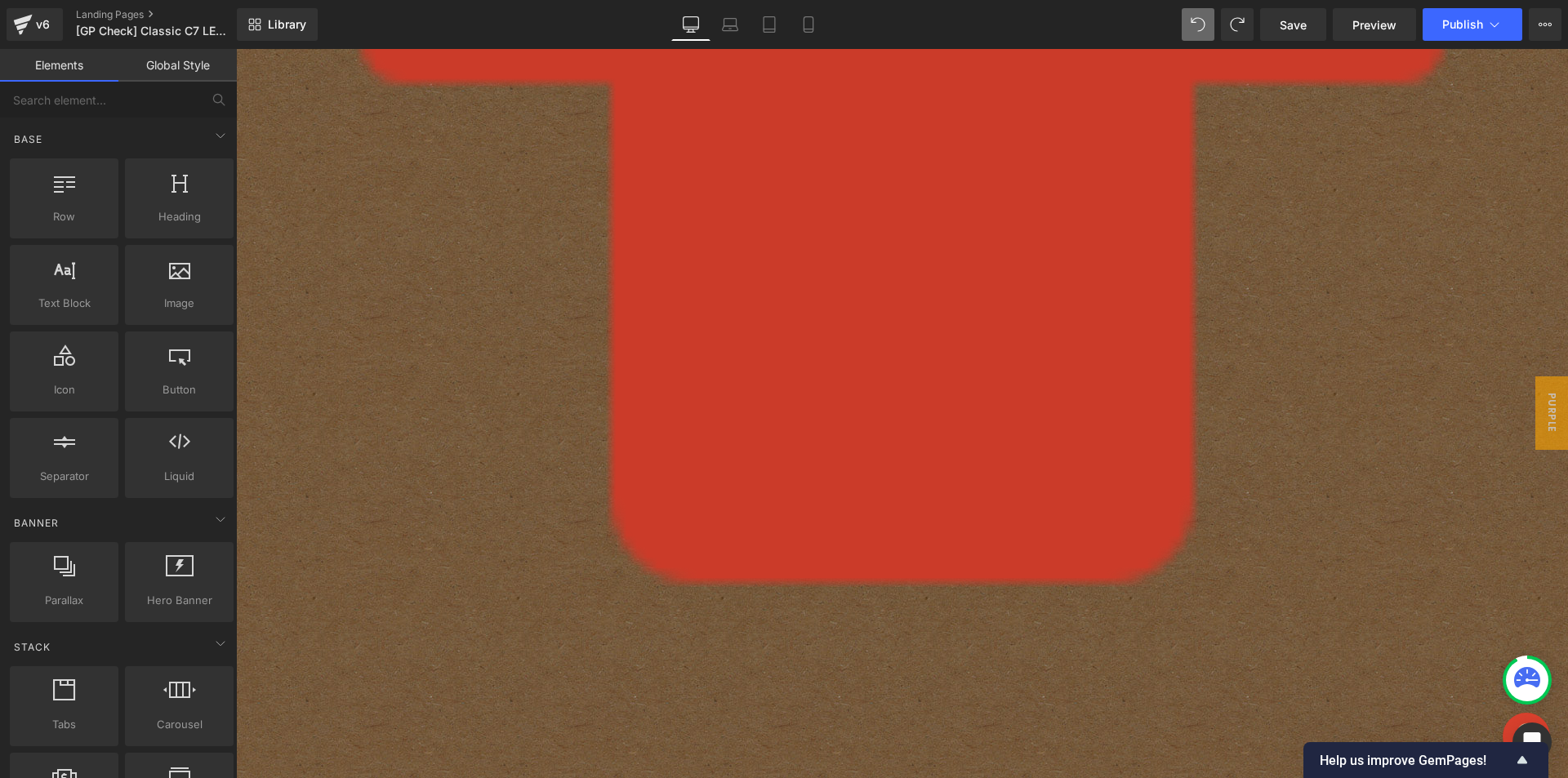
scroll to position [1711, 0]
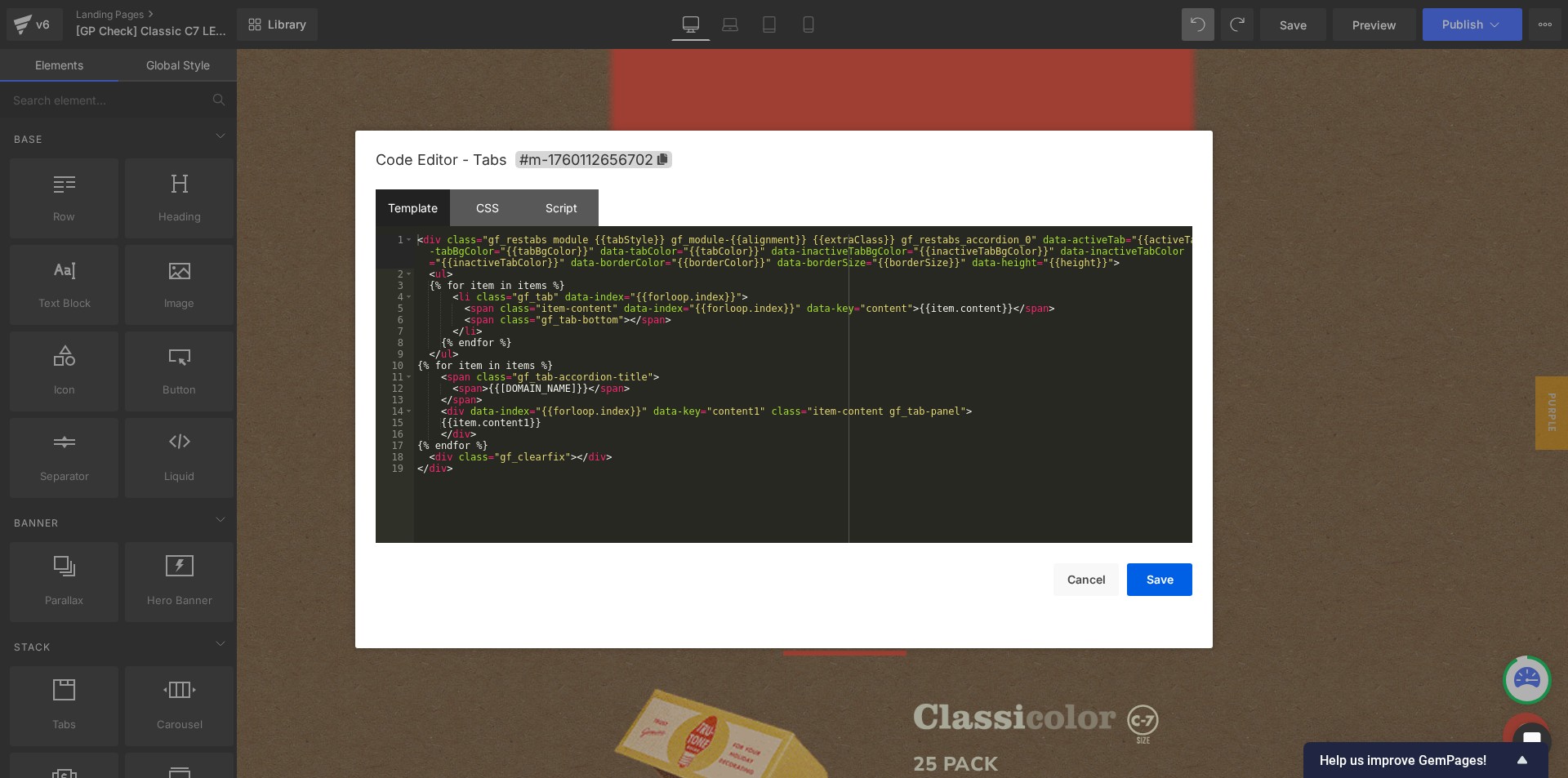
click at [850, 0] on div "Image You are previewing how the will restyle your page. You can not edit Eleme…" at bounding box center [784, 0] width 1568 height 0
click at [502, 213] on div "CSS" at bounding box center [486, 208] width 74 height 37
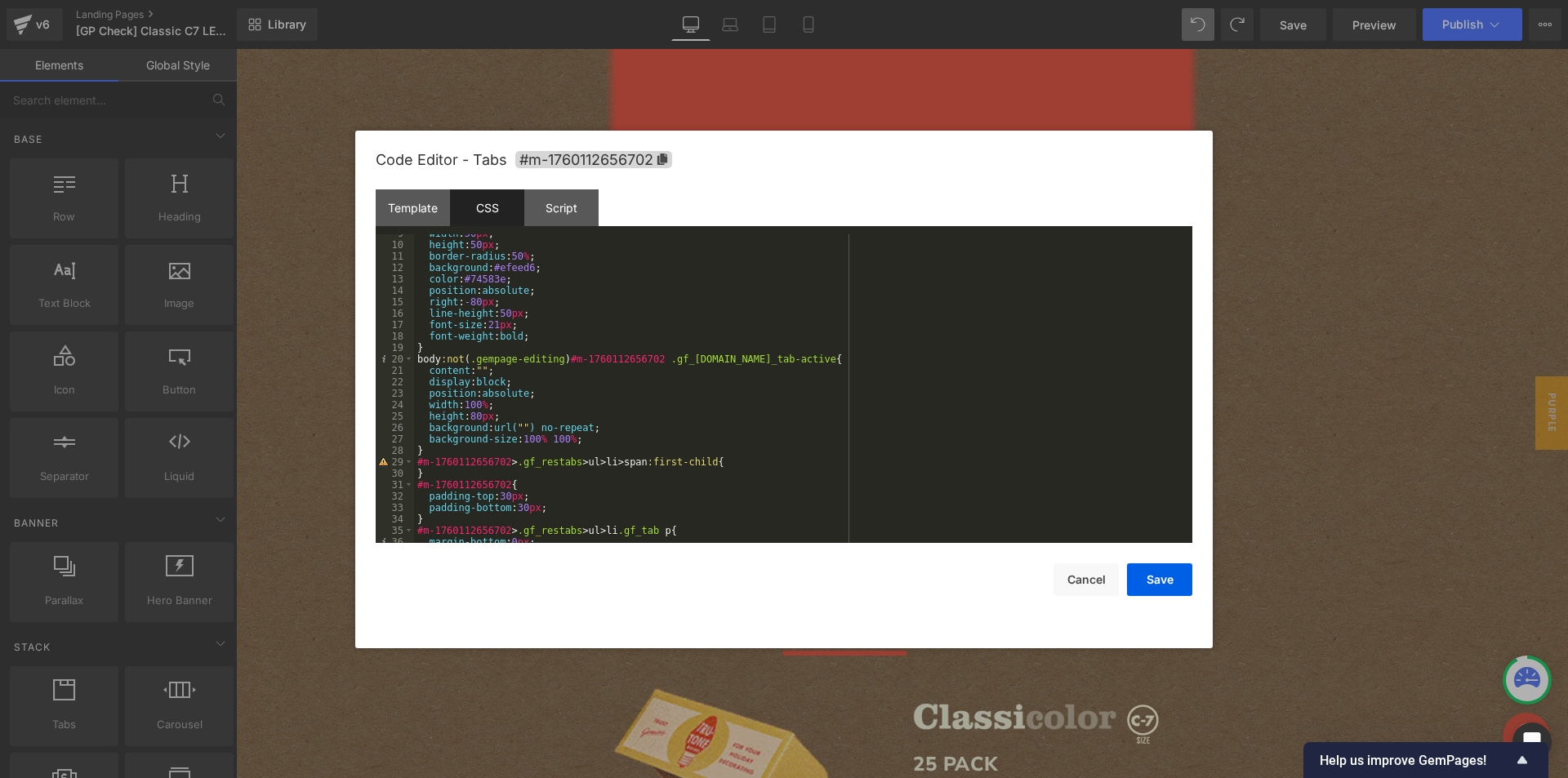
scroll to position [98, 0]
click at [1141, 586] on button "Save" at bounding box center [1159, 579] width 65 height 32
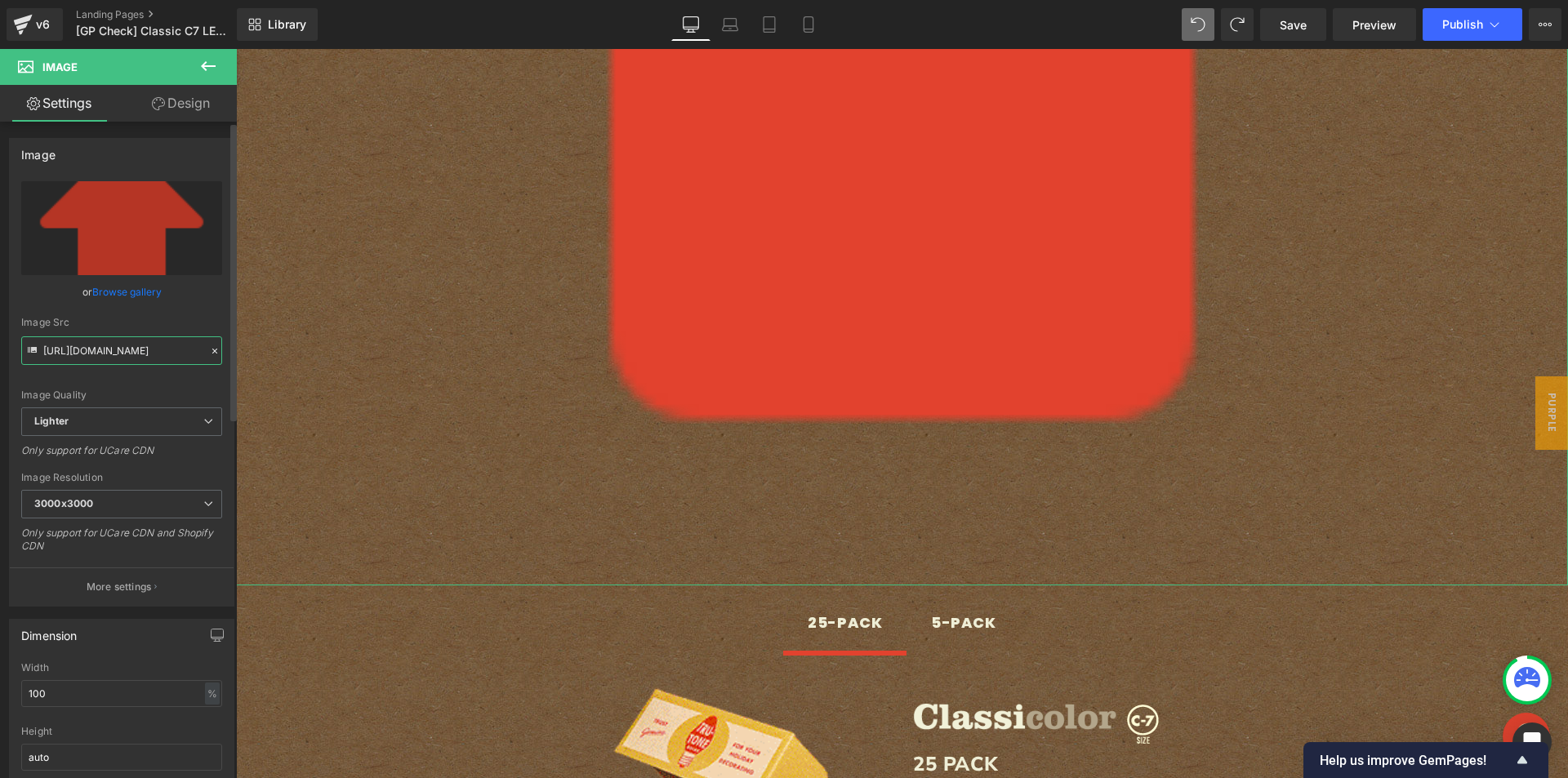
click at [116, 352] on input "[URL][DOMAIN_NAME]" at bounding box center [121, 350] width 201 height 29
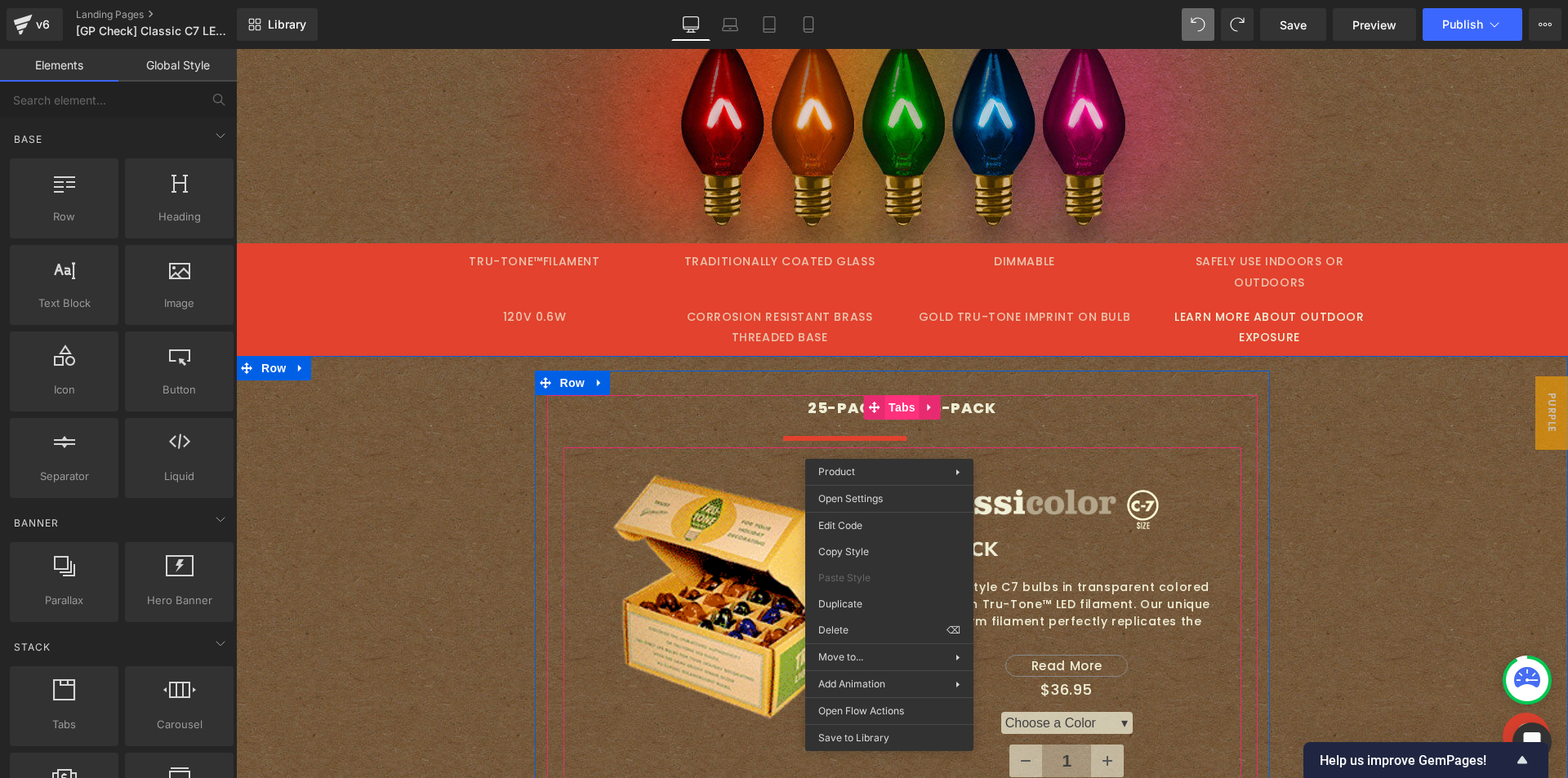
click at [892, 396] on span "Tabs" at bounding box center [902, 408] width 35 height 24
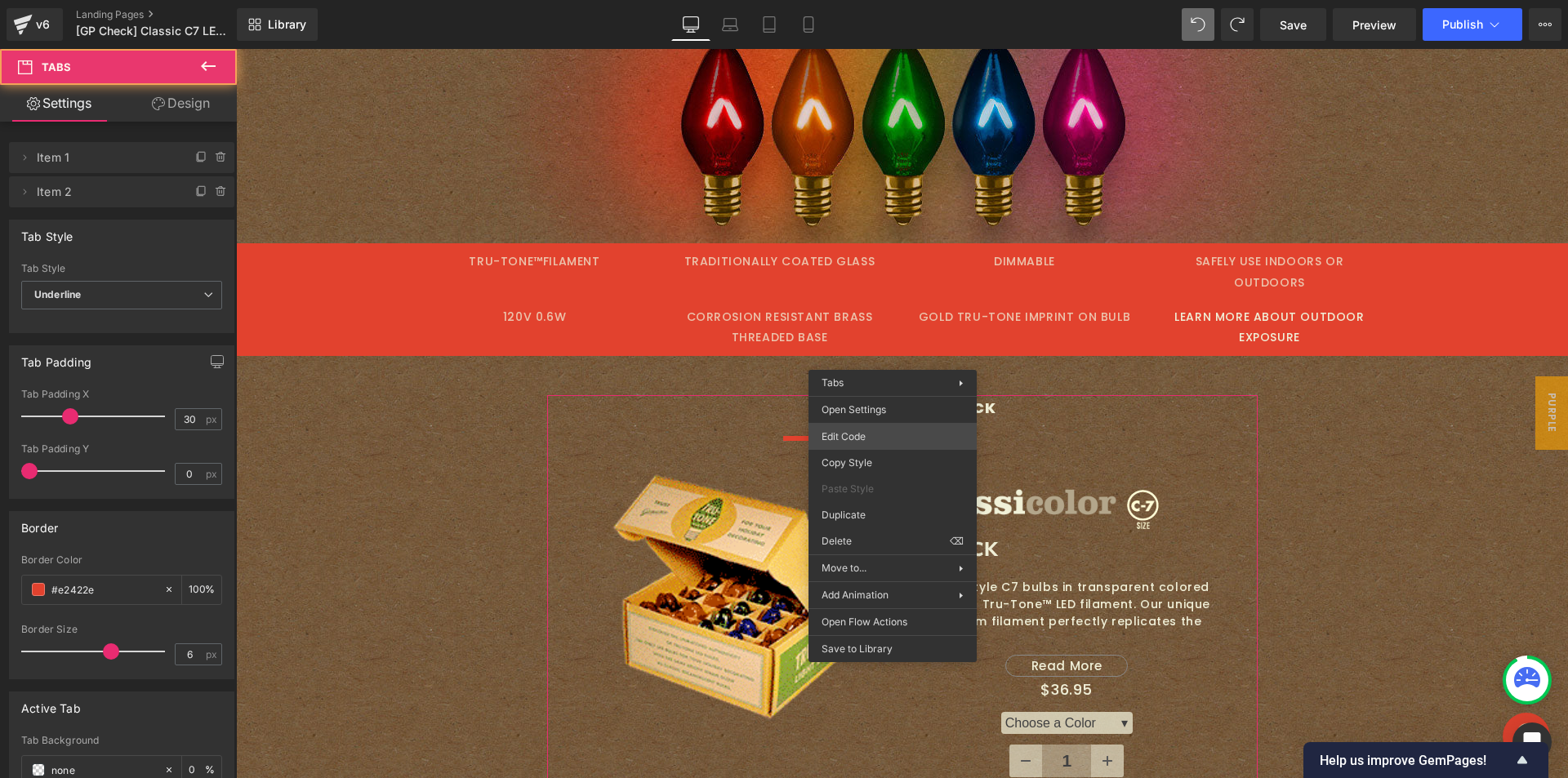
click at [884, 0] on div "Tabs You are previewing how the will restyle your page. You can not edit Elemen…" at bounding box center [784, 0] width 1568 height 0
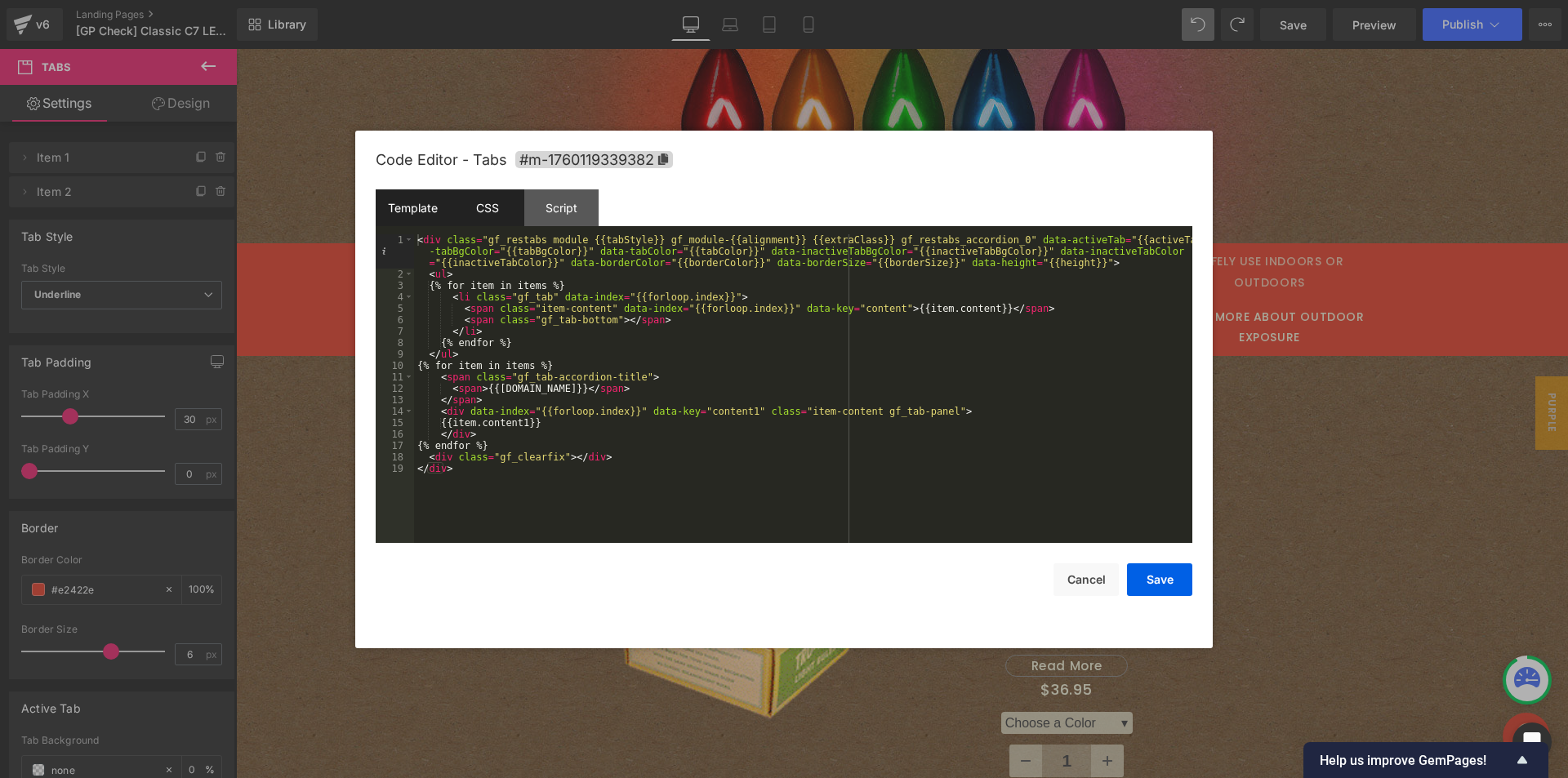
click at [498, 208] on div "CSS" at bounding box center [486, 208] width 74 height 37
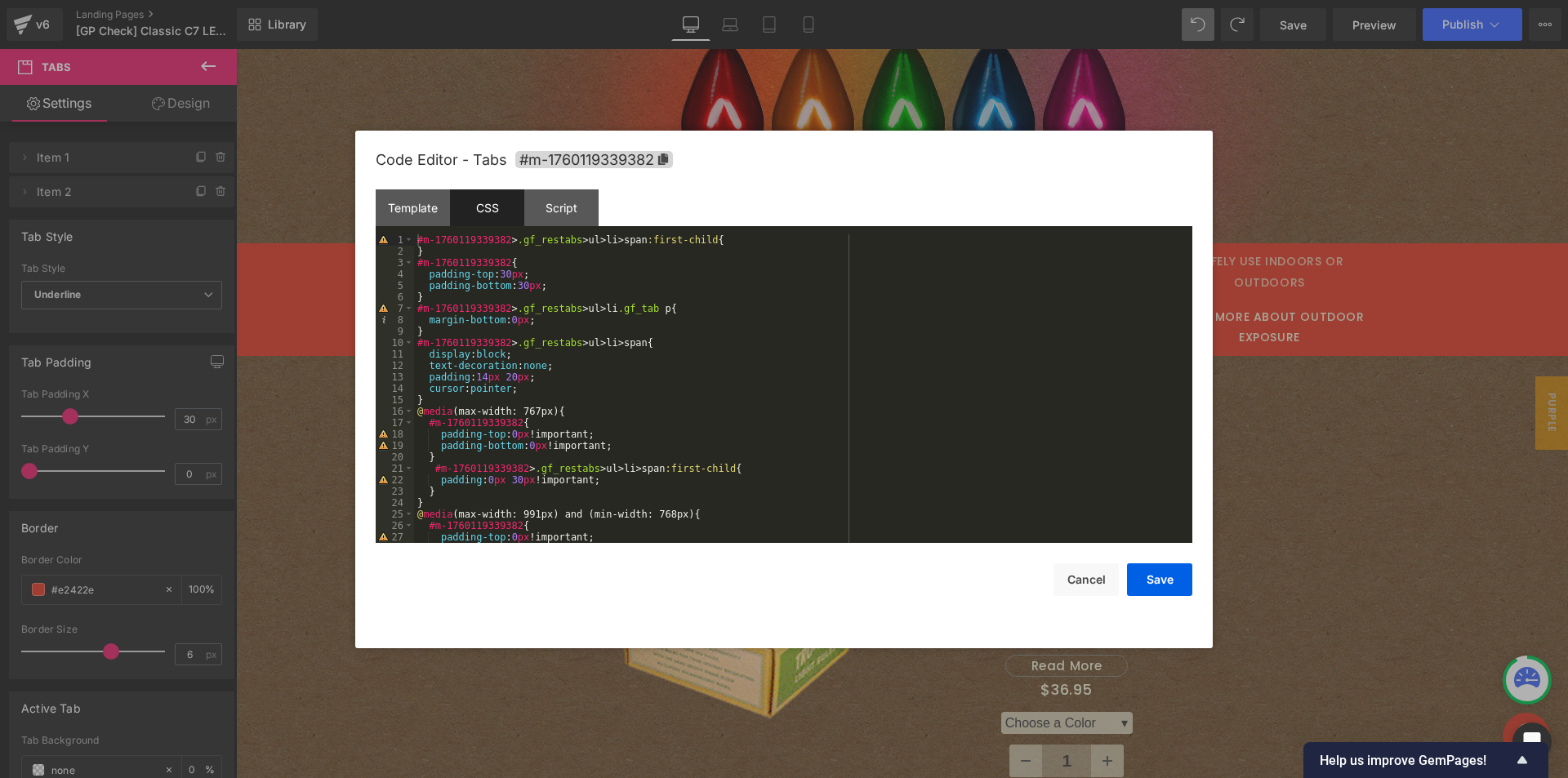
click at [1352, 483] on div at bounding box center [784, 389] width 1568 height 778
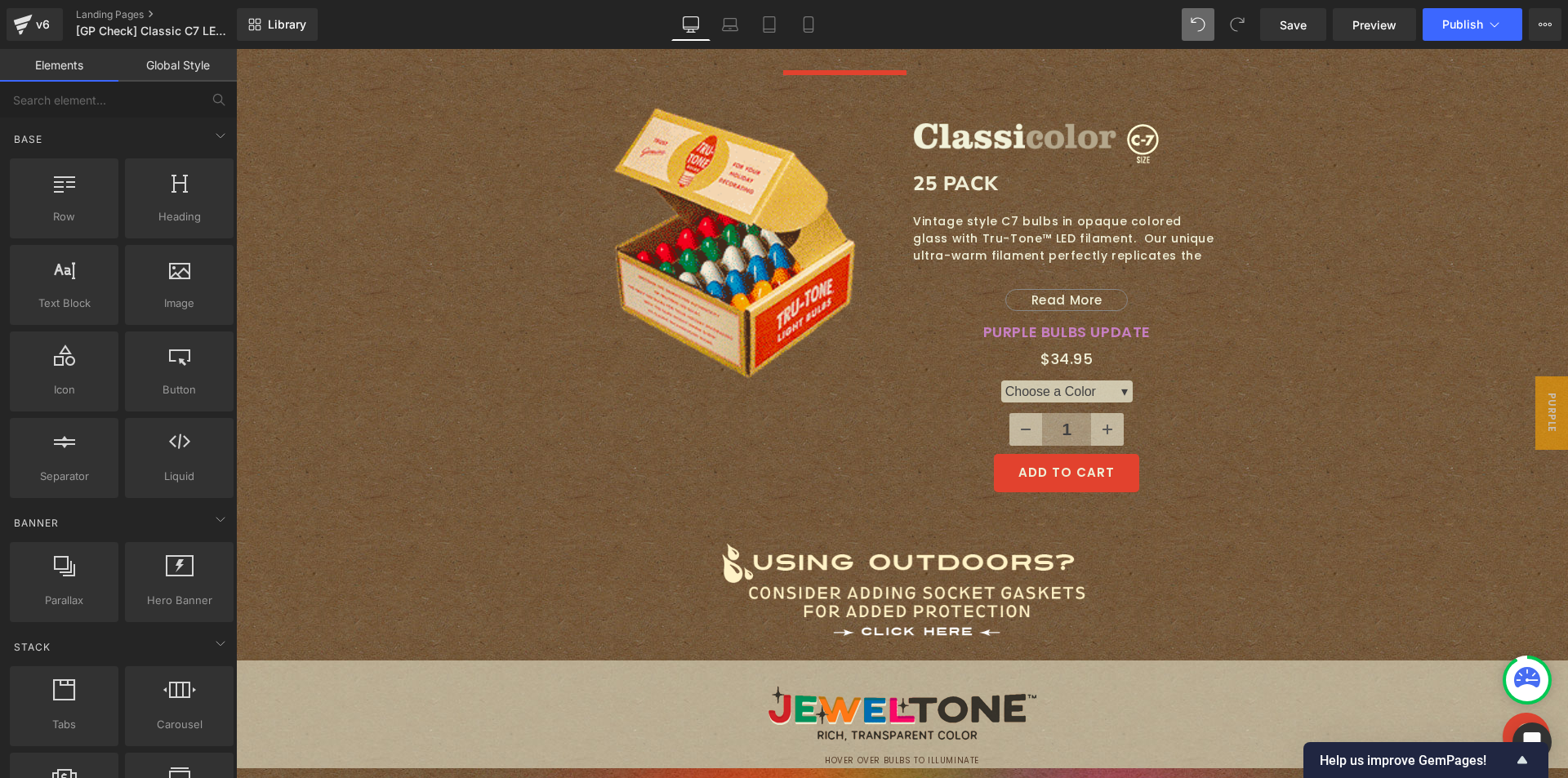
scroll to position [732, 0]
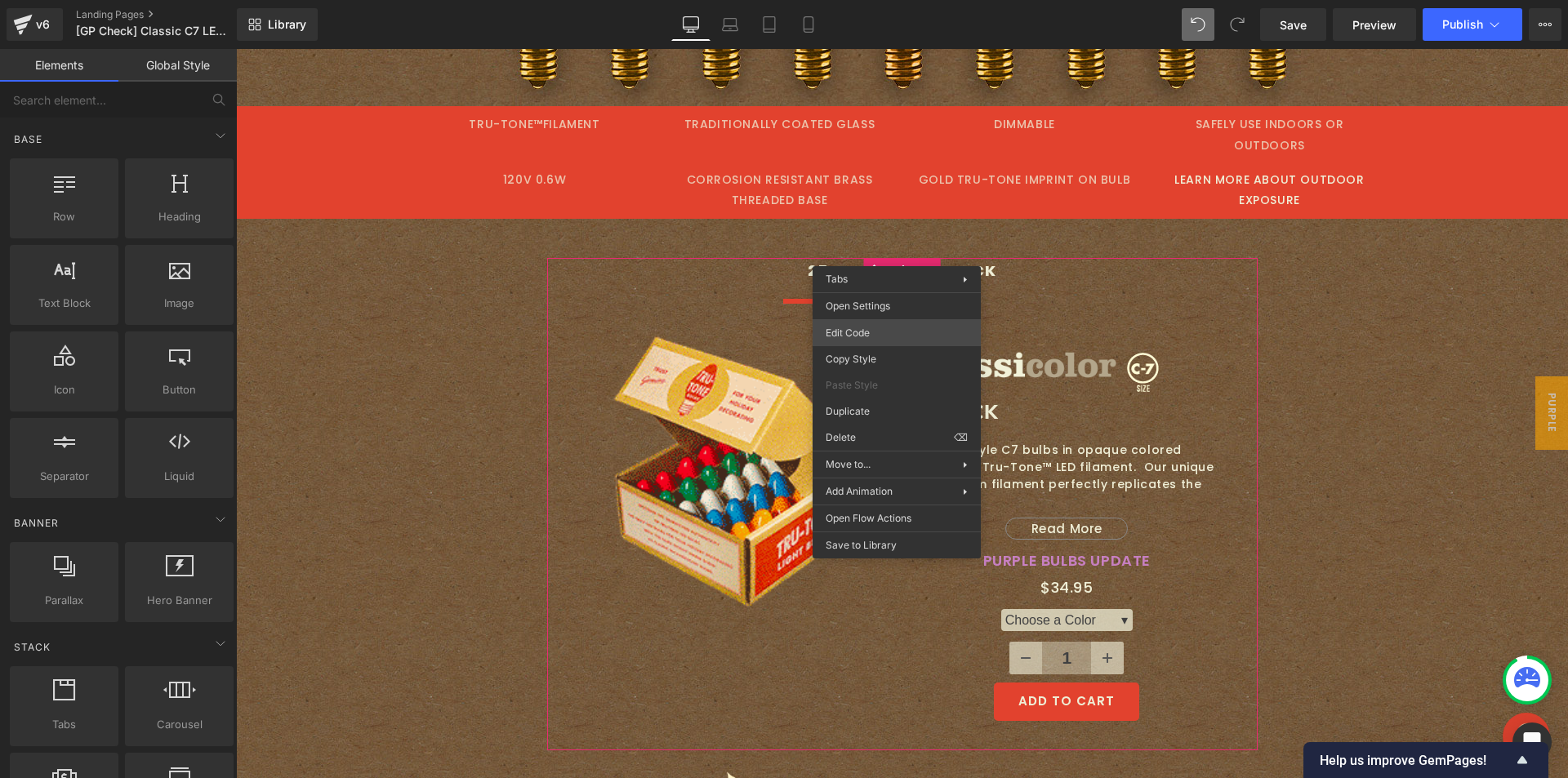
click at [884, 0] on div "Tabs You are previewing how the will restyle your page. You can not edit Elemen…" at bounding box center [784, 0] width 1568 height 0
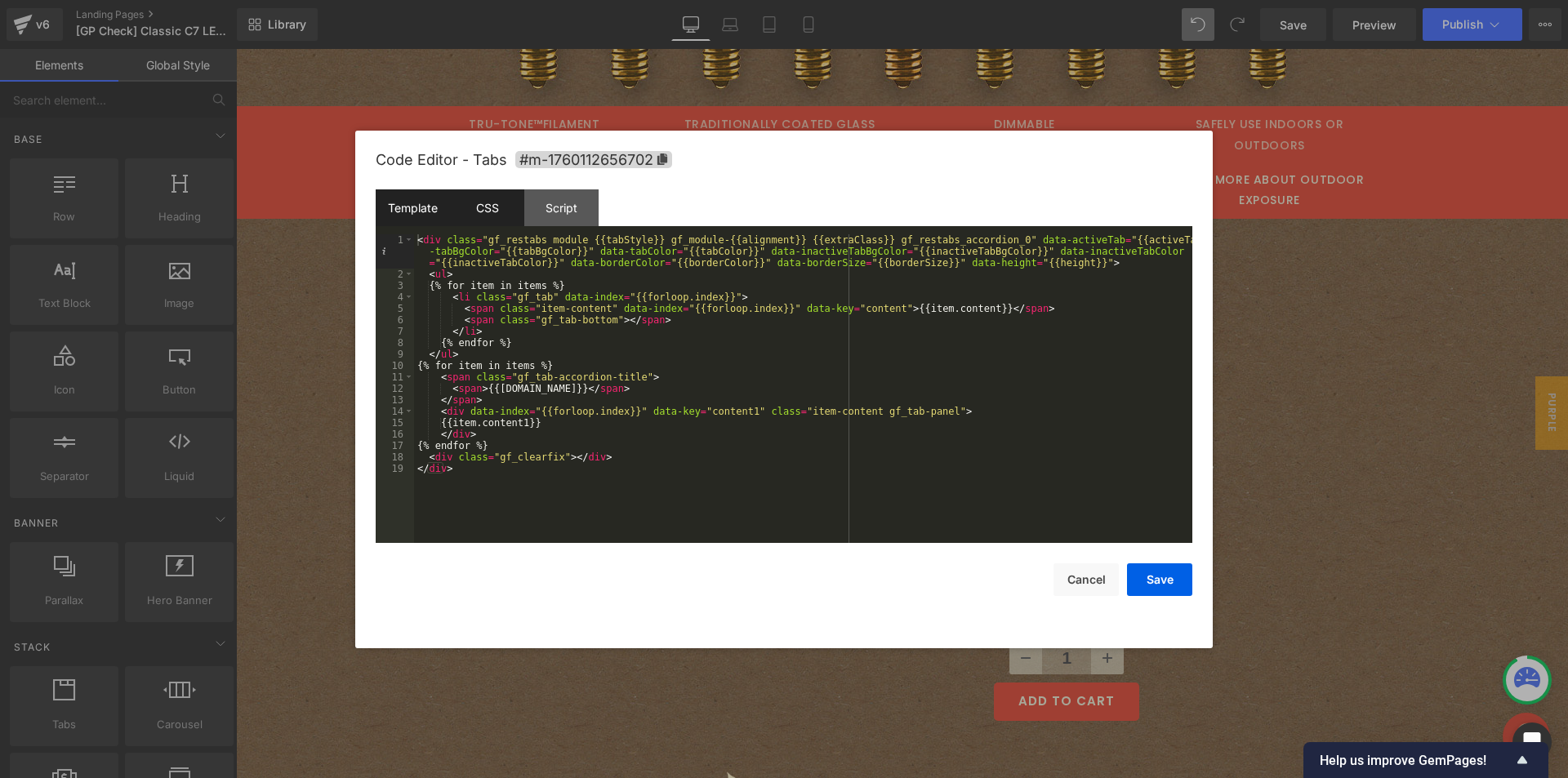
click at [483, 224] on div "CSS" at bounding box center [486, 208] width 74 height 37
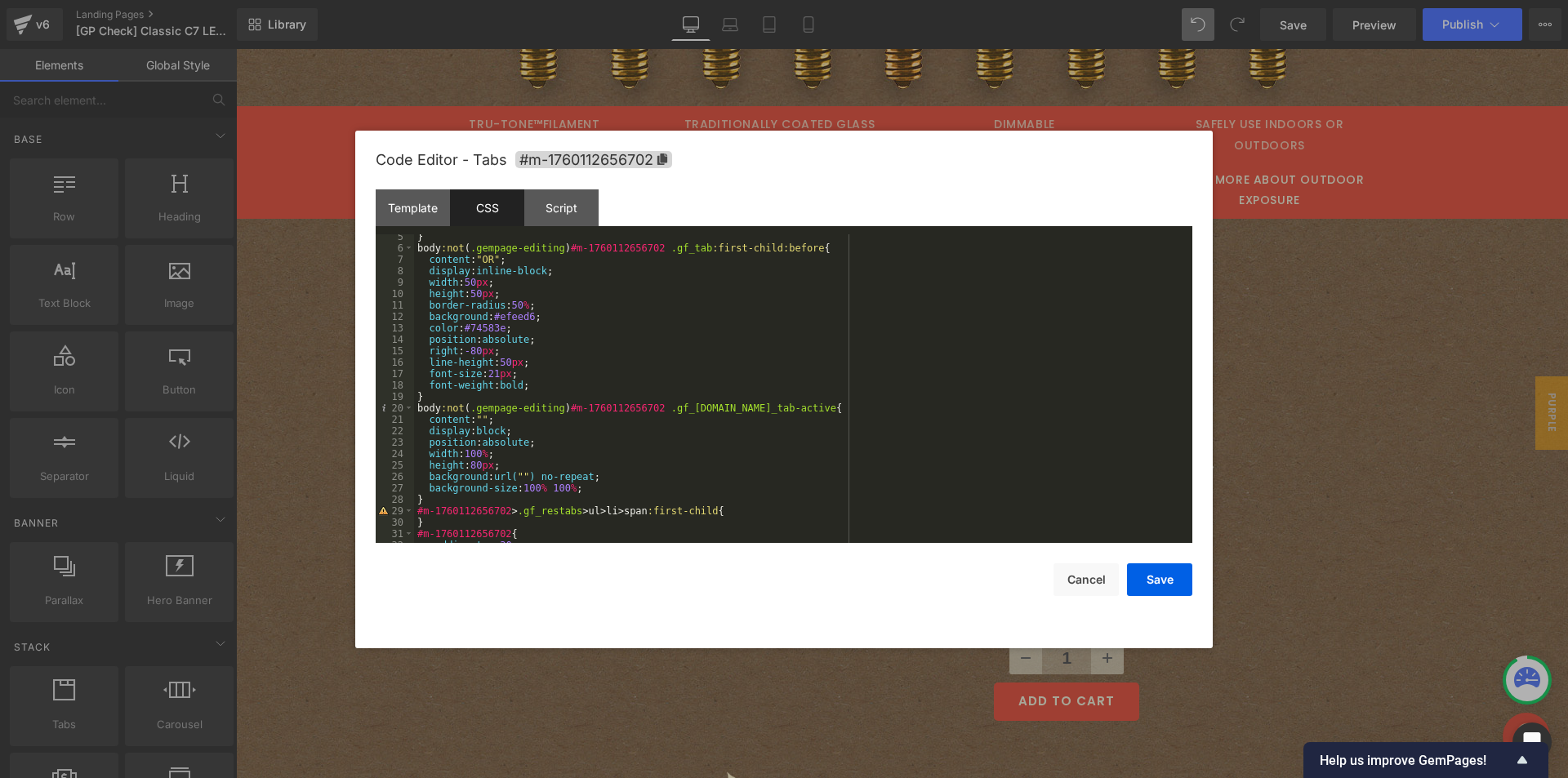
scroll to position [98, 0]
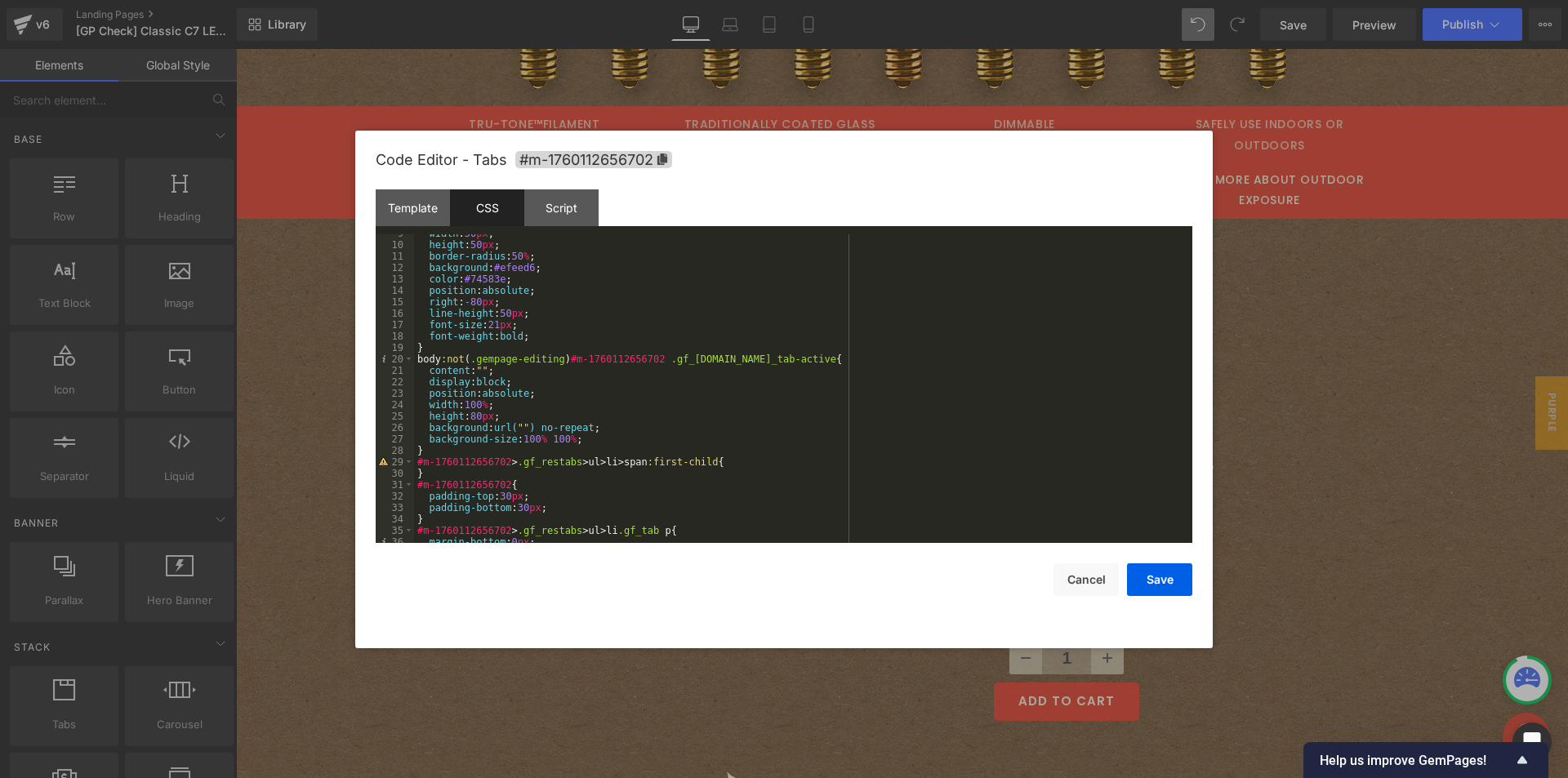
click at [519, 429] on div "width : 50 px ; height : 50 px ; border-radius : 50 % ; background : #efeed6 ; …" at bounding box center [800, 394] width 772 height 332
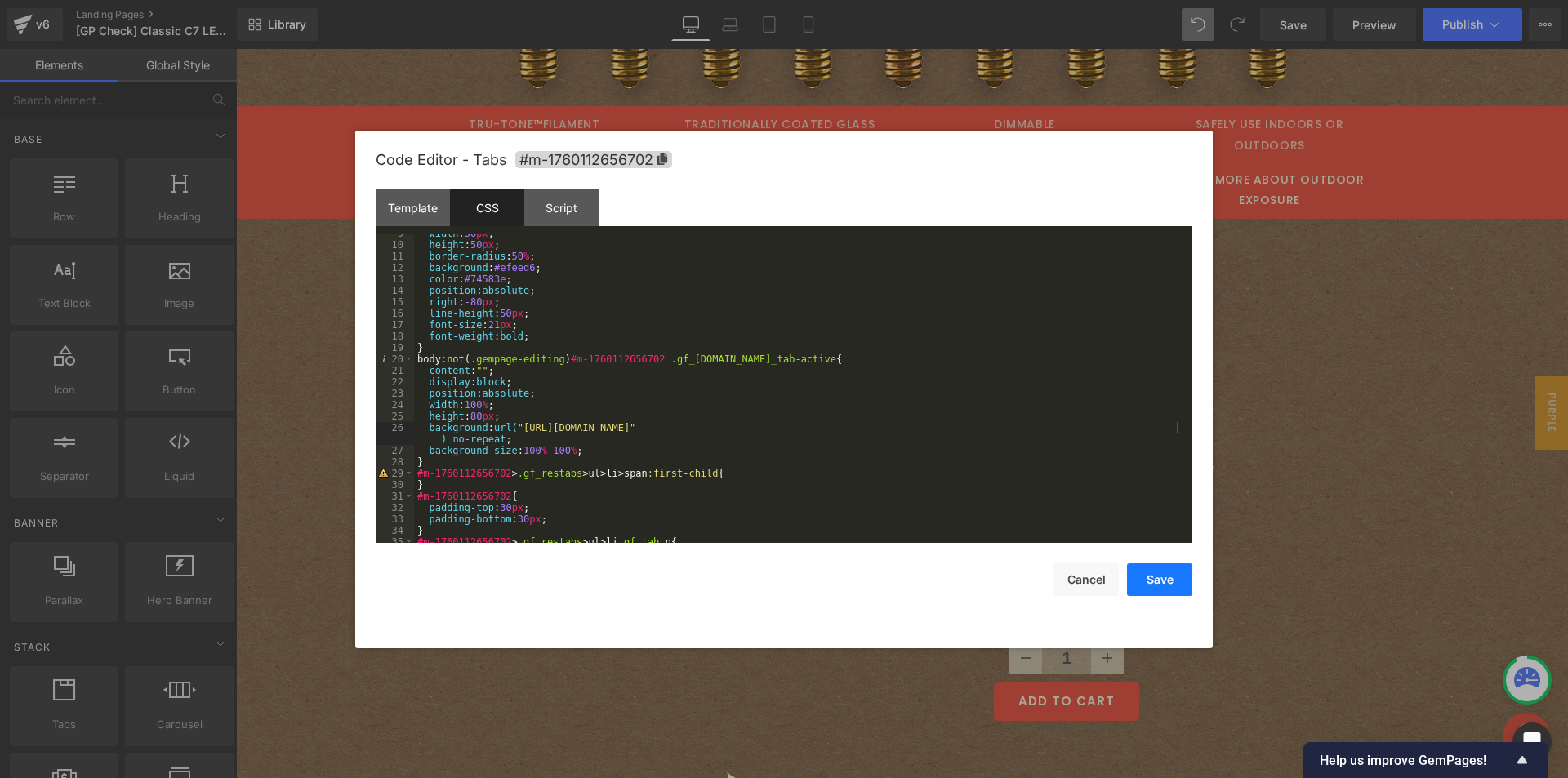
click at [1152, 581] on button "Save" at bounding box center [1159, 579] width 65 height 32
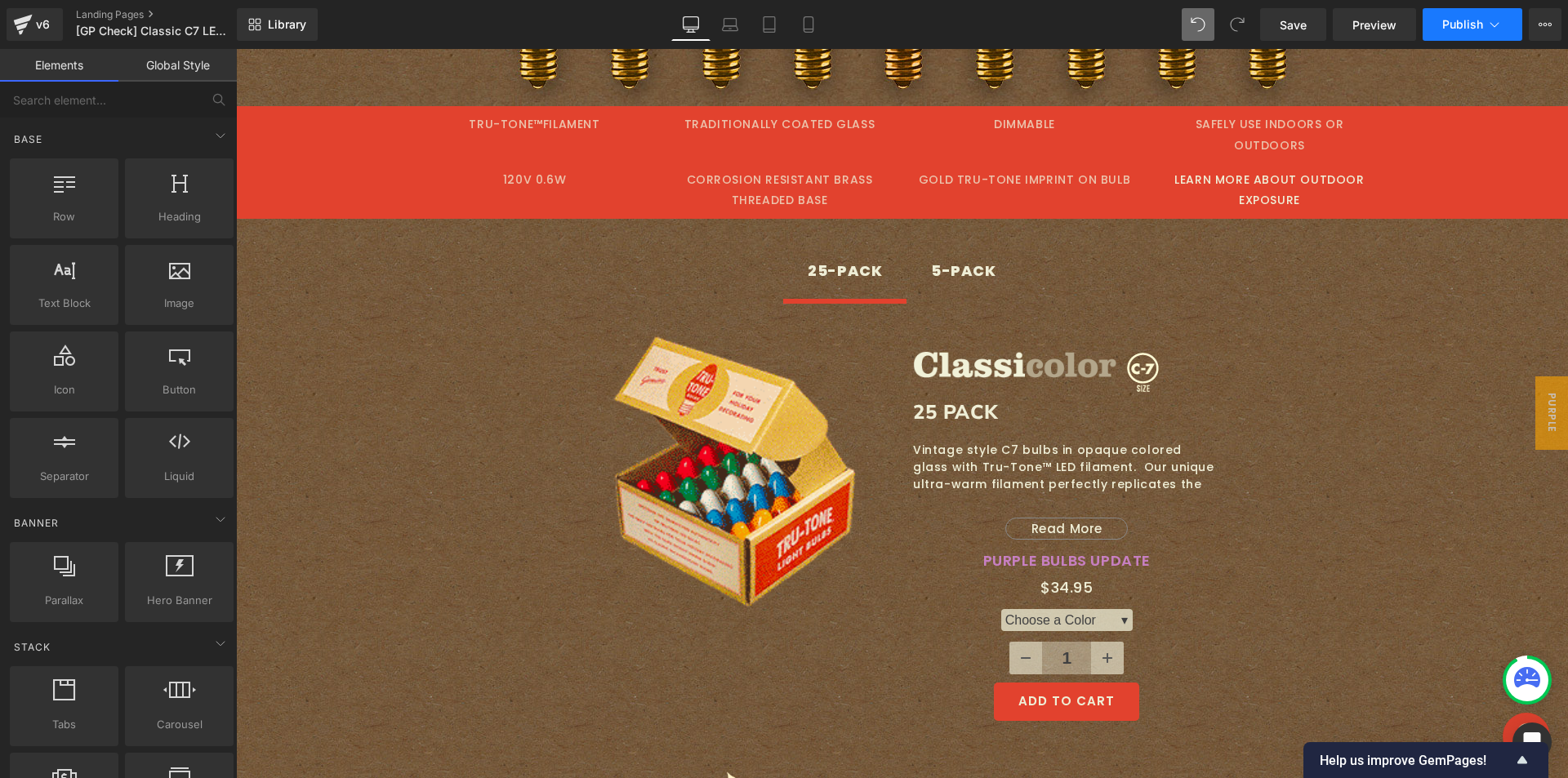
click at [1455, 24] on span "Publish" at bounding box center [1462, 24] width 41 height 13
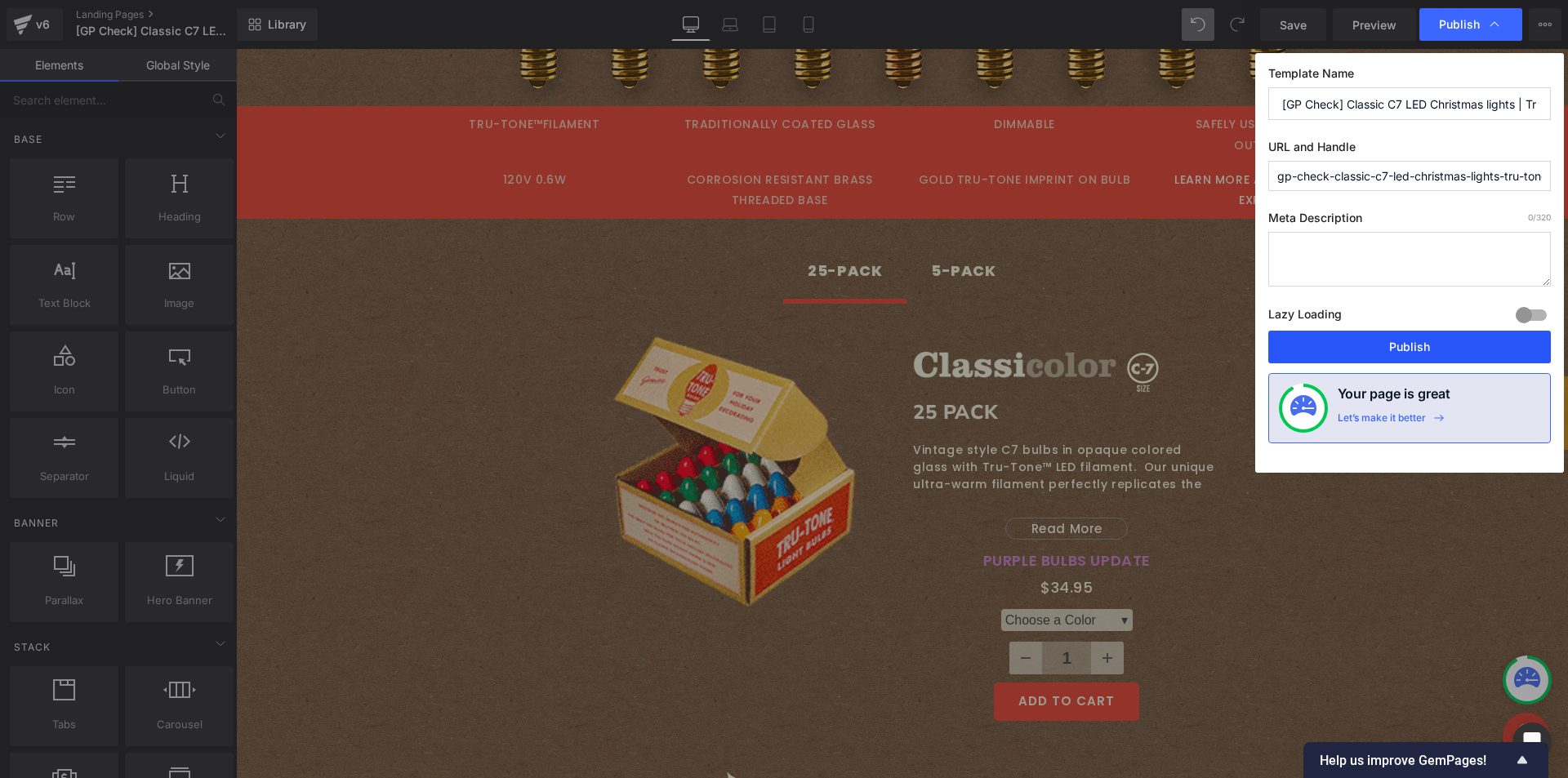
click at [1331, 348] on button "Publish" at bounding box center [1409, 347] width 283 height 32
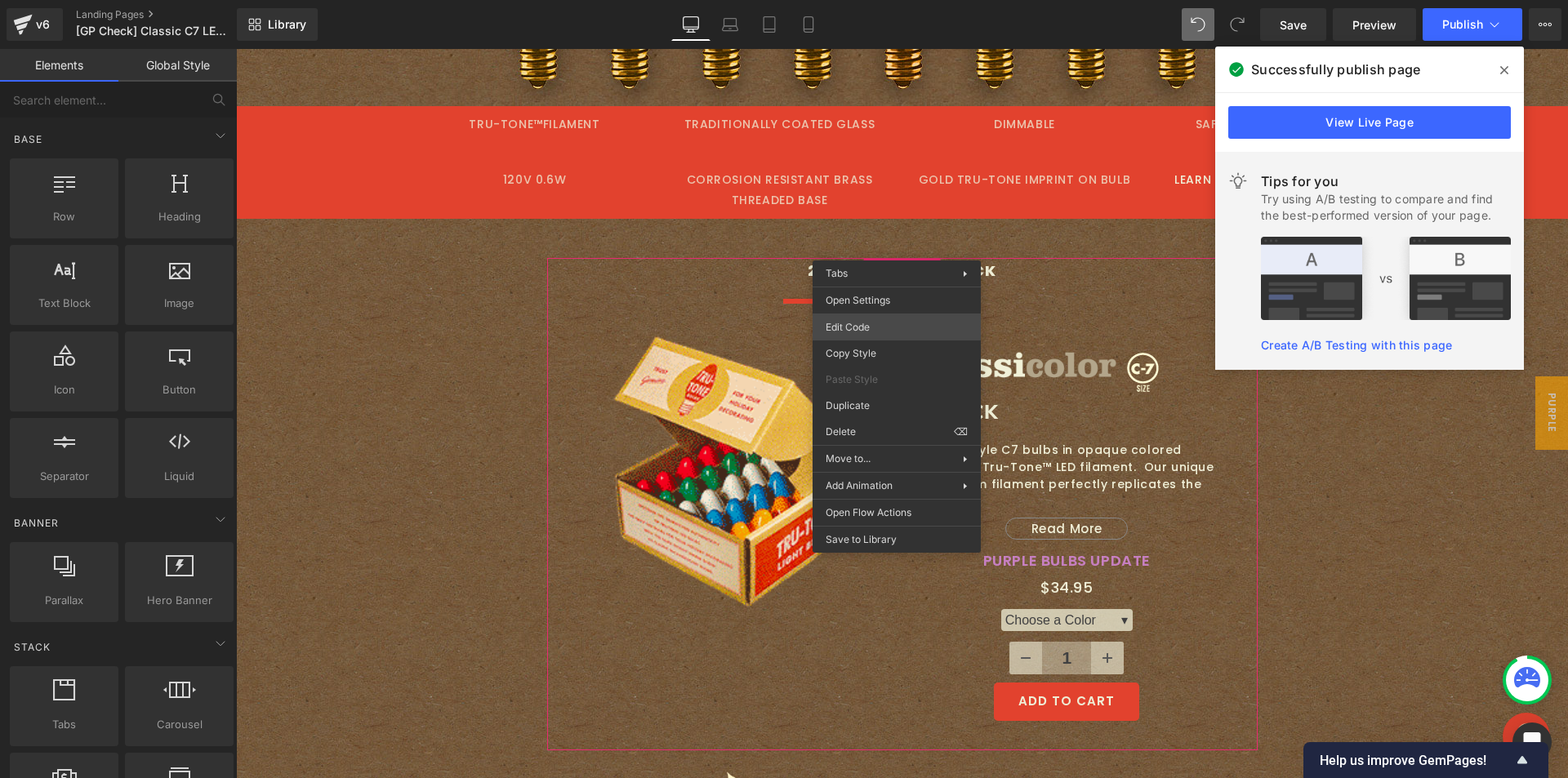
click at [881, 0] on div "Tabs You are previewing how the will restyle your page. You can not edit Elemen…" at bounding box center [784, 0] width 1568 height 0
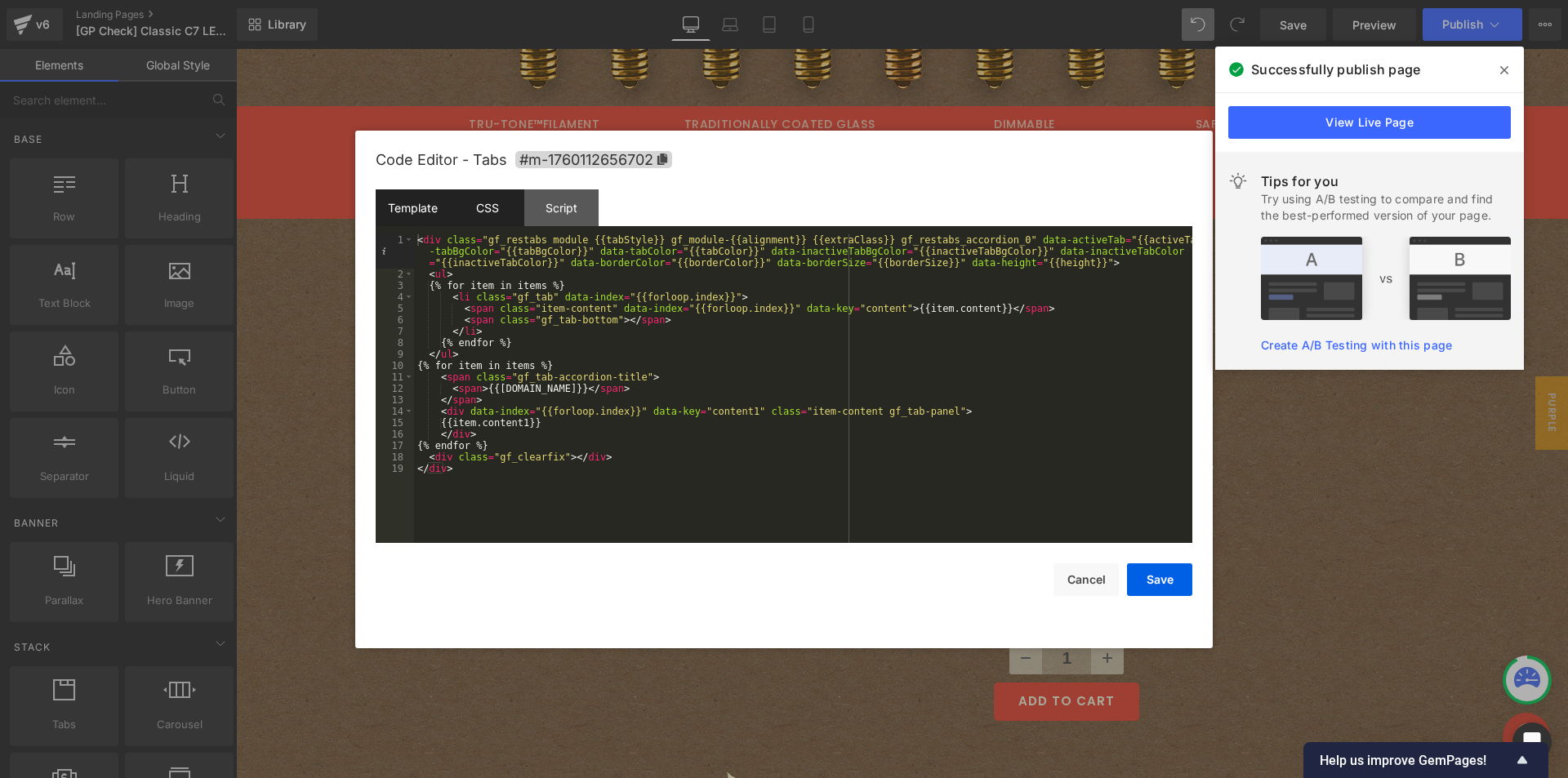
click at [499, 204] on div "CSS" at bounding box center [486, 208] width 74 height 37
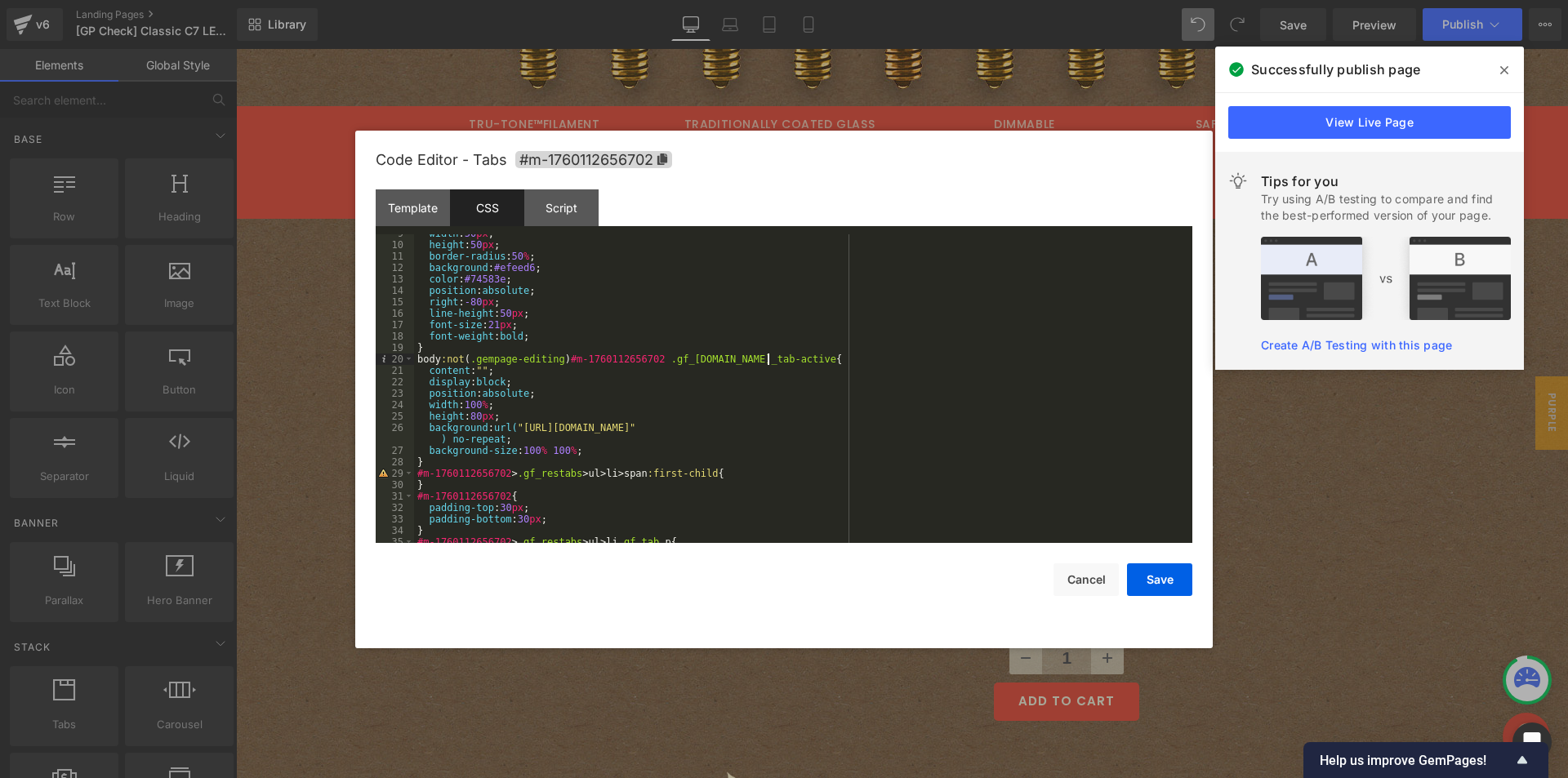
click at [768, 360] on div "width : 50 px ; height : 50 px ; border-radius : 50 % ; background : #efeed6 ; …" at bounding box center [800, 394] width 772 height 332
click at [1150, 574] on button "Save" at bounding box center [1159, 579] width 65 height 32
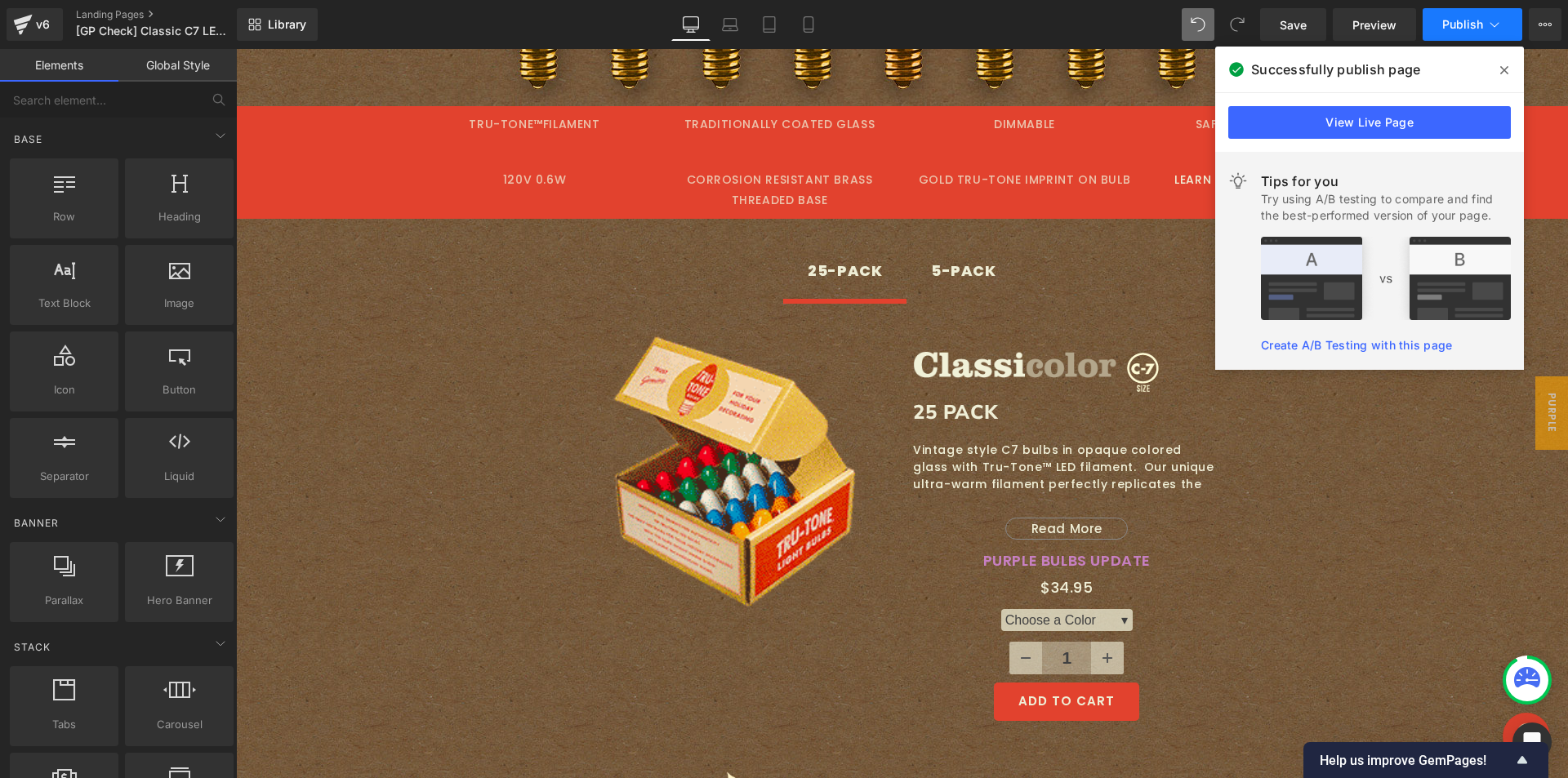
click at [1473, 26] on span "Publish" at bounding box center [1462, 24] width 41 height 13
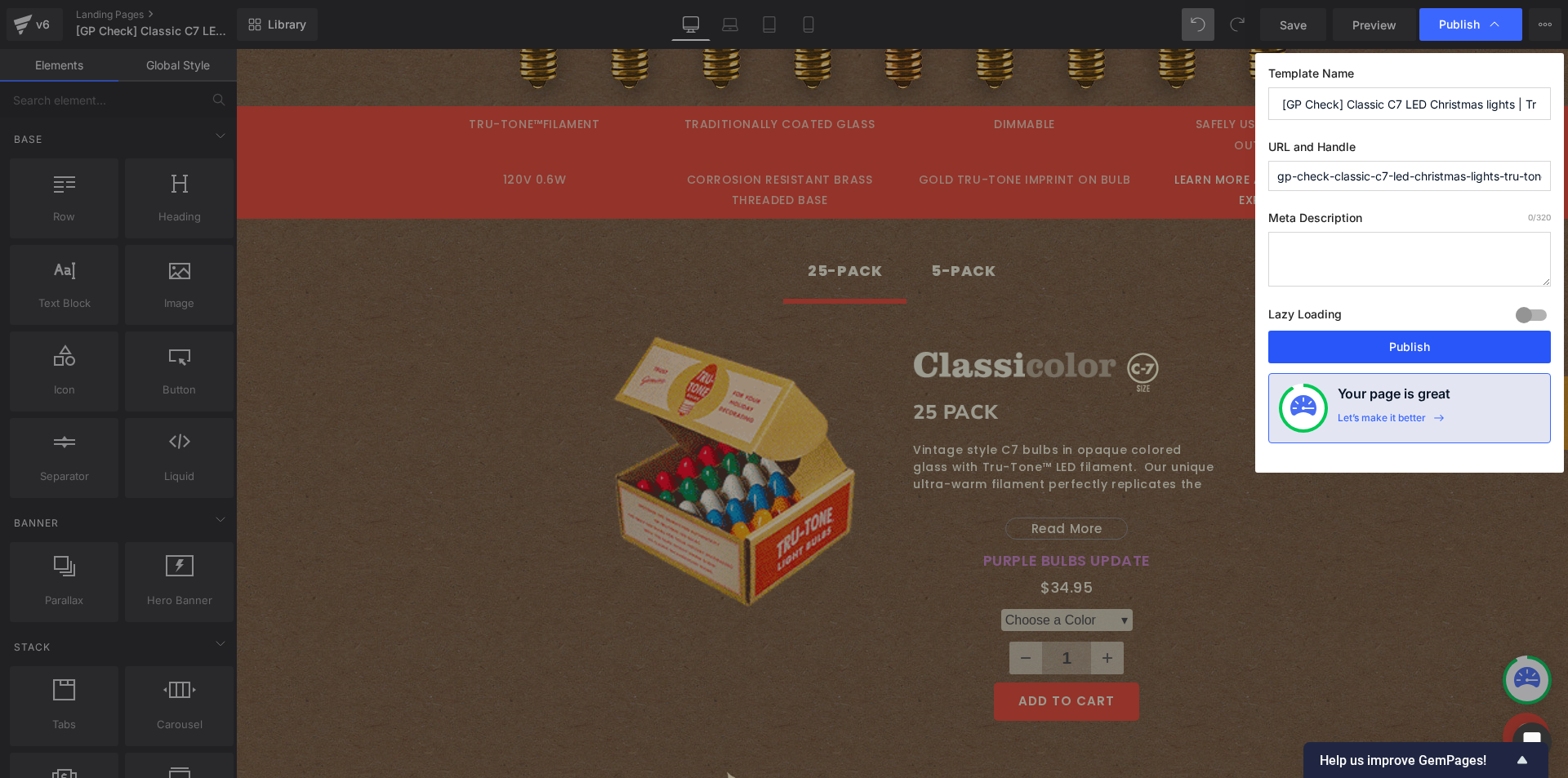
click at [1372, 340] on button "Publish" at bounding box center [1409, 347] width 283 height 32
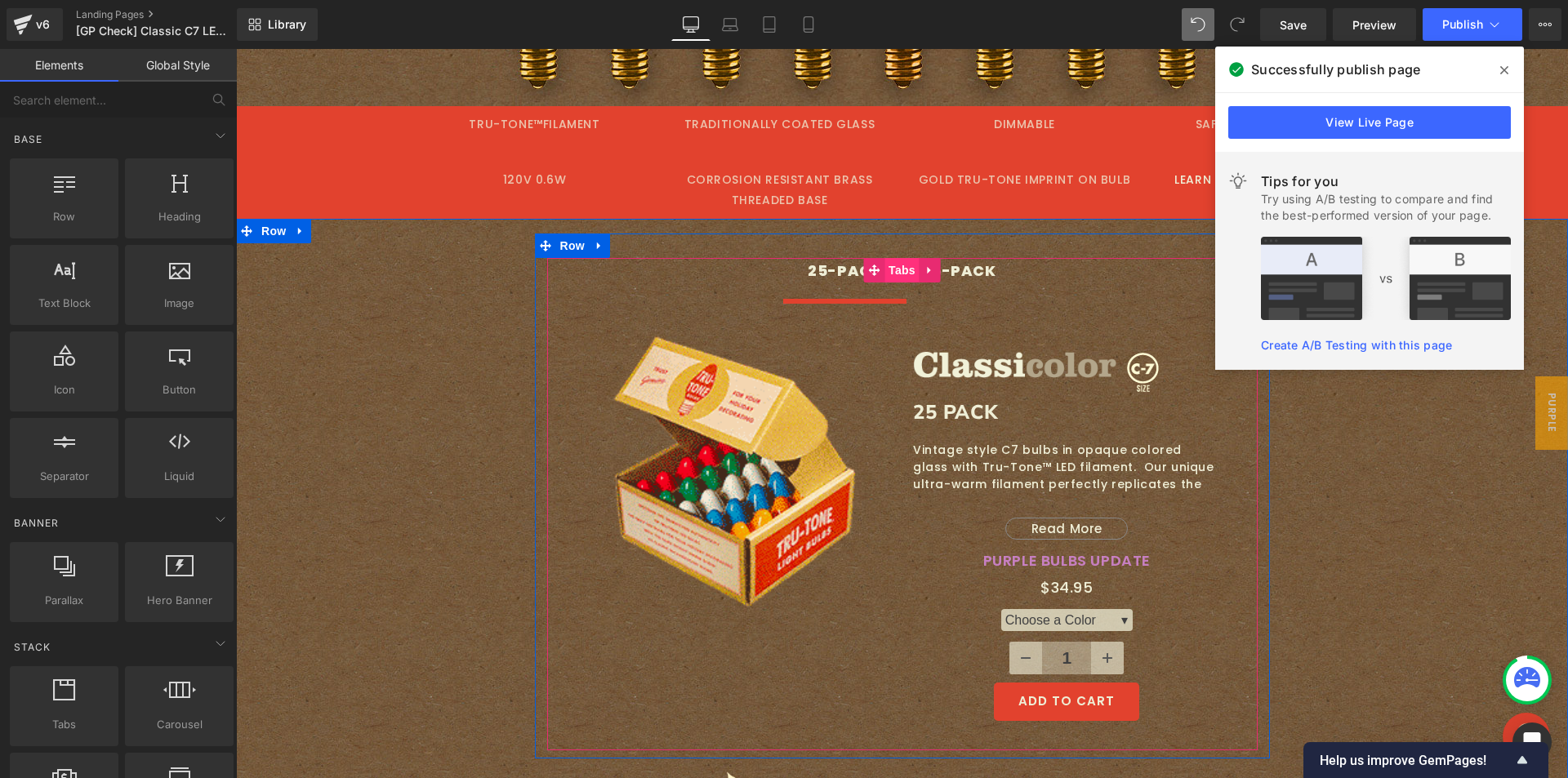
click at [904, 258] on span "Tabs" at bounding box center [902, 271] width 35 height 24
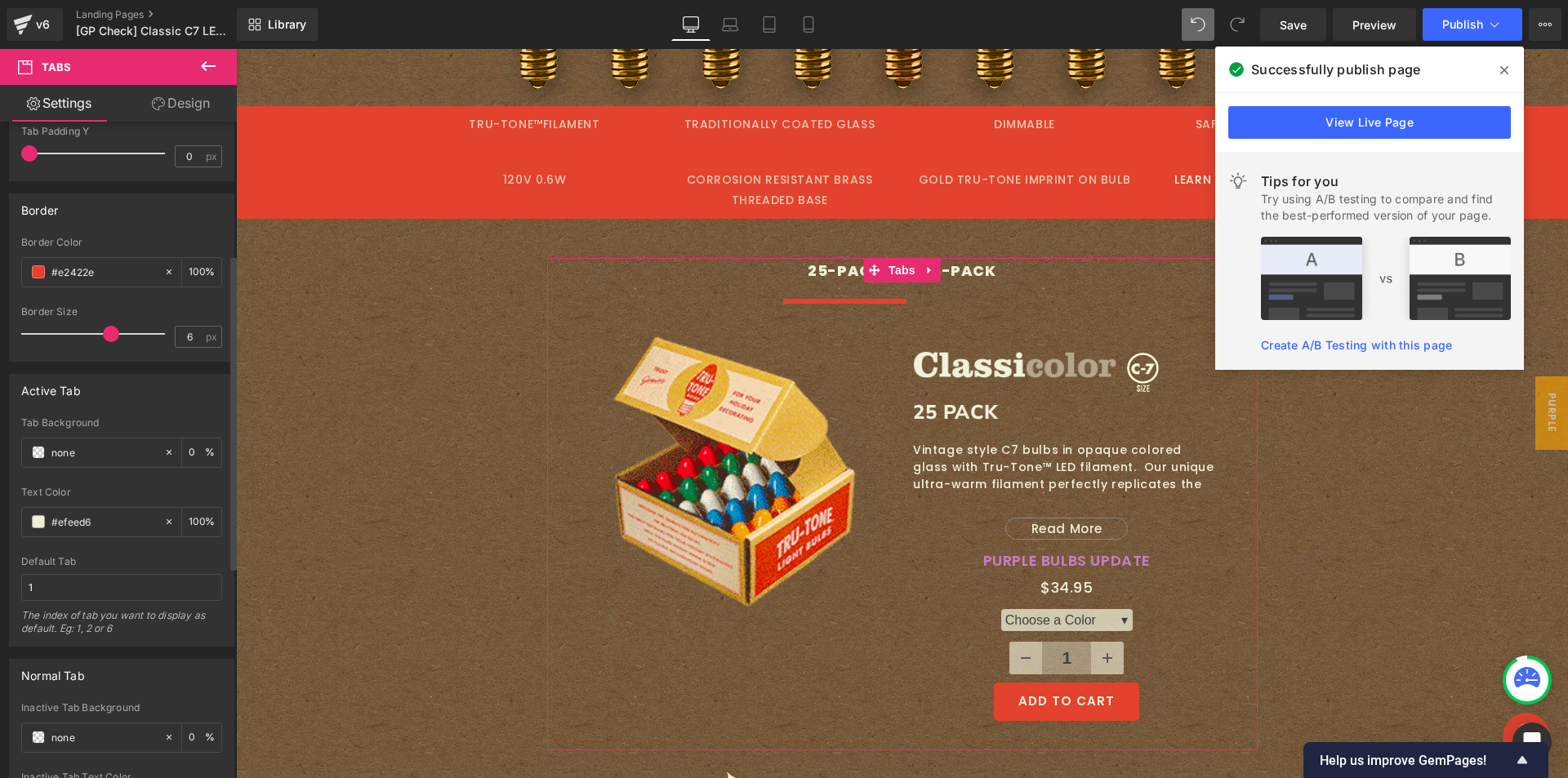
scroll to position [327, 0]
drag, startPoint x: 105, startPoint y: 328, endPoint x: 0, endPoint y: 327, distance: 105.0
click at [0, 327] on div "Border rgba(226, 66, 46, 1) Border Color #e2422e 100 % 1px Border Size 1 px" at bounding box center [122, 262] width 244 height 181
type input "0"
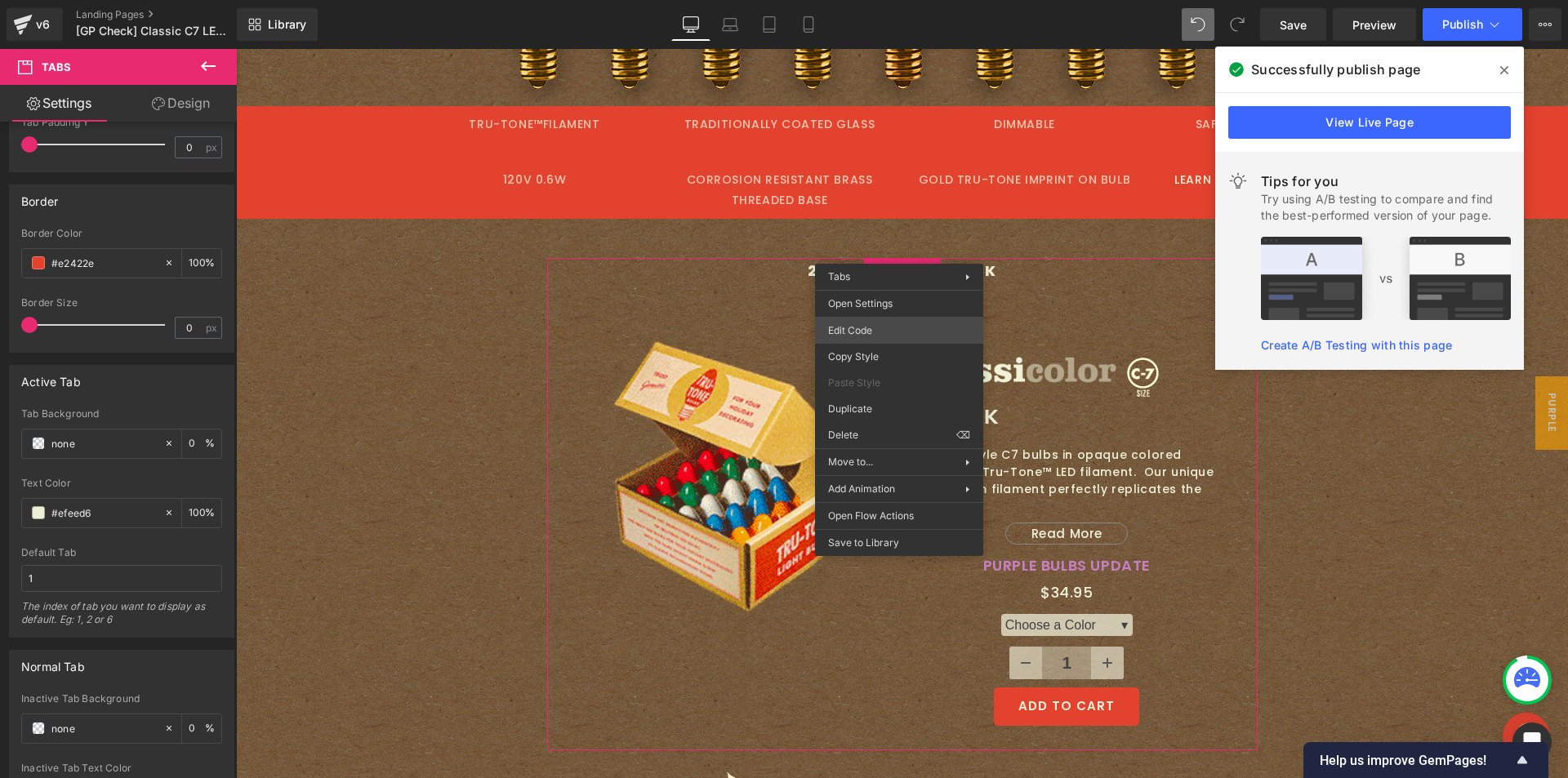
click at [859, 0] on div "Tabs You are previewing how the will restyle your page. You can not edit Elemen…" at bounding box center [784, 0] width 1568 height 0
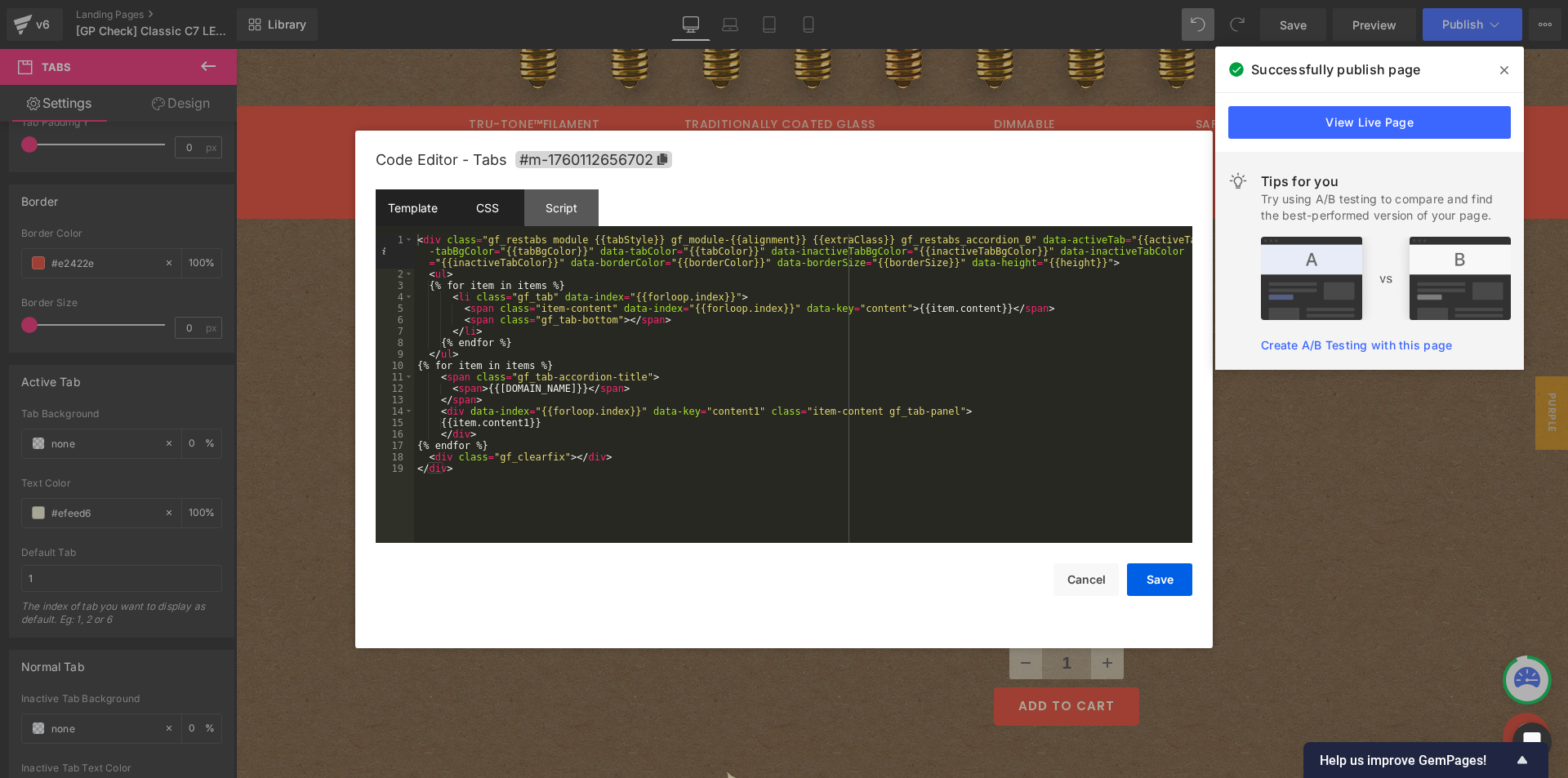
click at [476, 204] on div "CSS" at bounding box center [486, 208] width 74 height 37
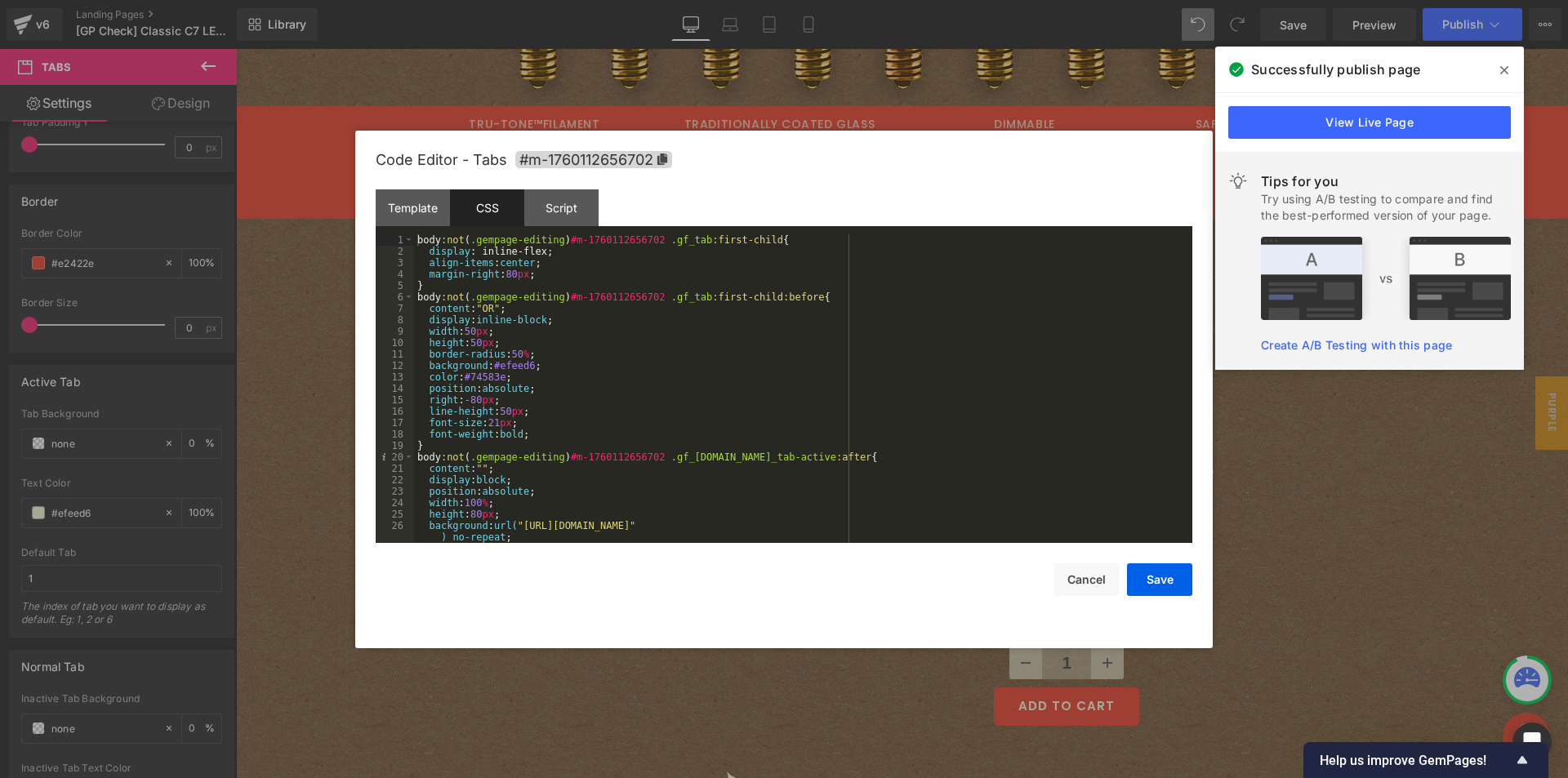
scroll to position [147, 0]
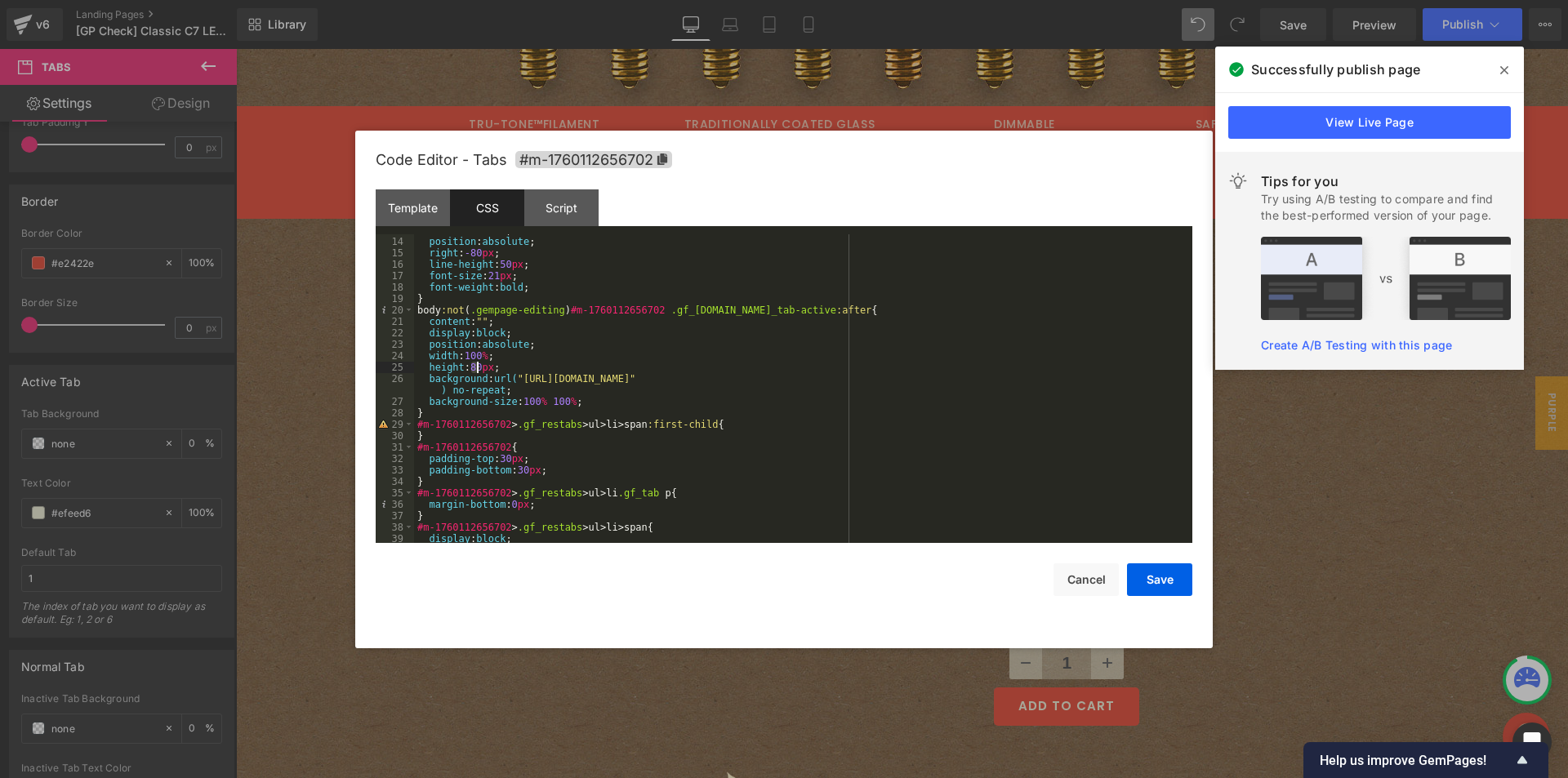
click at [477, 369] on div "color : #74583e ; position : absolute ; right : -80 px ; line-height : 50 px ; …" at bounding box center [800, 390] width 772 height 332
click at [595, 403] on div "color : #74583e ; position : absolute ; right : -80 px ; line-height : 50 px ; …" at bounding box center [800, 390] width 772 height 332
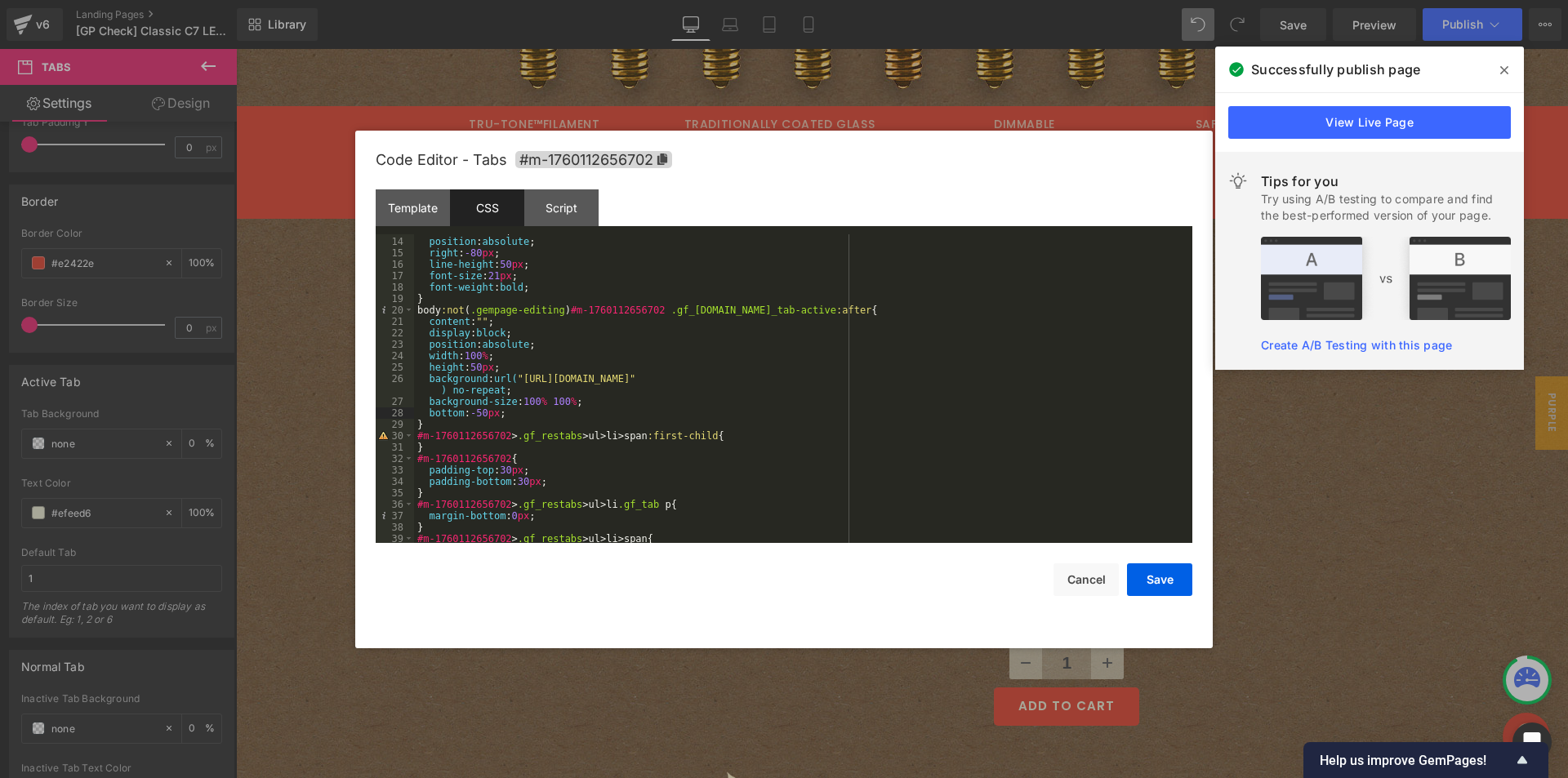
click at [472, 427] on div "color : #74583e ; position : absolute ; right : -80 px ; line-height : 50 px ; …" at bounding box center [800, 390] width 772 height 332
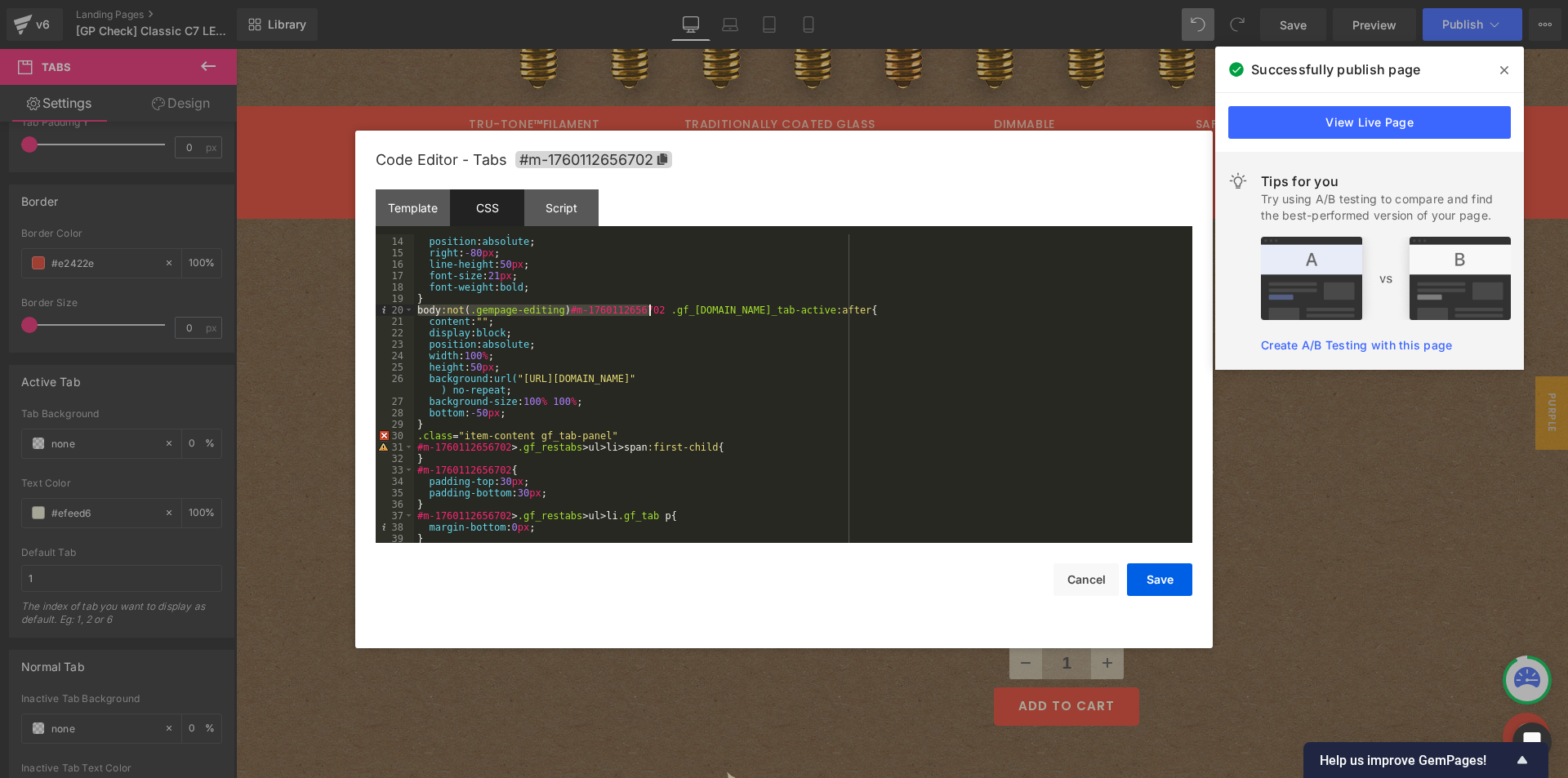
drag, startPoint x: 418, startPoint y: 310, endPoint x: 647, endPoint y: 313, distance: 229.0
click at [647, 313] on div "color : #74583e ; position : absolute ; right : -80 px ; line-height : 50 px ; …" at bounding box center [800, 390] width 772 height 332
click at [415, 435] on div "color : #74583e ; position : absolute ; right : -80 px ; line-height : 50 px ; …" at bounding box center [800, 390] width 772 height 332
paste textarea
click at [698, 436] on div "color : #74583e ; position : absolute ; right : -80 px ; line-height : 50 px ; …" at bounding box center [800, 390] width 772 height 332
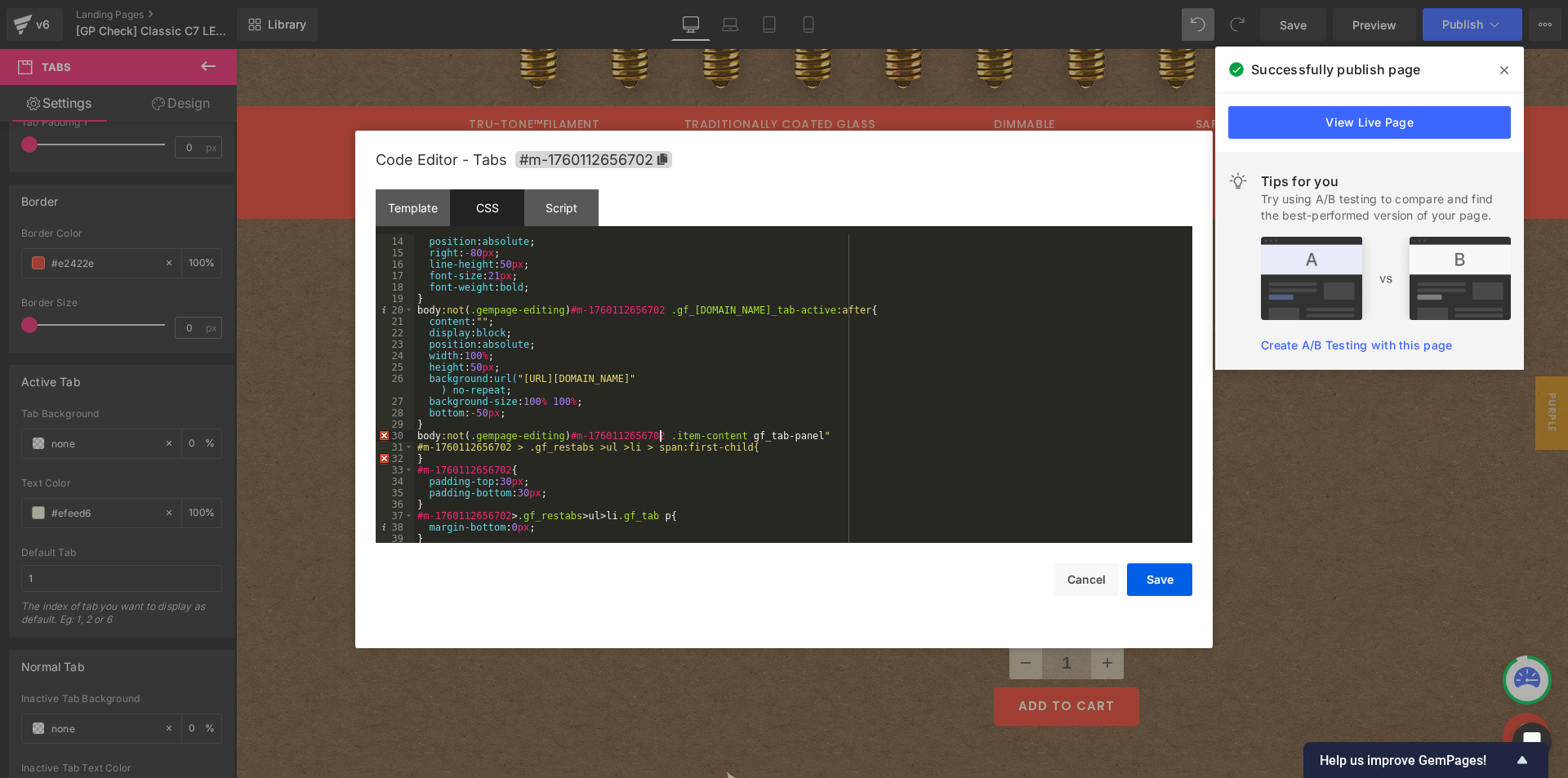
click at [729, 430] on div "color : #74583e ; position : absolute ; right : -80 px ; line-height : 50 px ; …" at bounding box center [800, 390] width 772 height 332
click at [730, 434] on div "color : #74583e ; position : absolute ; right : -80 px ; line-height : 50 px ; …" at bounding box center [800, 390] width 772 height 332
click at [835, 437] on div "color : #74583e ; position : absolute ; right : -80 px ; line-height : 50 px ; …" at bounding box center [800, 390] width 772 height 332
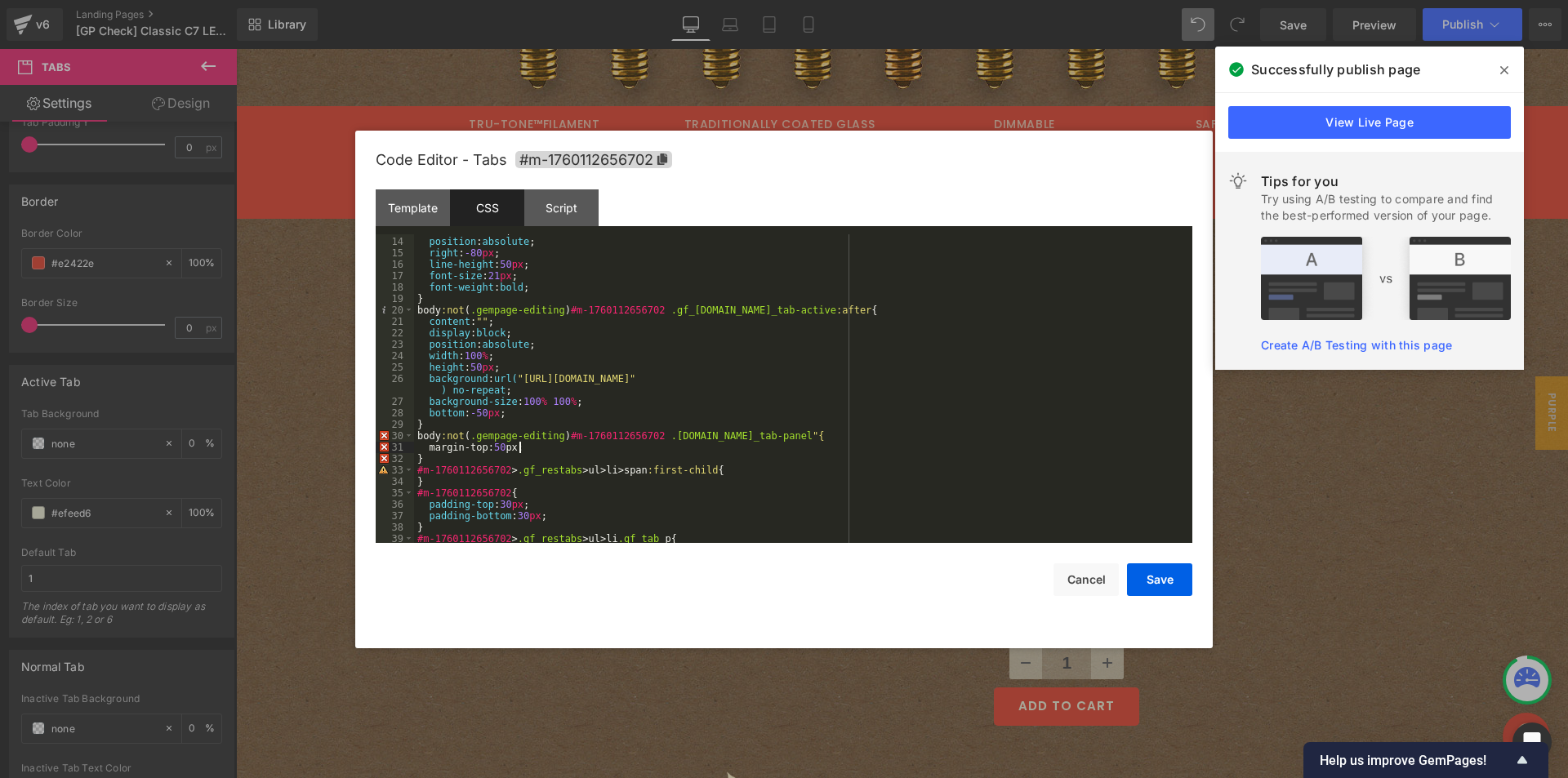
click at [801, 437] on div "color : #74583e ; position : absolute ; right : -80 px ; line-height : 50 px ; …" at bounding box center [800, 390] width 772 height 332
click at [1162, 582] on button "Save" at bounding box center [1159, 579] width 65 height 32
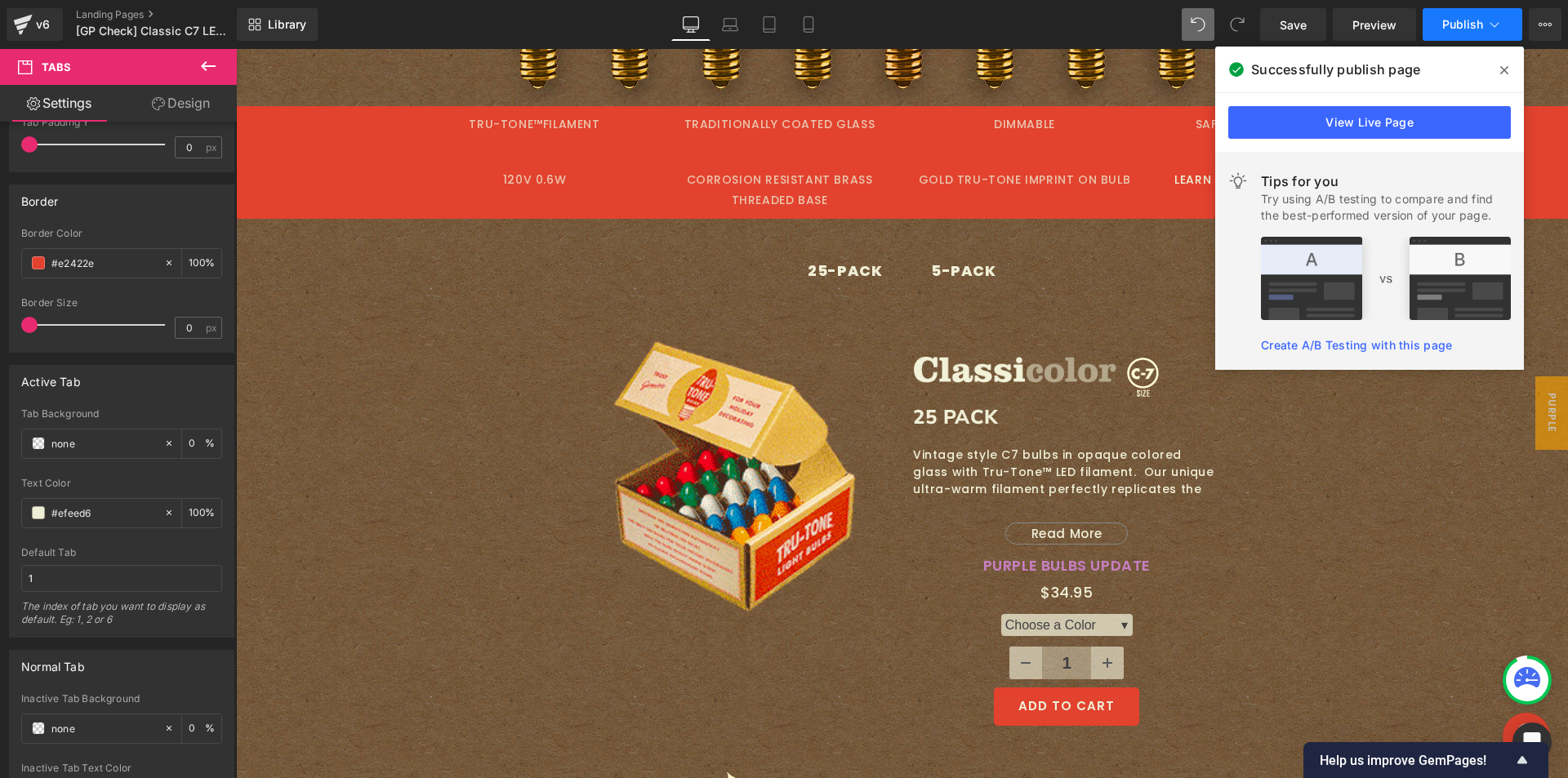
click at [1479, 25] on span "Publish" at bounding box center [1462, 24] width 41 height 13
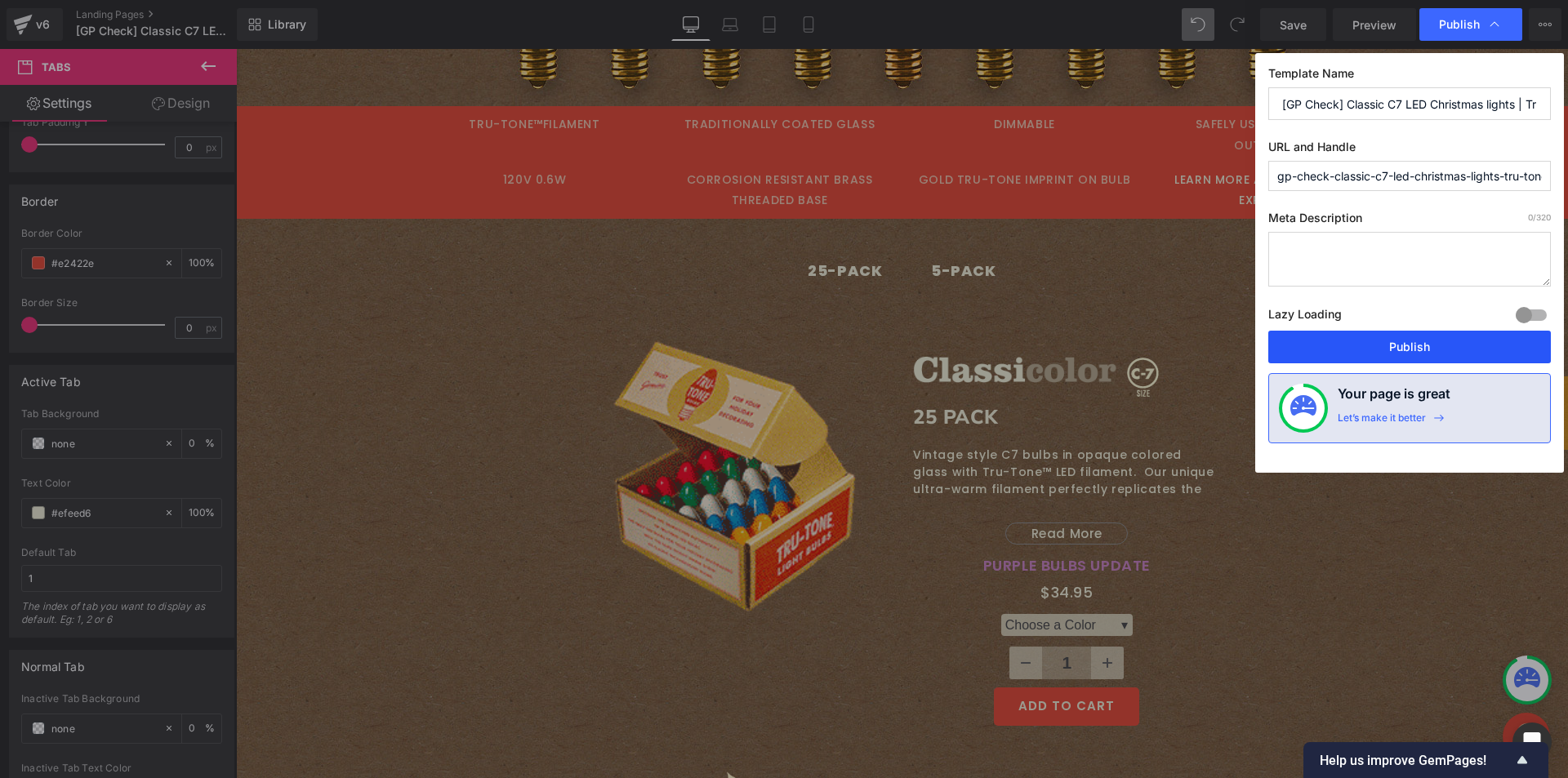
click at [1368, 337] on button "Publish" at bounding box center [1409, 347] width 283 height 32
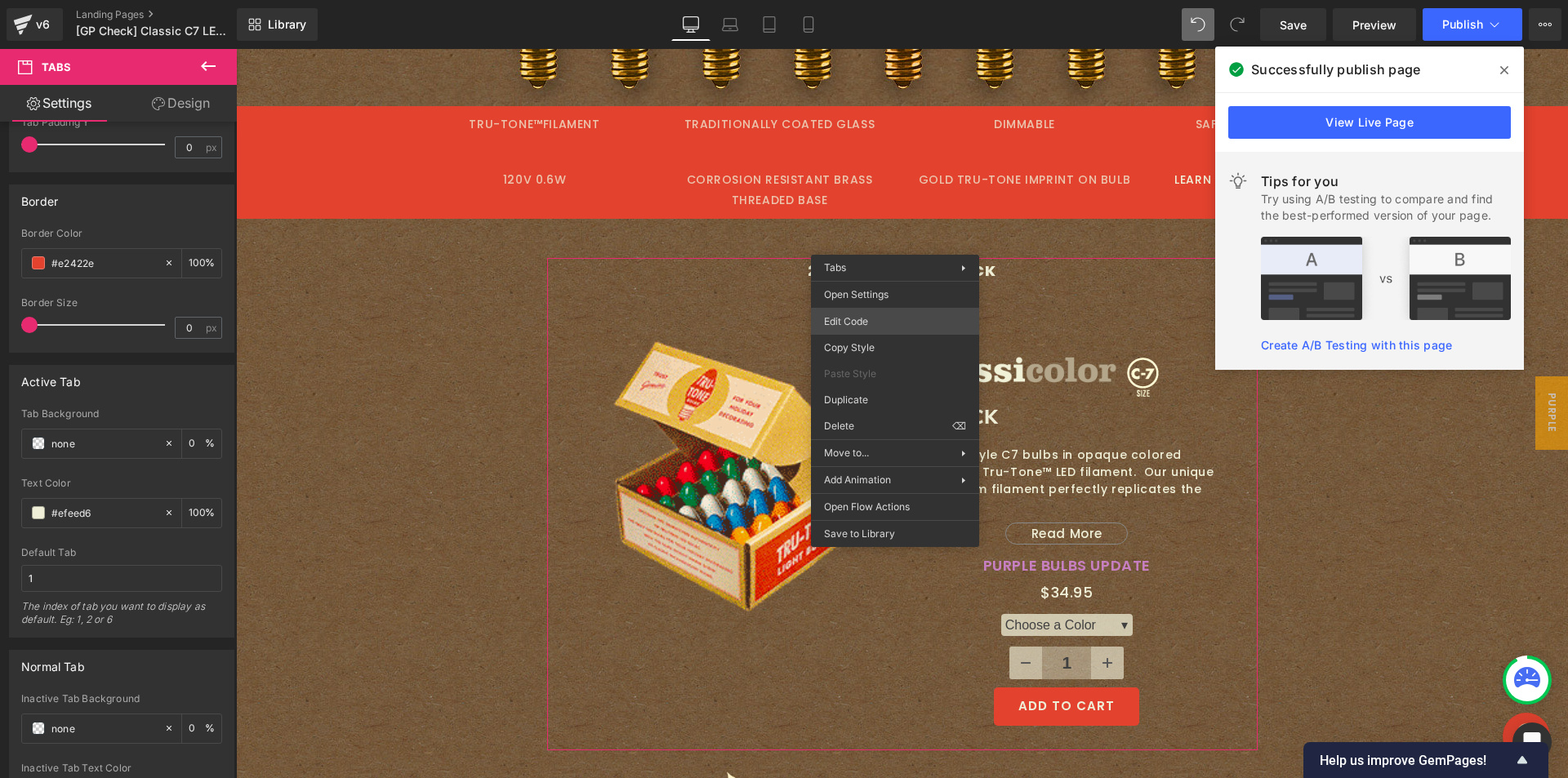
click at [877, 0] on div "Tabs You are previewing how the will restyle your page. You can not edit Elemen…" at bounding box center [784, 0] width 1568 height 0
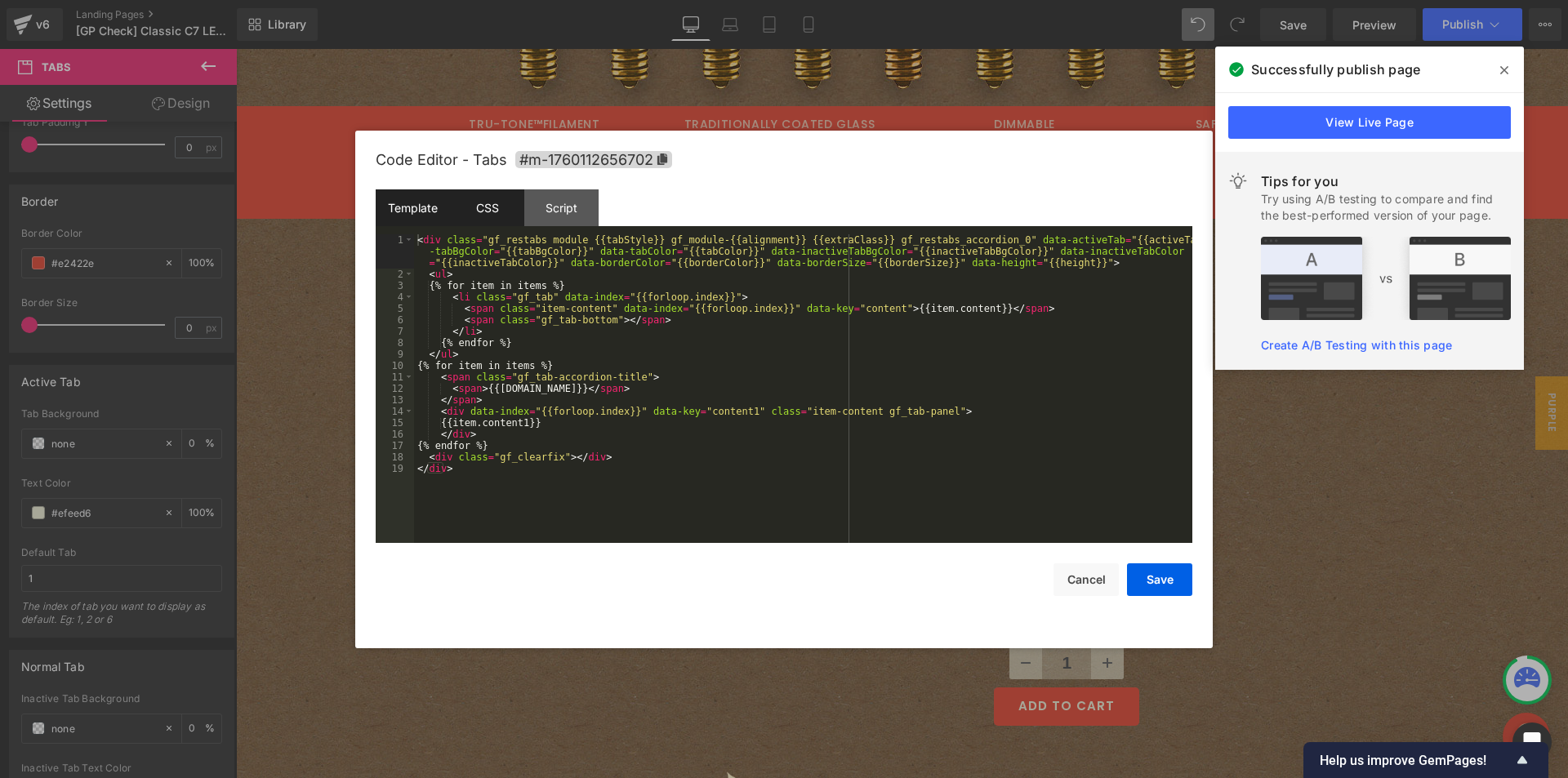
click at [497, 221] on div "CSS" at bounding box center [486, 208] width 74 height 37
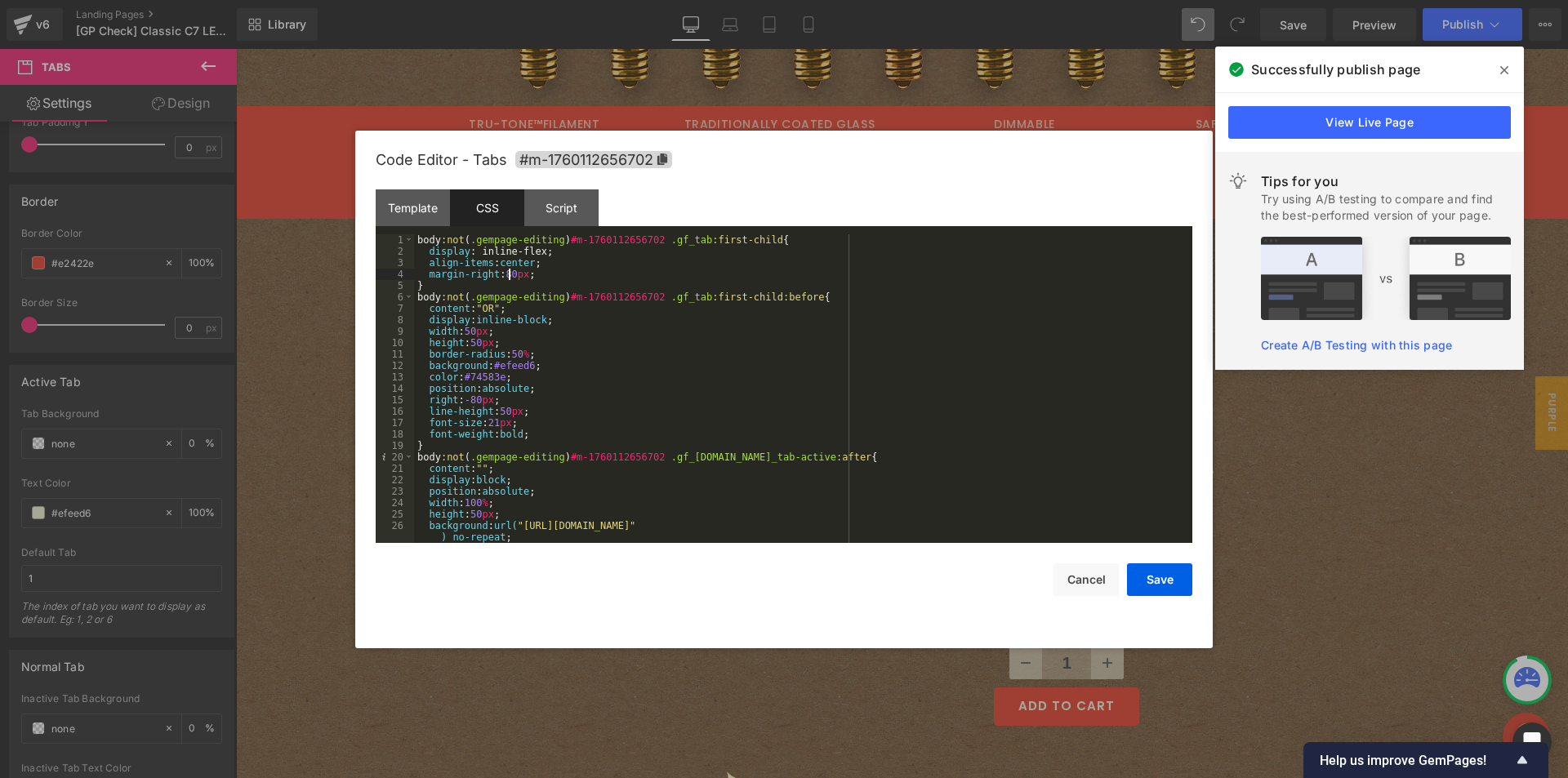
click at [510, 272] on div "body :not ( .gempage-editing ) #m-1760112656702 .gf_tab :first-child { display …" at bounding box center [800, 400] width 772 height 332
click at [476, 401] on div "body :not ( .gempage-editing ) #m-1760112656702 .gf_tab :first-child { display …" at bounding box center [800, 400] width 772 height 332
click at [1165, 581] on button "Save" at bounding box center [1159, 579] width 65 height 32
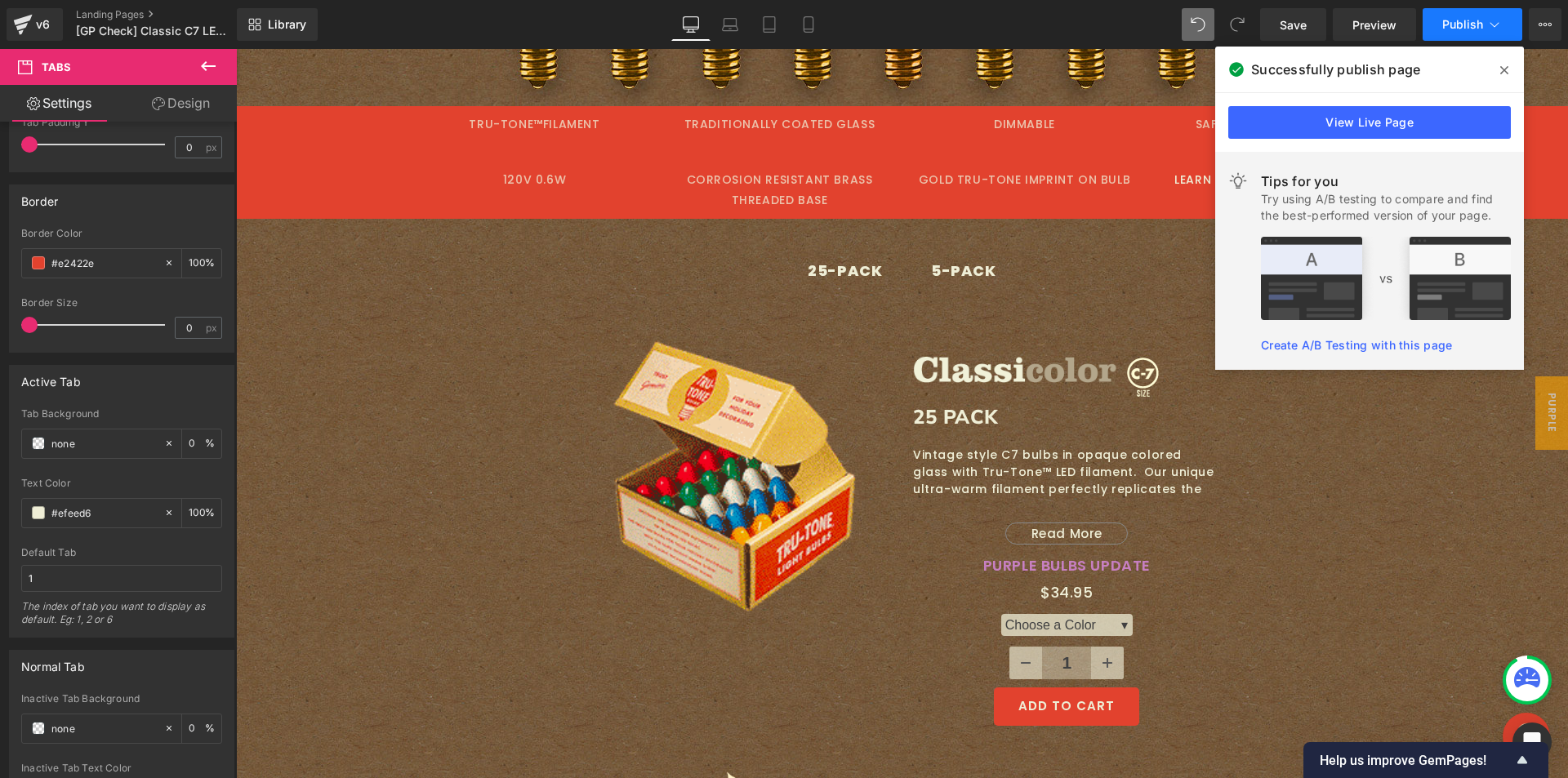
click at [1477, 29] on span "Publish" at bounding box center [1462, 24] width 41 height 13
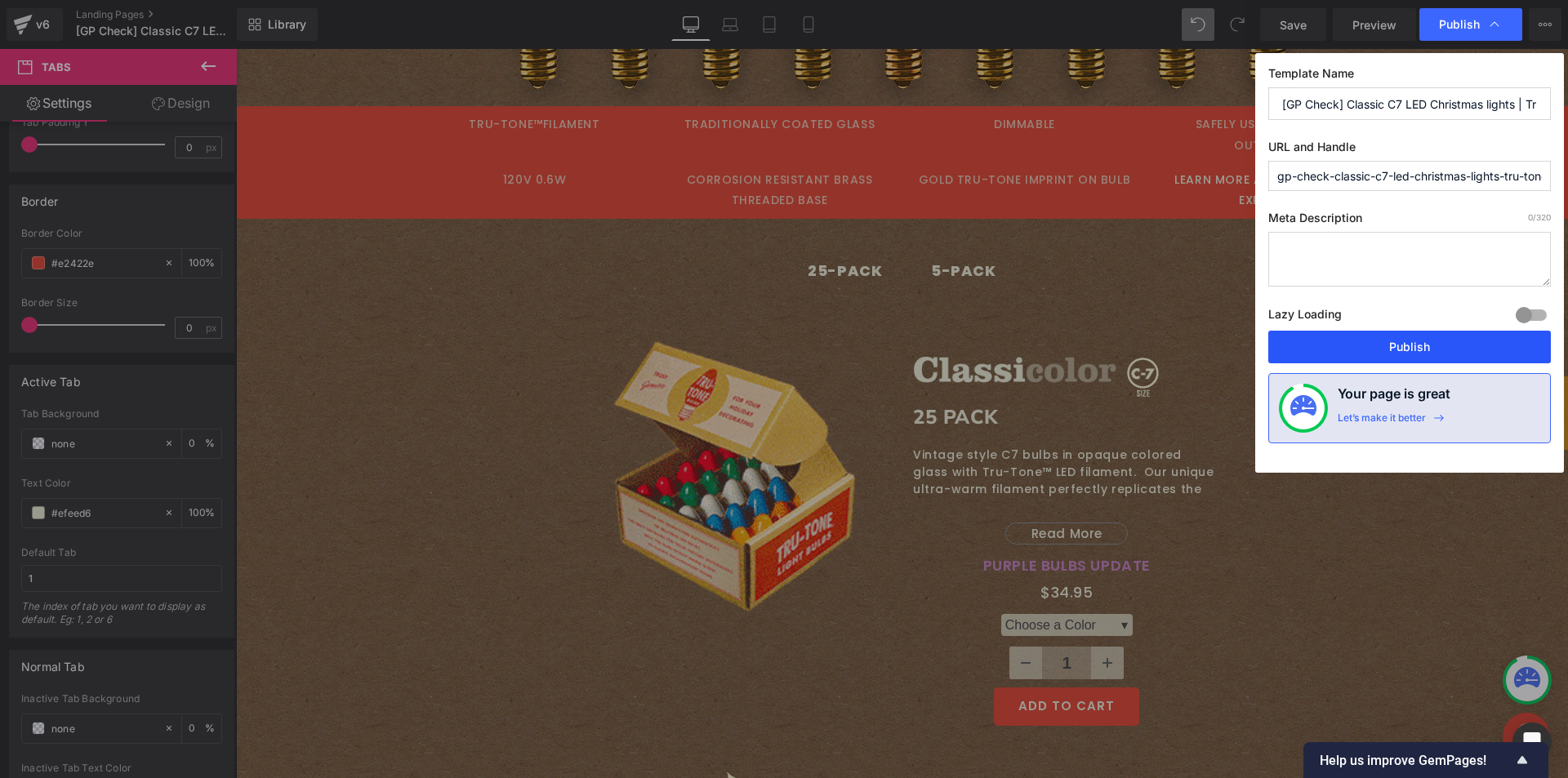
click at [1338, 351] on button "Publish" at bounding box center [1409, 347] width 283 height 32
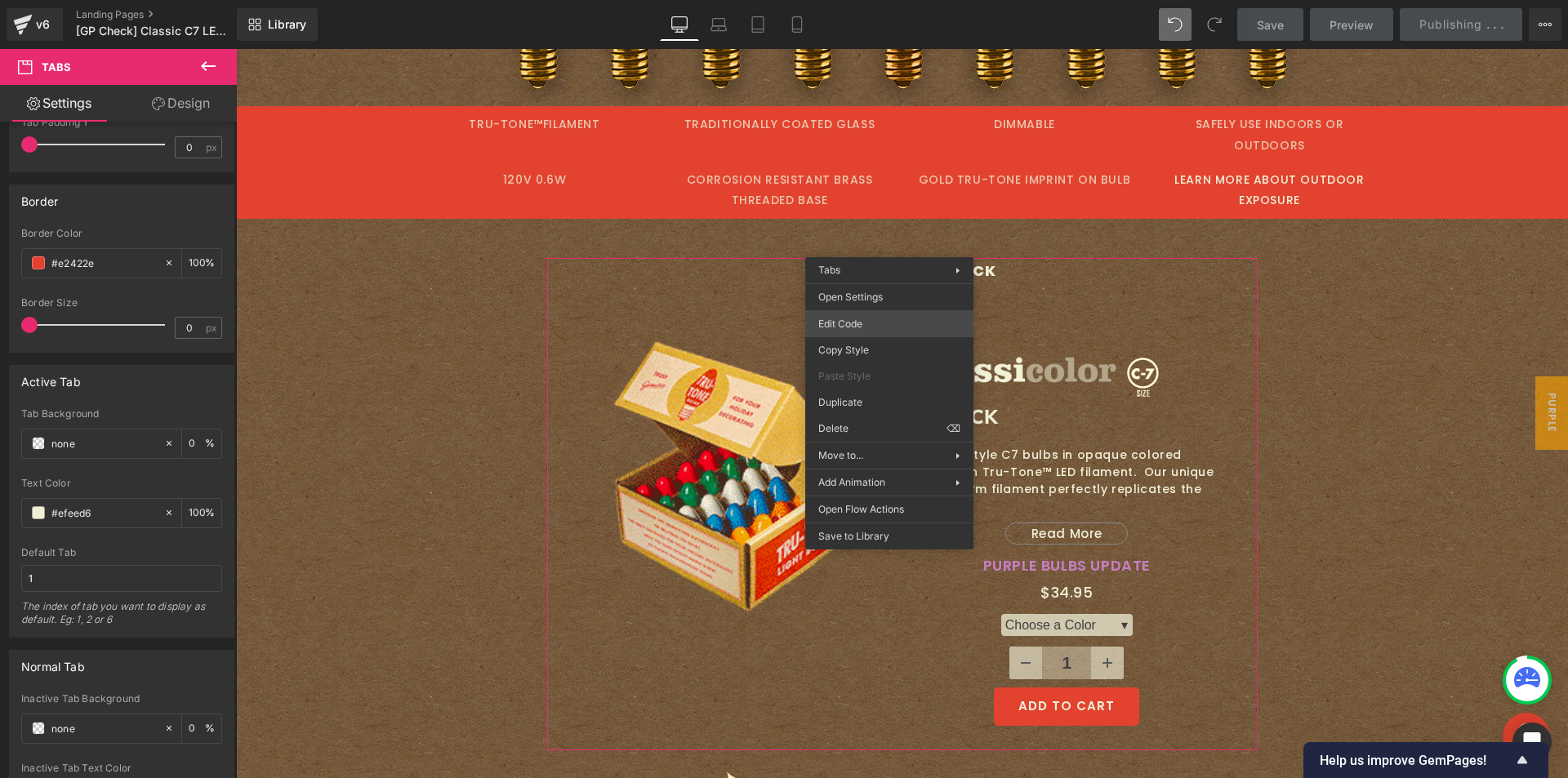
click at [846, 0] on div "Tabs You are previewing how the will restyle your page. You can not edit Elemen…" at bounding box center [784, 0] width 1568 height 0
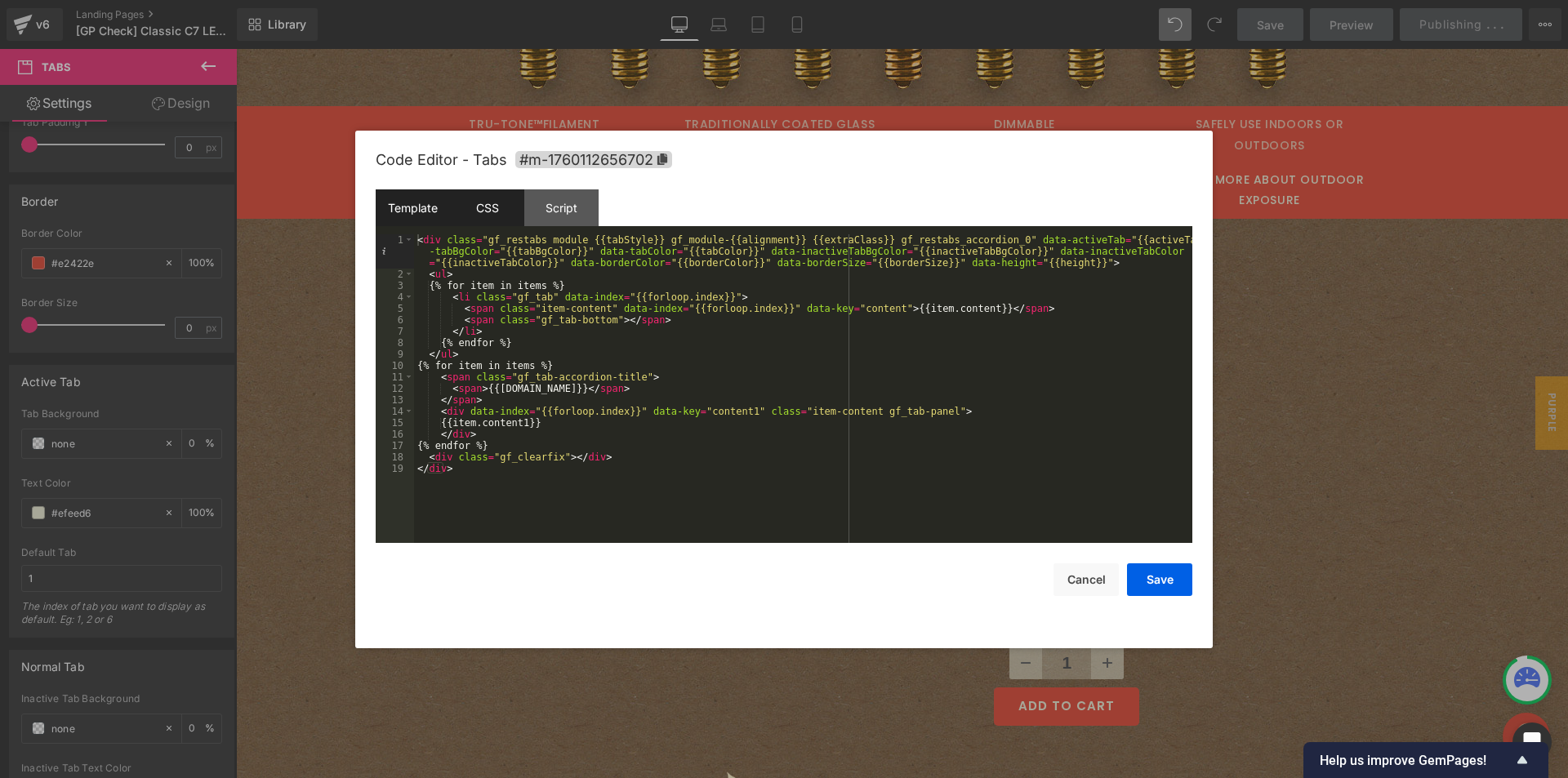
click at [507, 213] on div "CSS" at bounding box center [486, 208] width 74 height 37
